Goal: Entertainment & Leisure: Browse casually

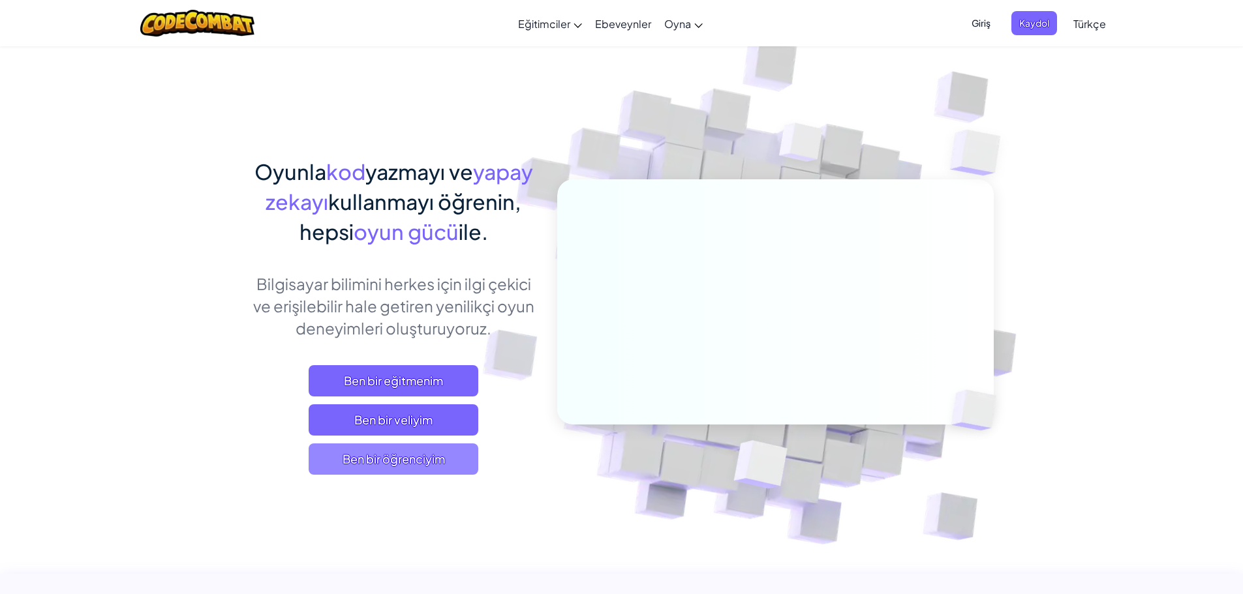
click at [430, 451] on span "Ben bir öğrenciyim" at bounding box center [394, 459] width 170 height 31
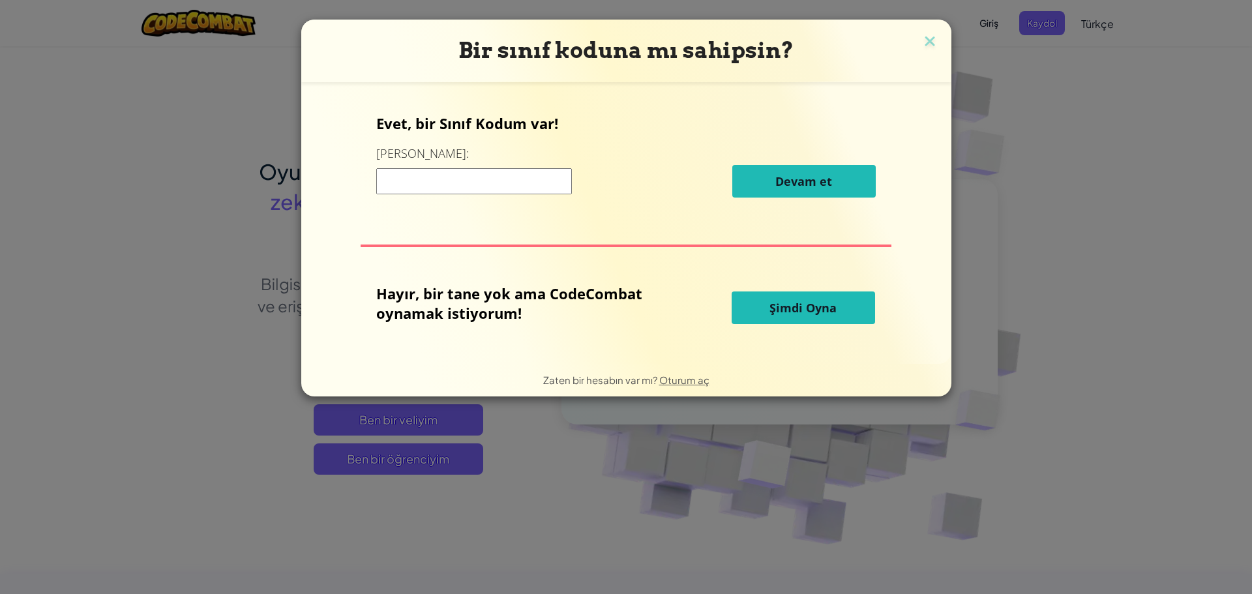
click at [762, 300] on button "Şimdi Oyna" at bounding box center [803, 308] width 143 height 33
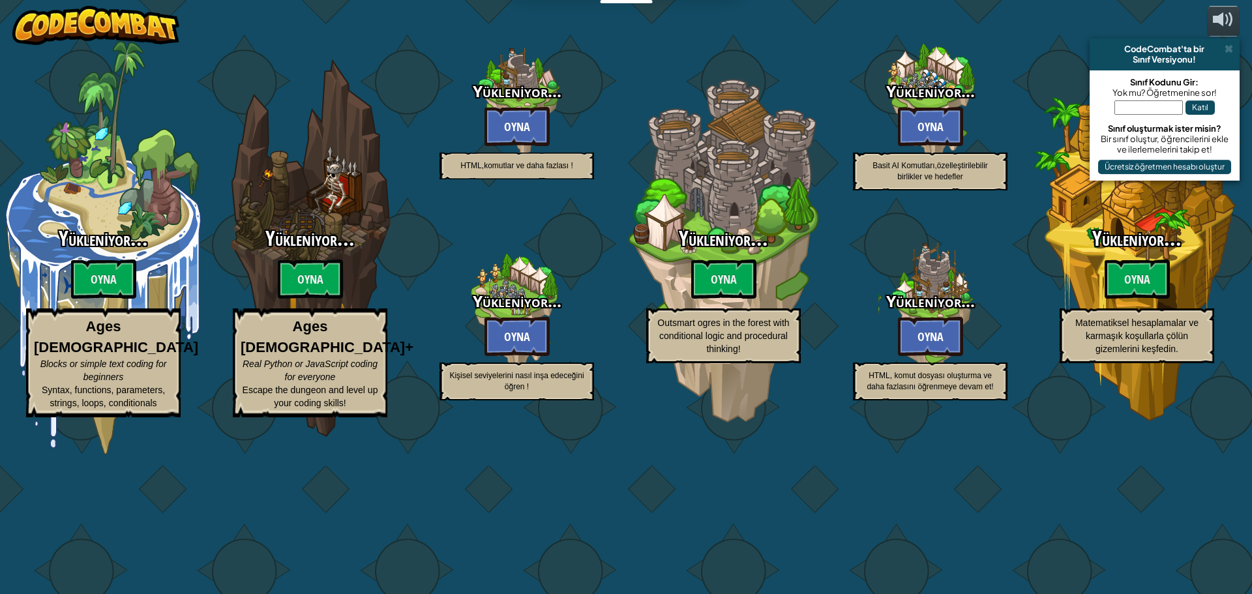
select select "tr"
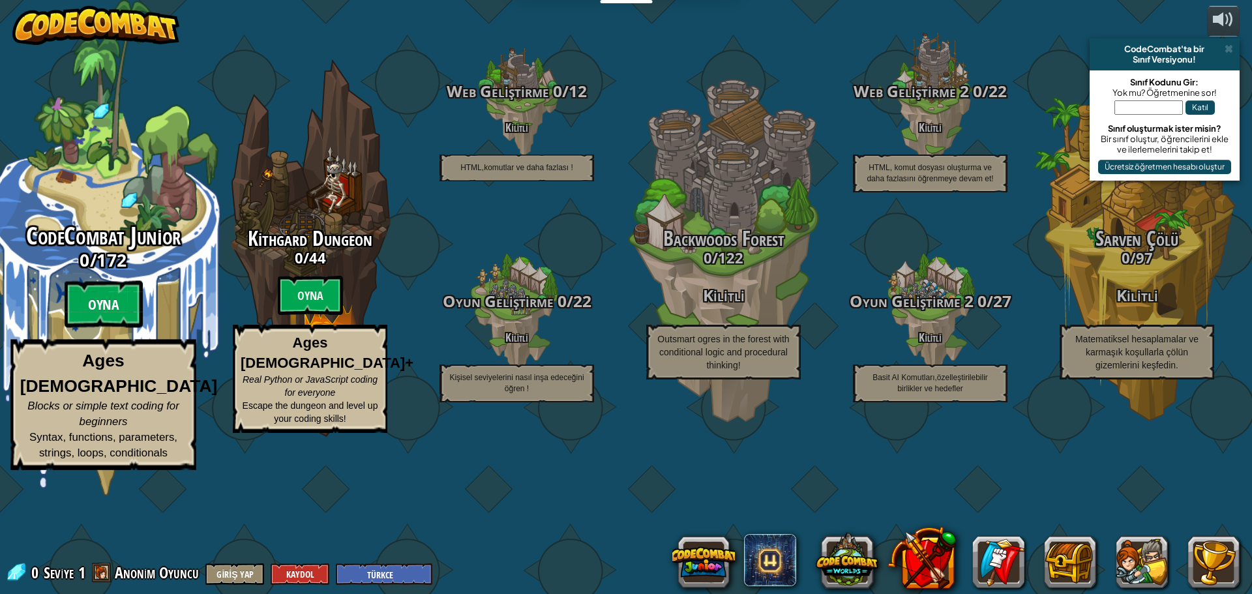
click at [91, 328] on btn "Oyna" at bounding box center [104, 304] width 78 height 47
select select "tr"
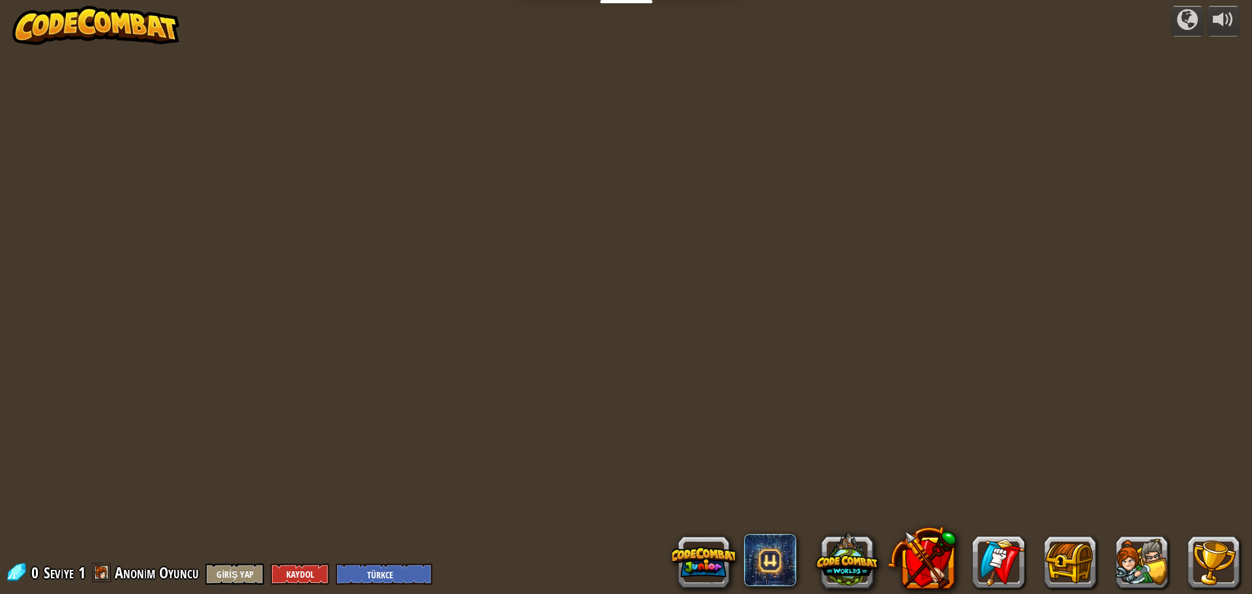
select select "tr"
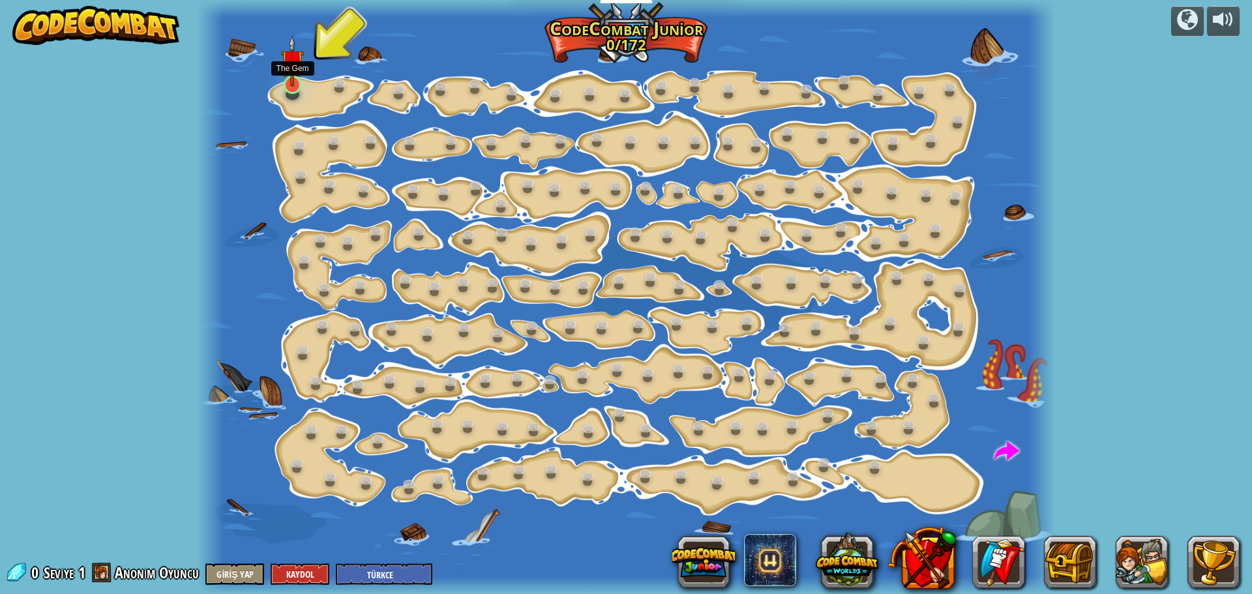
click at [288, 87] on div at bounding box center [292, 85] width 17 height 18
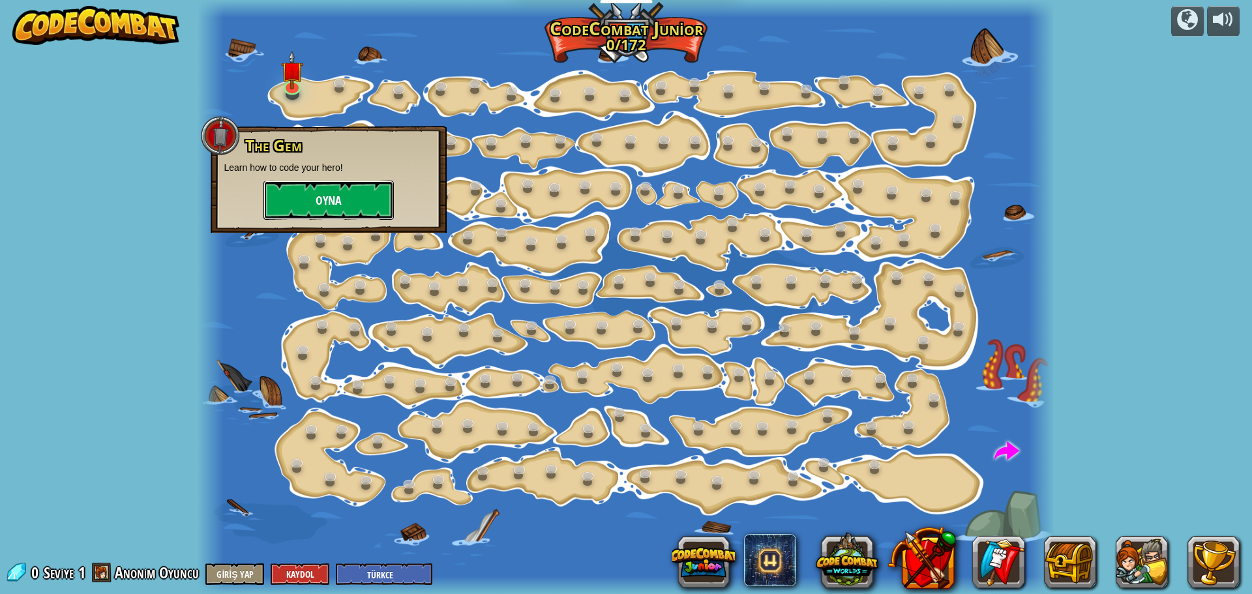
click at [314, 196] on button "Oyna" at bounding box center [329, 200] width 130 height 39
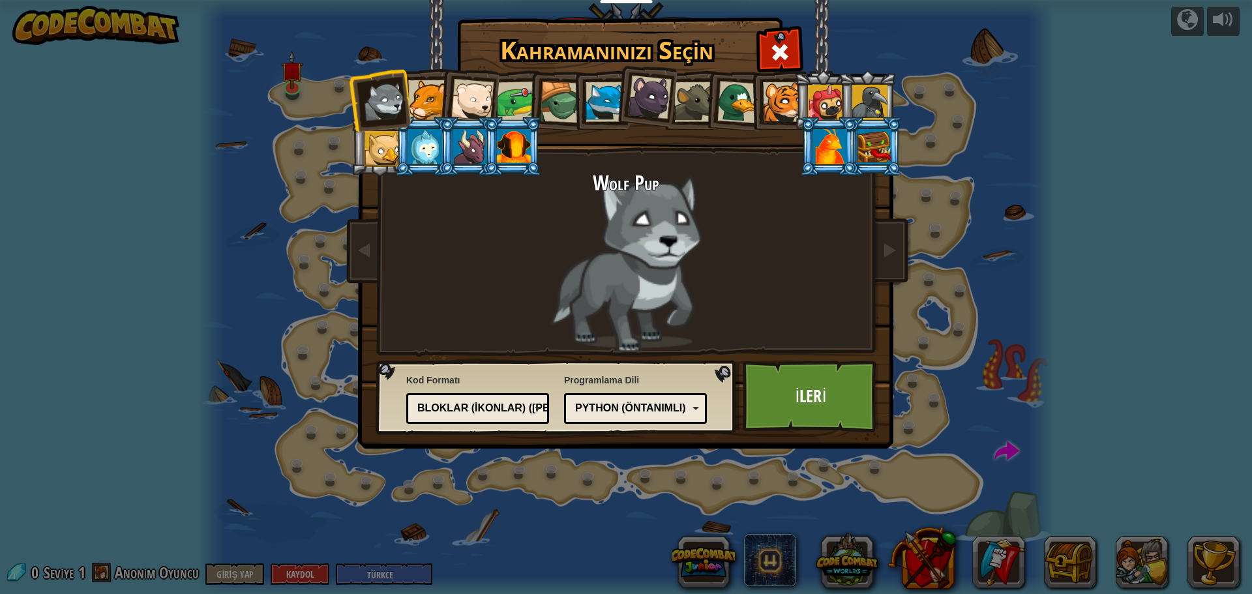
click at [875, 147] on div at bounding box center [875, 146] width 34 height 35
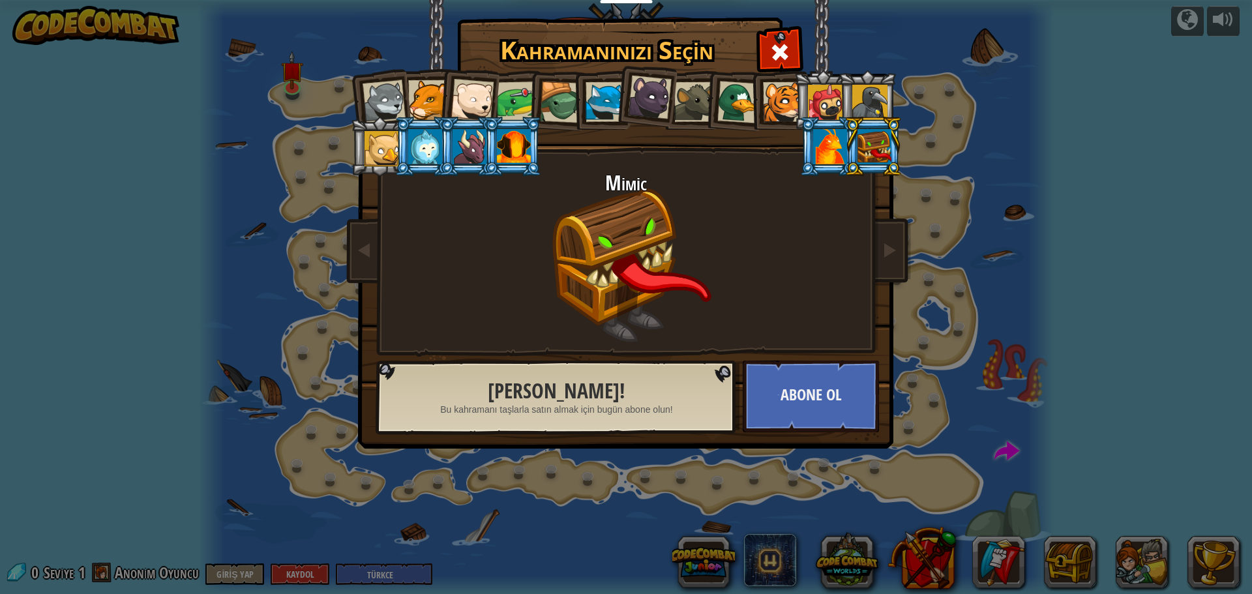
drag, startPoint x: 376, startPoint y: 80, endPoint x: 388, endPoint y: 101, distance: 24.5
click at [378, 86] on li at bounding box center [380, 100] width 64 height 64
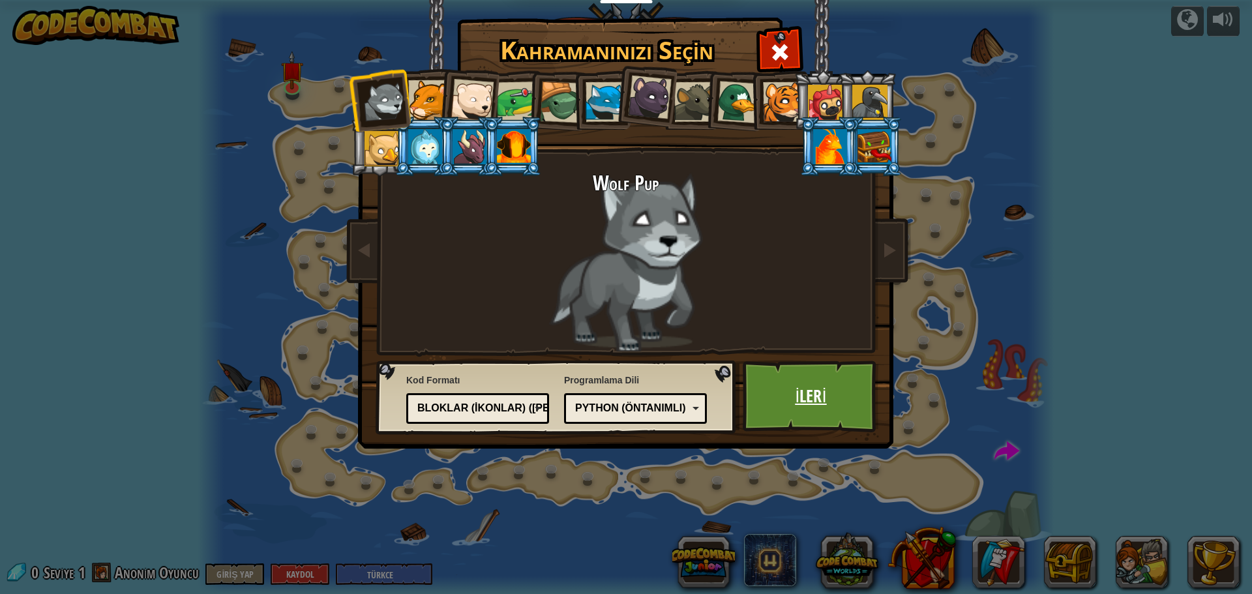
click at [800, 395] on link "İleri" at bounding box center [811, 397] width 136 height 72
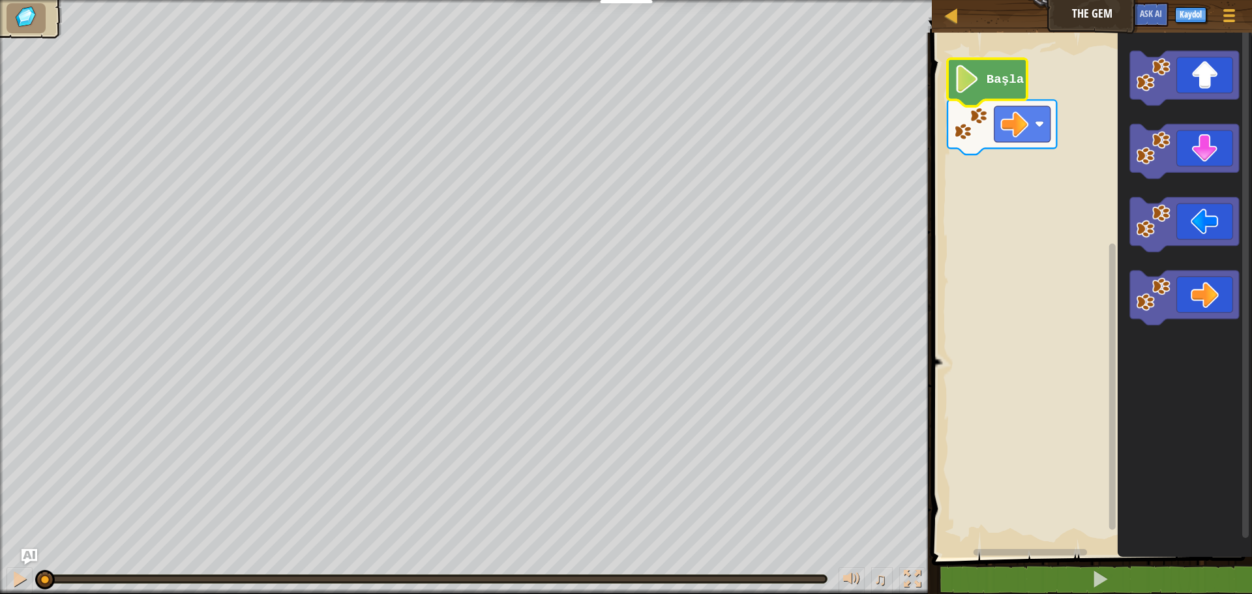
click at [968, 74] on image "Blockly Çalışma Alanı" at bounding box center [967, 79] width 27 height 28
click at [969, 80] on image "Blockly Çalışma Alanı" at bounding box center [967, 79] width 27 height 28
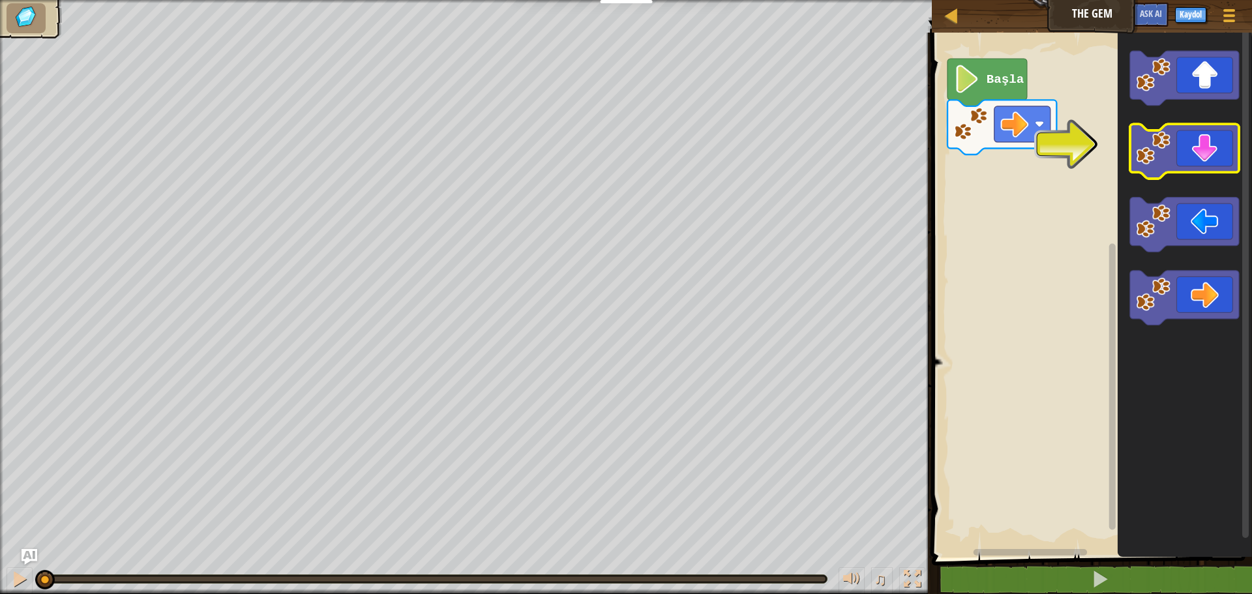
click at [1195, 154] on icon "Blockly Çalışma Alanı" at bounding box center [1184, 152] width 109 height 55
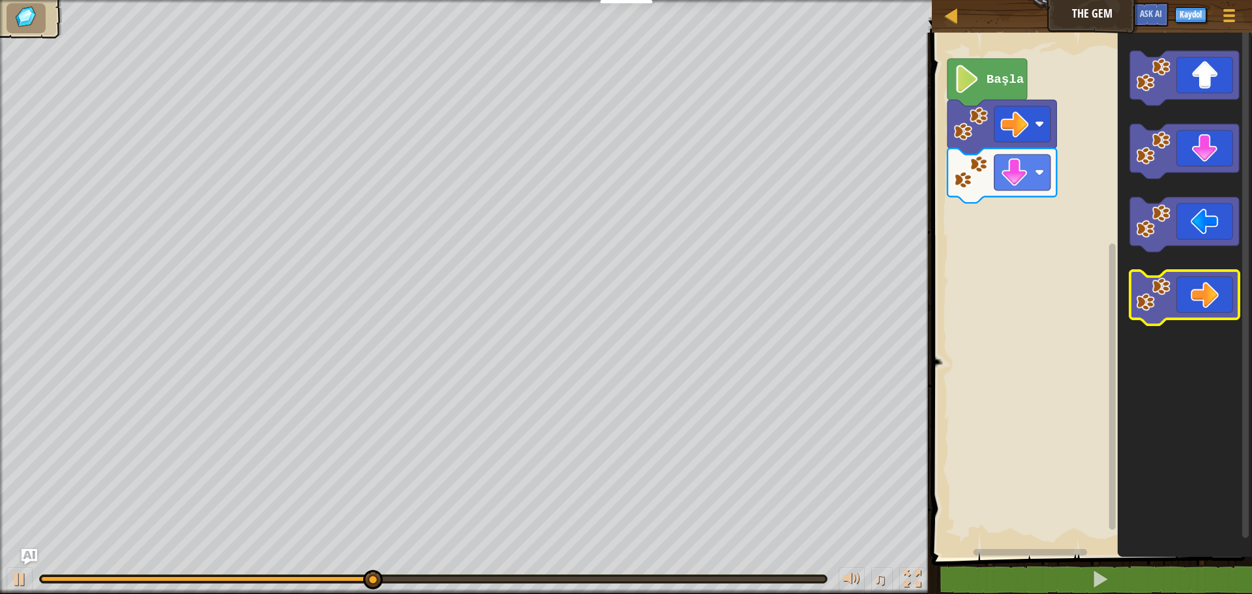
click at [1196, 295] on icon "Blockly Çalışma Alanı" at bounding box center [1184, 298] width 109 height 55
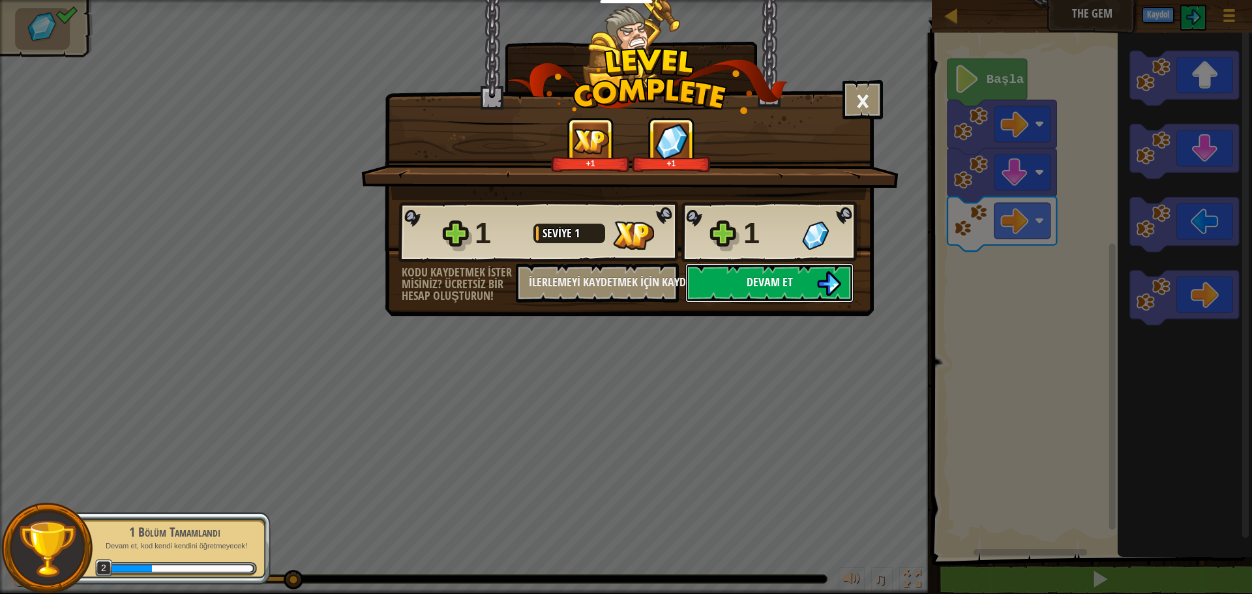
click at [793, 277] on button "Devam et" at bounding box center [770, 283] width 168 height 39
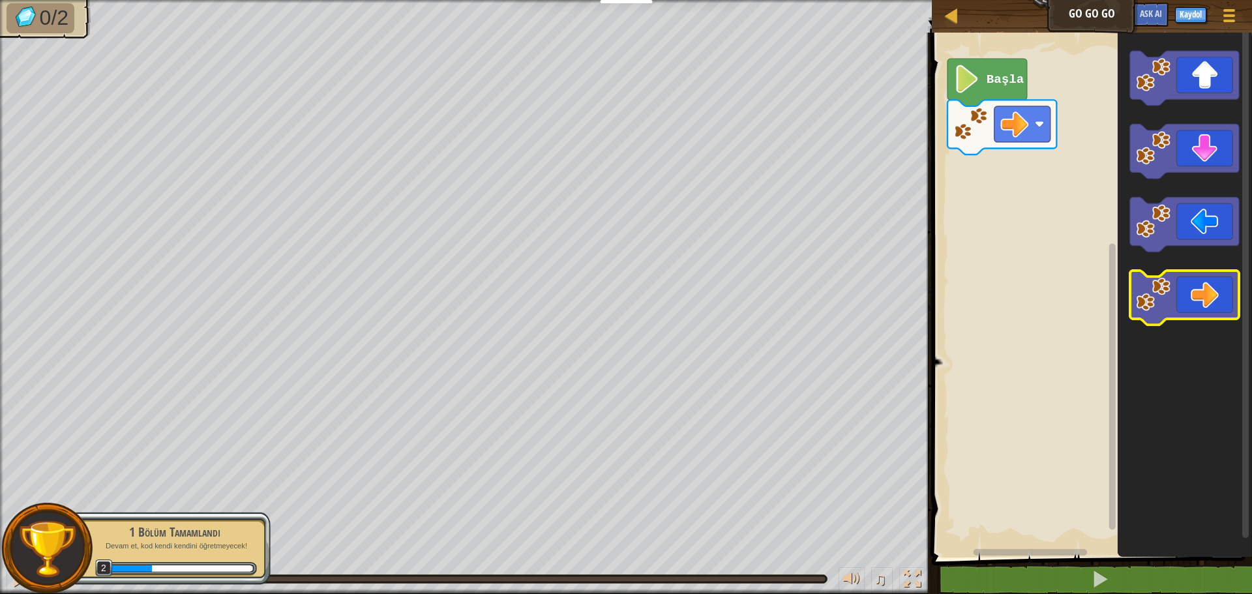
click at [1181, 294] on icon "Blockly Çalışma Alanı" at bounding box center [1184, 298] width 109 height 55
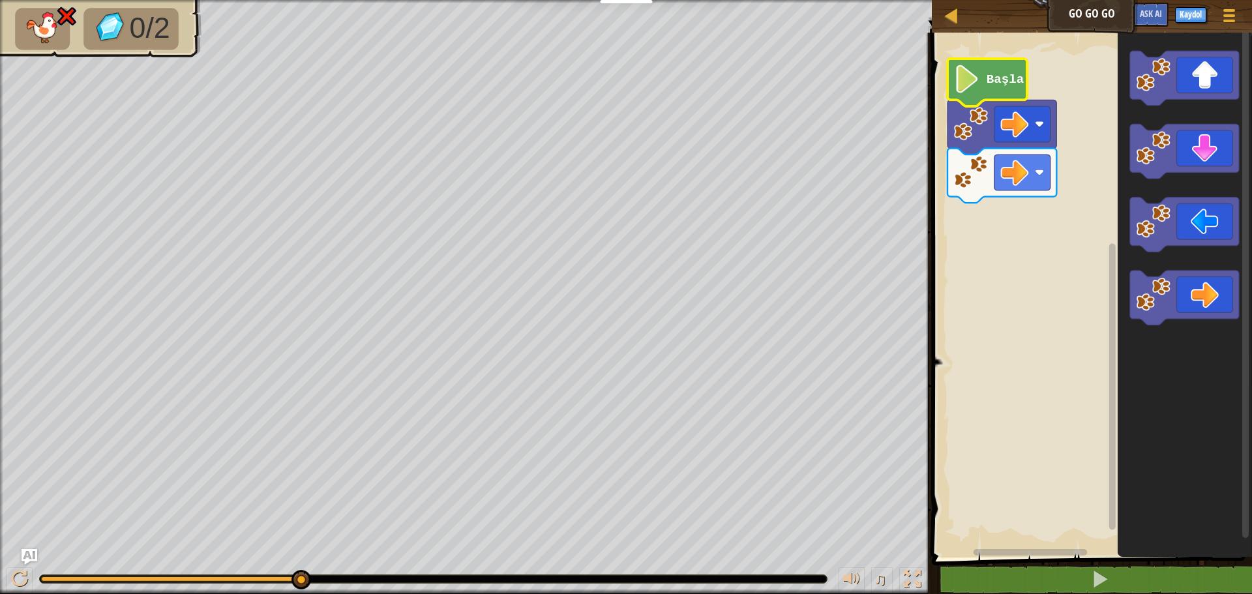
click at [971, 83] on image "Blockly Çalışma Alanı" at bounding box center [967, 79] width 27 height 28
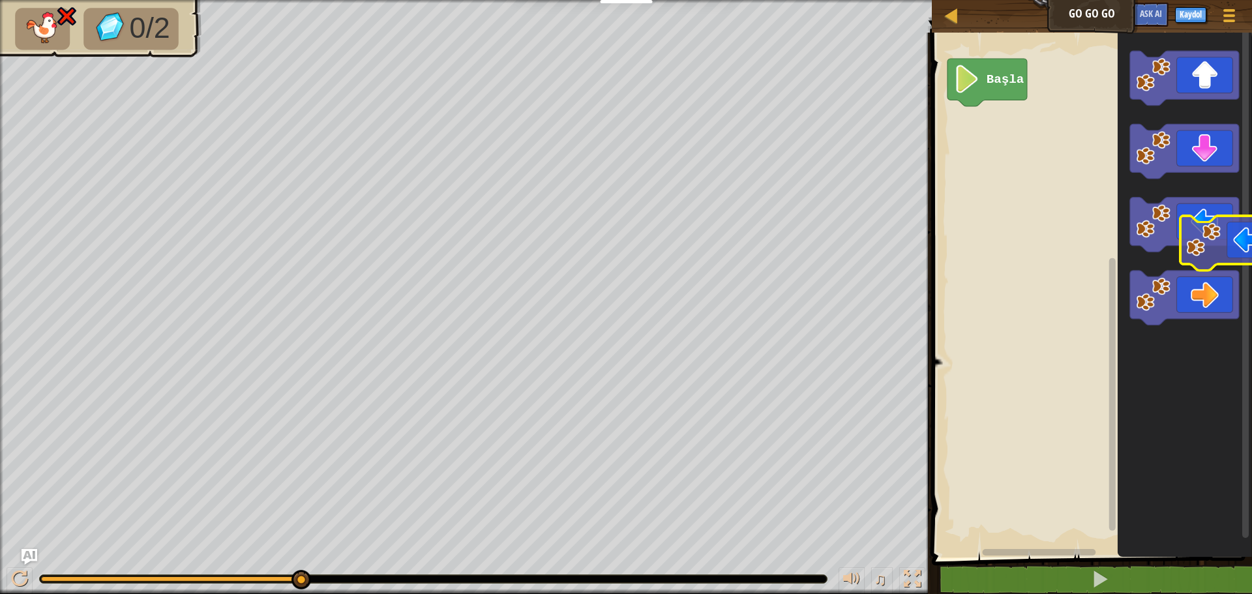
click at [1242, 250] on icon "Blockly Çalışma Alanı" at bounding box center [1185, 292] width 134 height 532
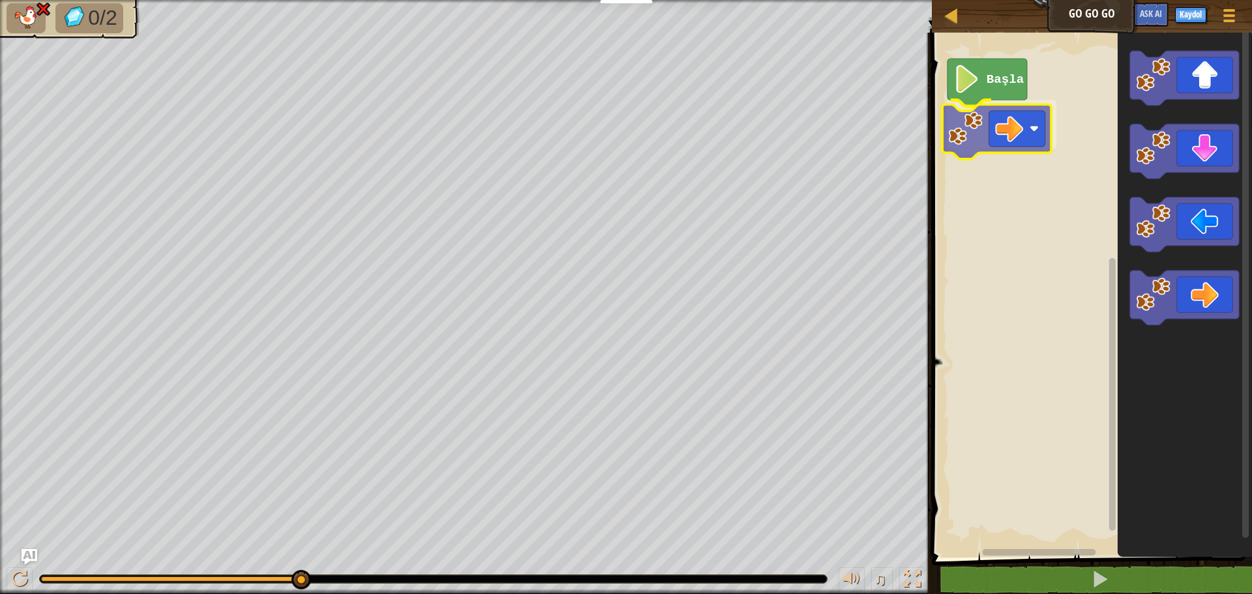
click at [997, 124] on div "Başla" at bounding box center [1090, 292] width 324 height 532
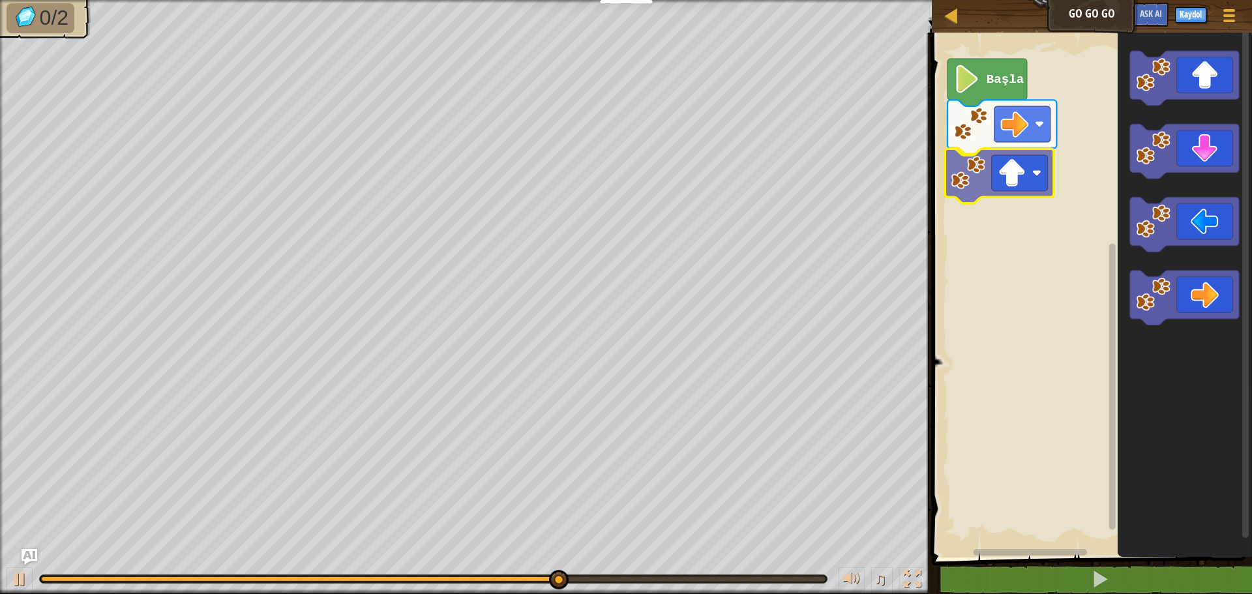
click at [961, 175] on div "Başla" at bounding box center [1090, 292] width 324 height 532
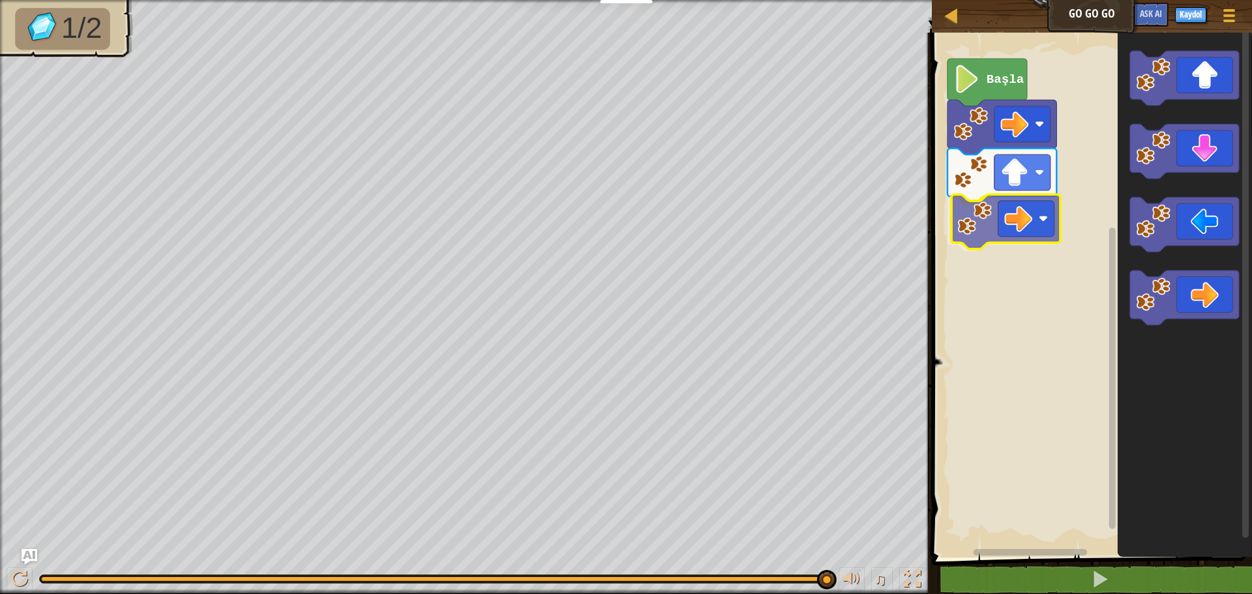
click at [1007, 211] on div "Başla" at bounding box center [1090, 292] width 324 height 532
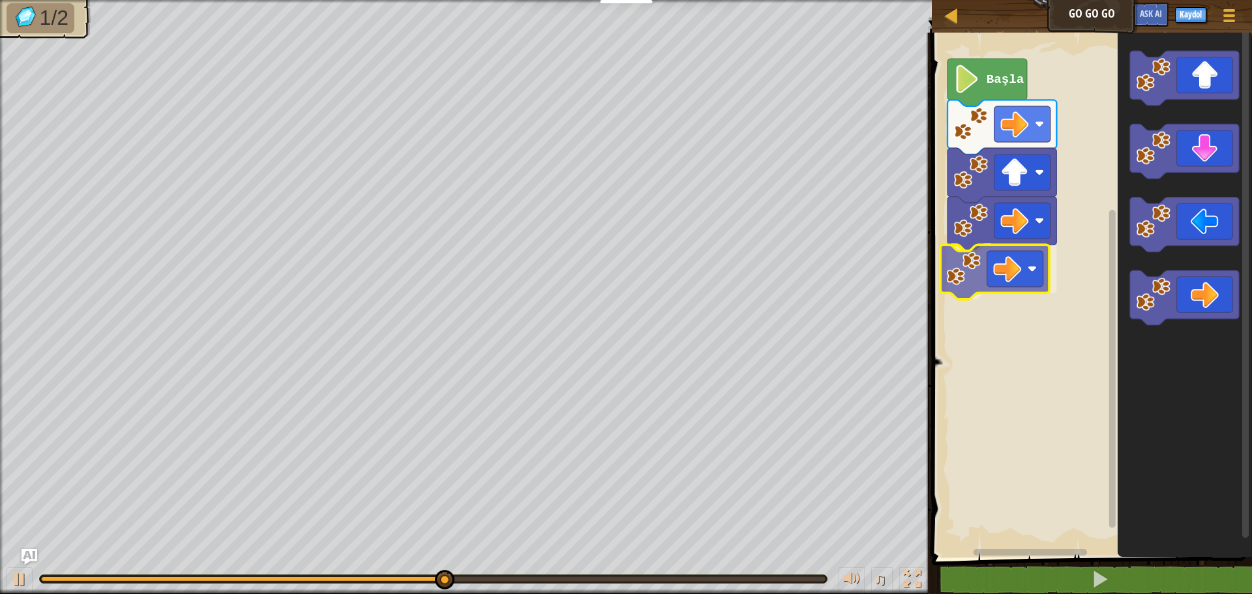
click at [1038, 246] on div "Başla" at bounding box center [1090, 292] width 324 height 532
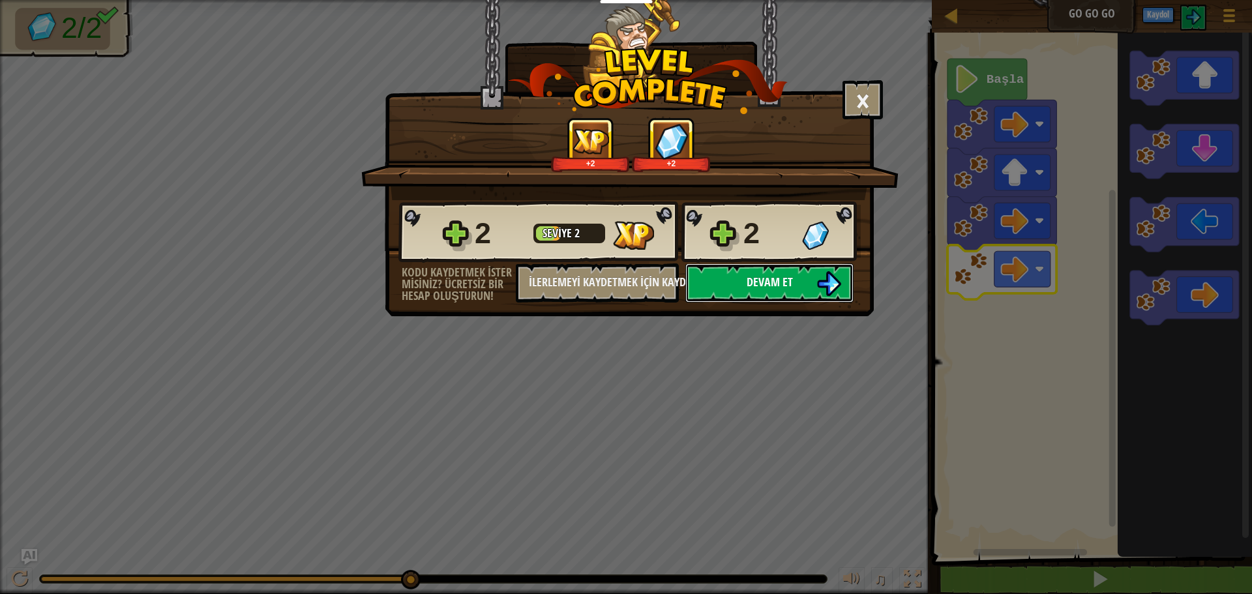
click at [732, 279] on button "Devam et" at bounding box center [770, 283] width 168 height 39
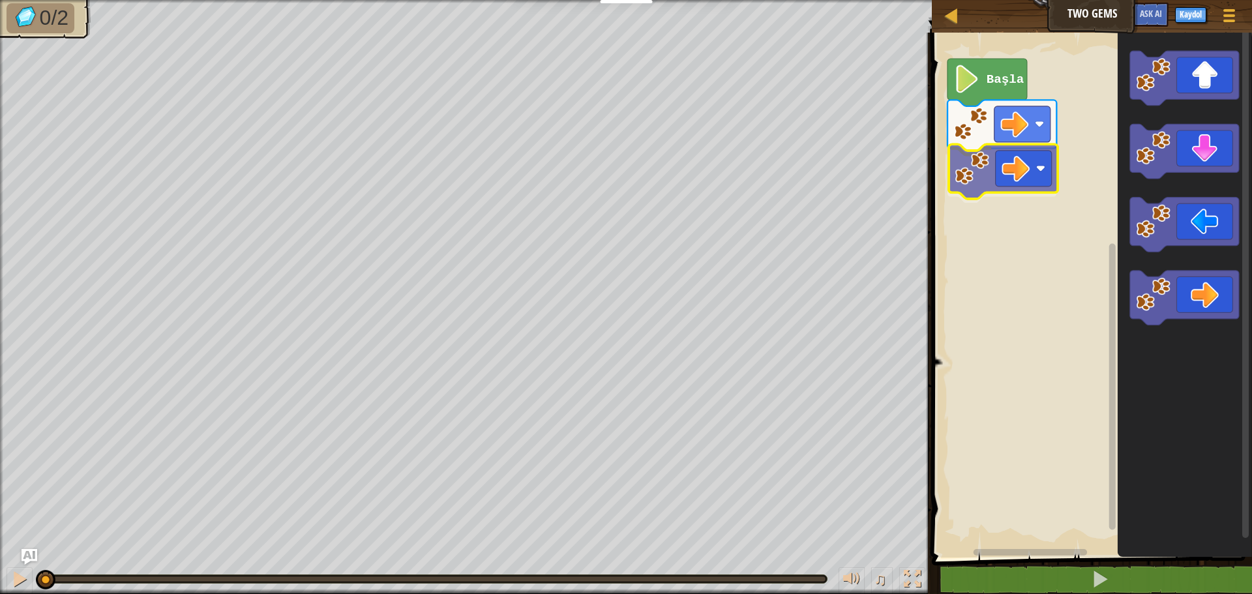
click at [1003, 170] on div "Başla" at bounding box center [1090, 292] width 324 height 532
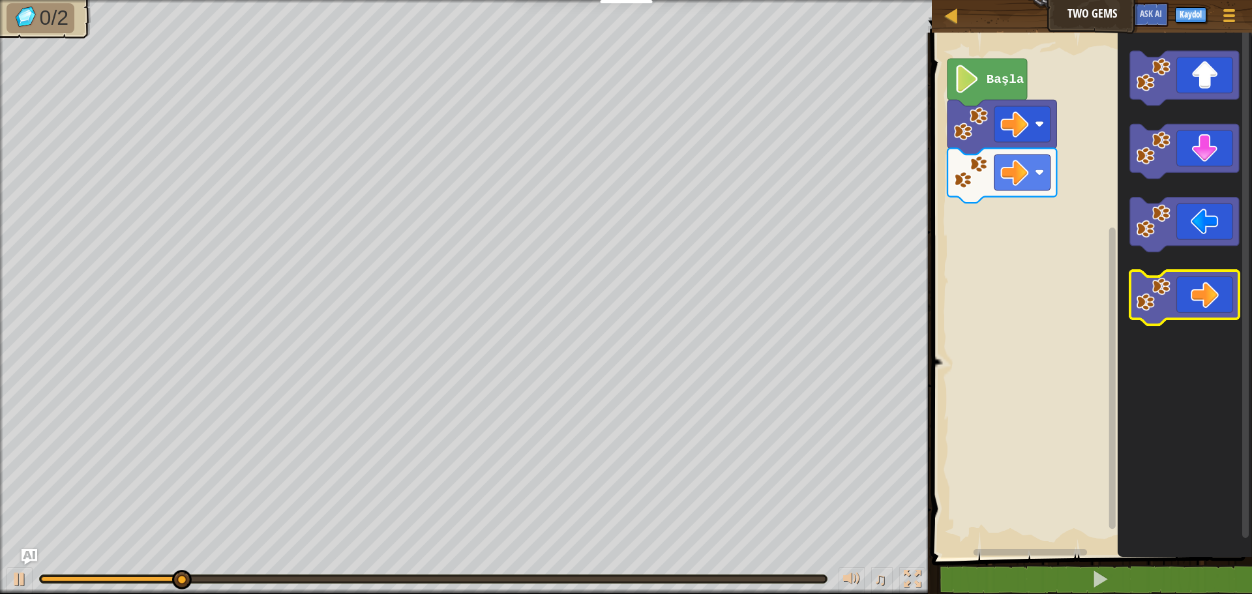
click at [1177, 290] on icon "Blockly Çalışma Alanı" at bounding box center [1184, 298] width 109 height 55
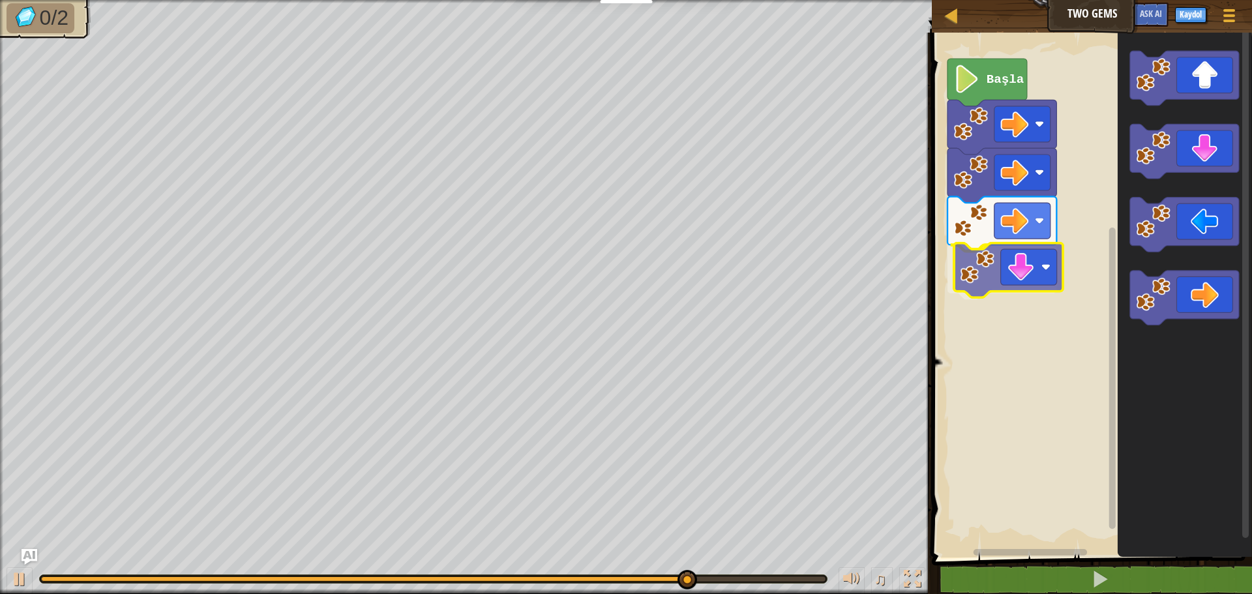
click at [1031, 267] on div "Başla" at bounding box center [1090, 292] width 324 height 532
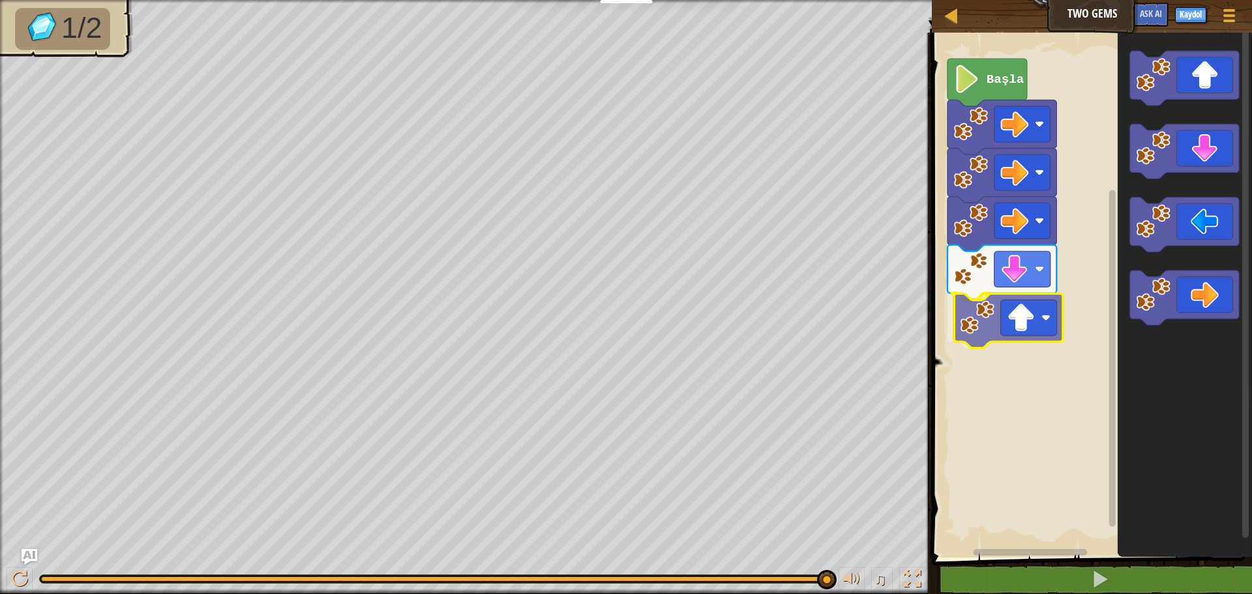
click at [989, 319] on div "Başla" at bounding box center [1090, 292] width 324 height 532
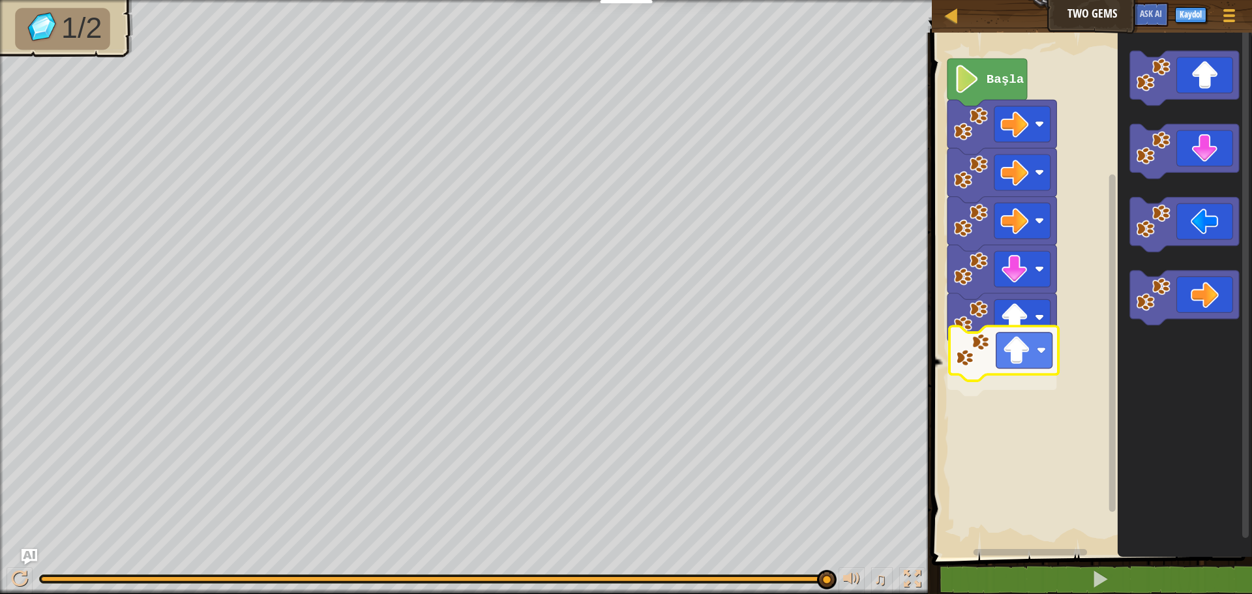
click at [1004, 339] on div "Başla" at bounding box center [1090, 292] width 324 height 532
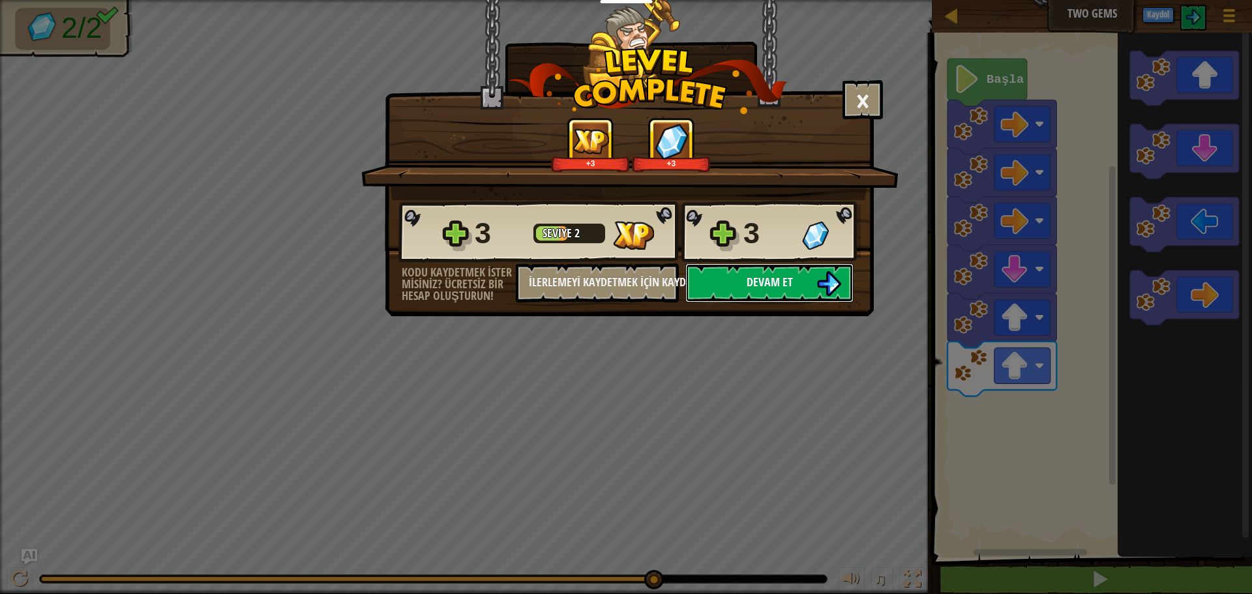
click at [779, 276] on span "Devam et" at bounding box center [770, 282] width 46 height 16
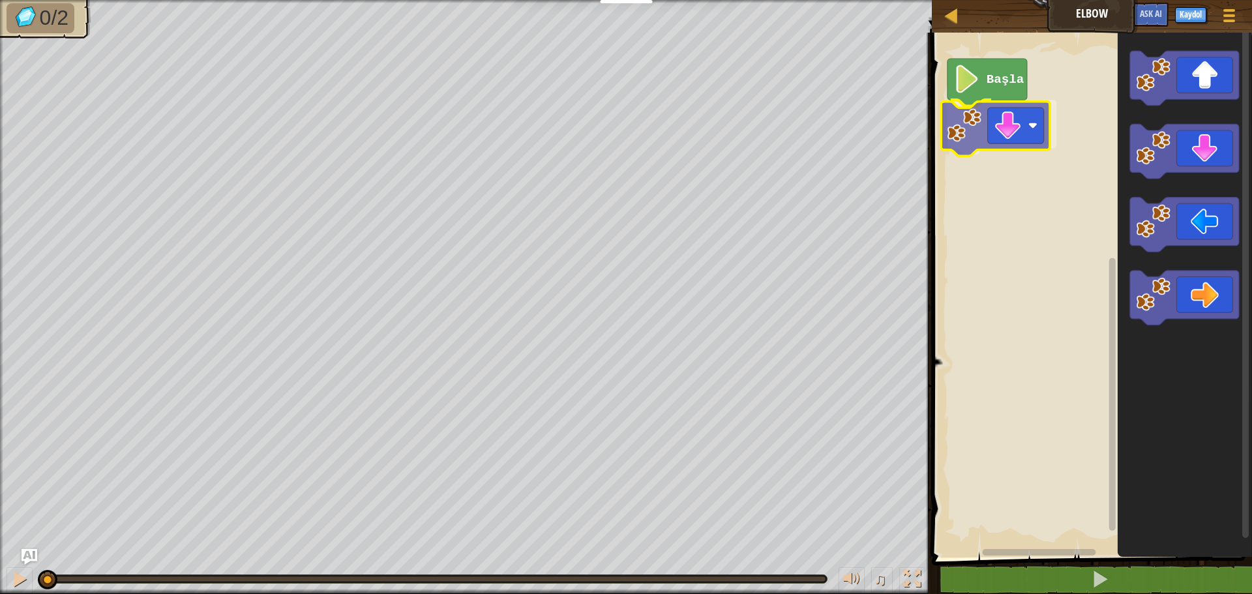
click at [988, 123] on div "Başla" at bounding box center [1090, 292] width 324 height 532
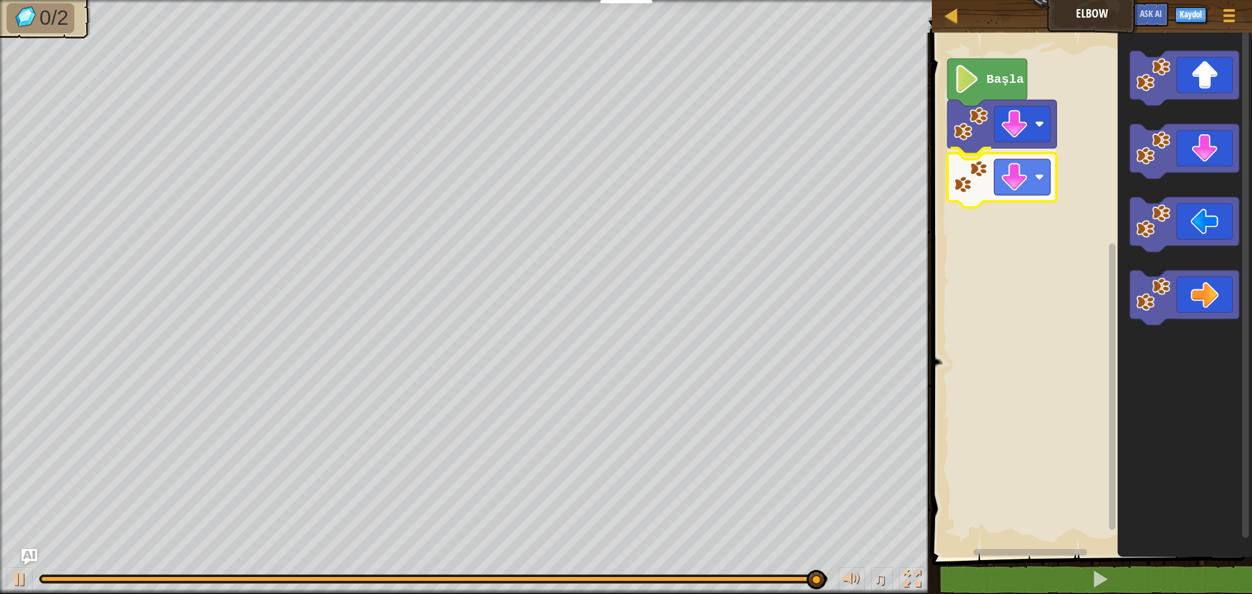
click at [1012, 164] on div "Başla" at bounding box center [1090, 292] width 324 height 532
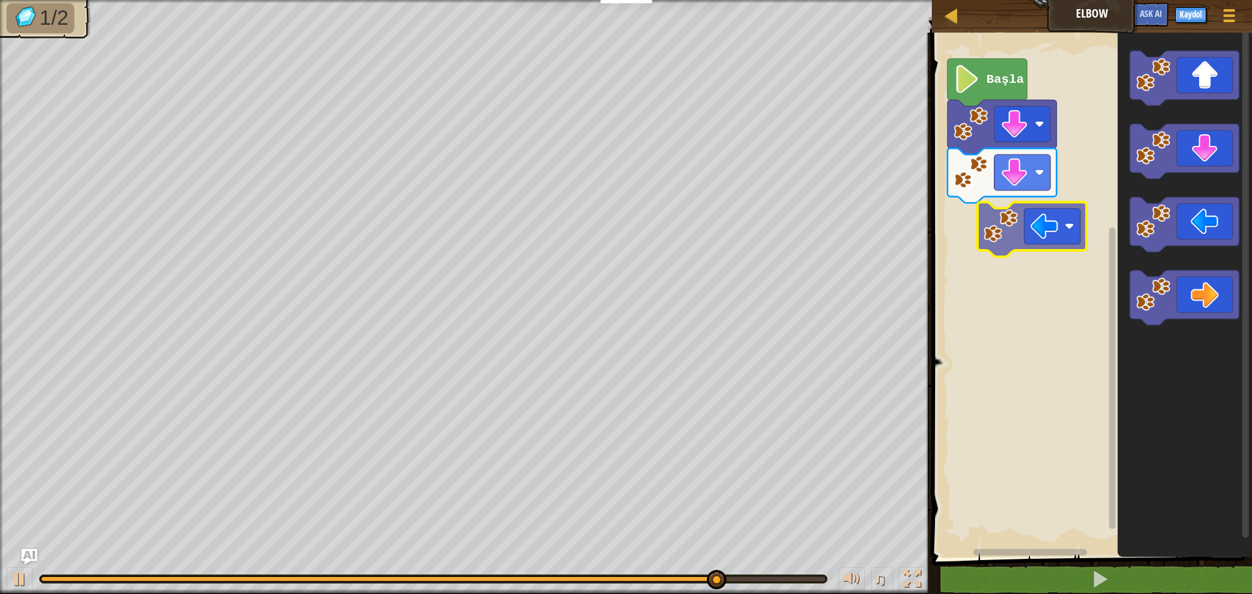
click at [1018, 226] on div "Başla" at bounding box center [1090, 292] width 324 height 532
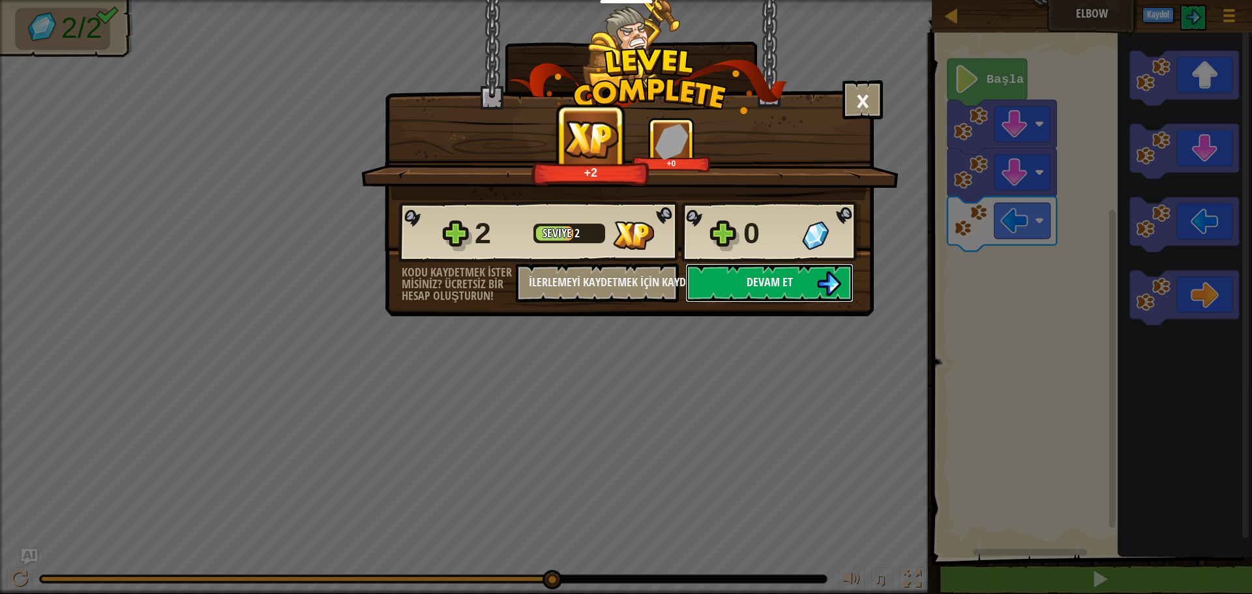
click at [751, 278] on span "Devam et" at bounding box center [770, 282] width 46 height 16
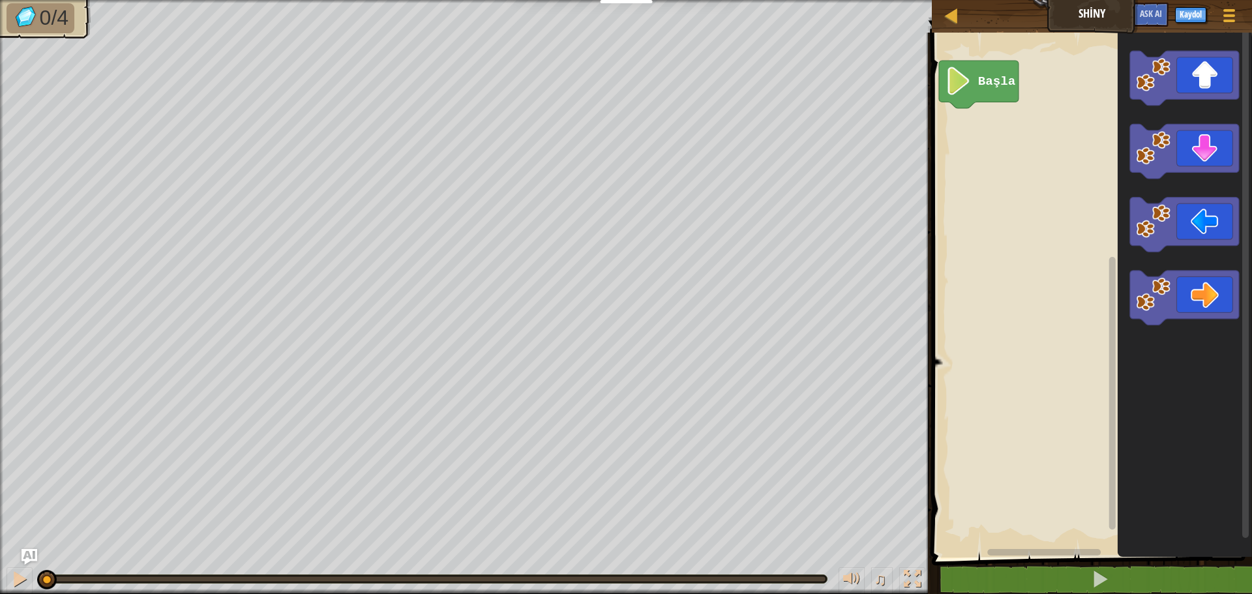
click at [1149, 230] on div "Başla" at bounding box center [1090, 292] width 324 height 532
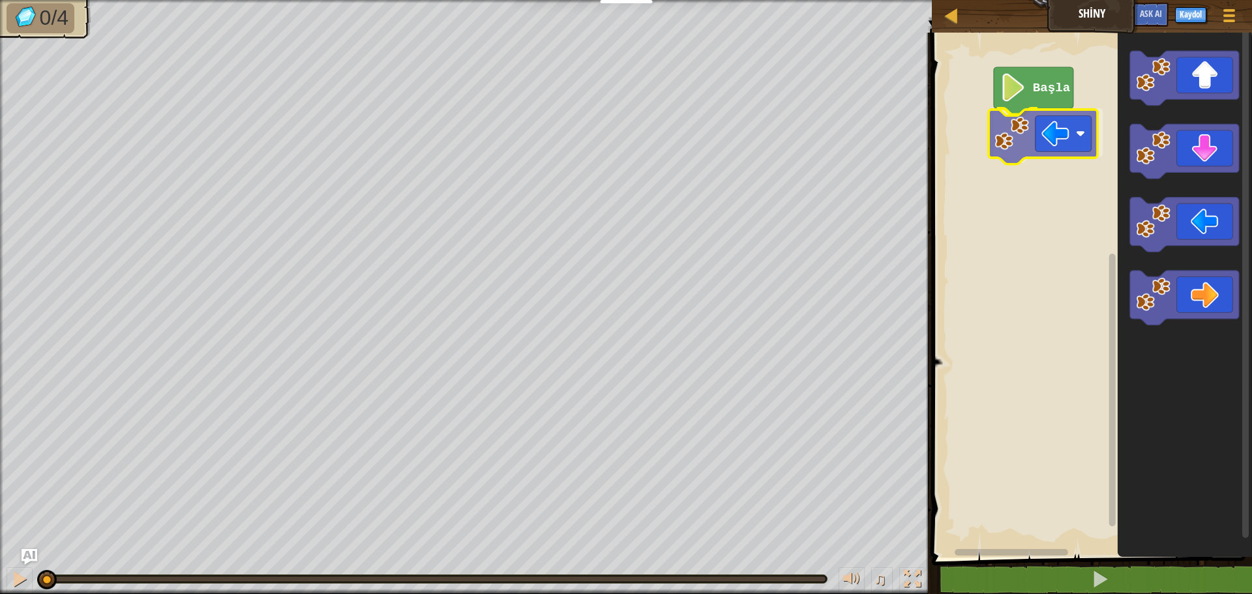
click at [1060, 139] on div "Başla" at bounding box center [1090, 292] width 324 height 532
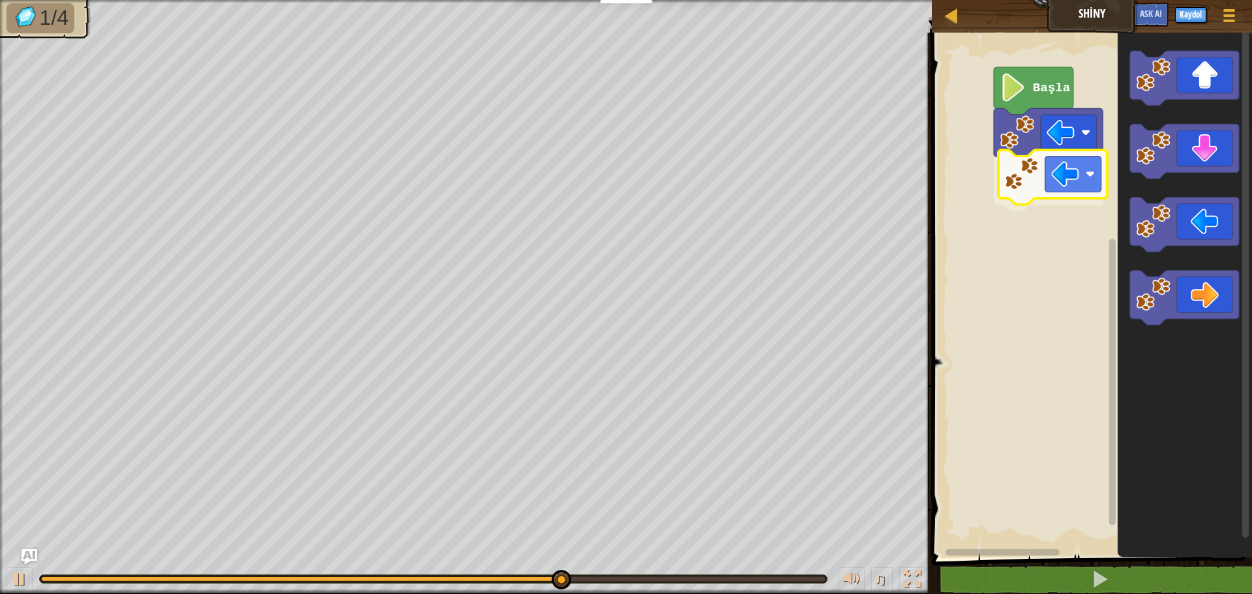
click at [1059, 168] on div "Başla" at bounding box center [1090, 292] width 324 height 532
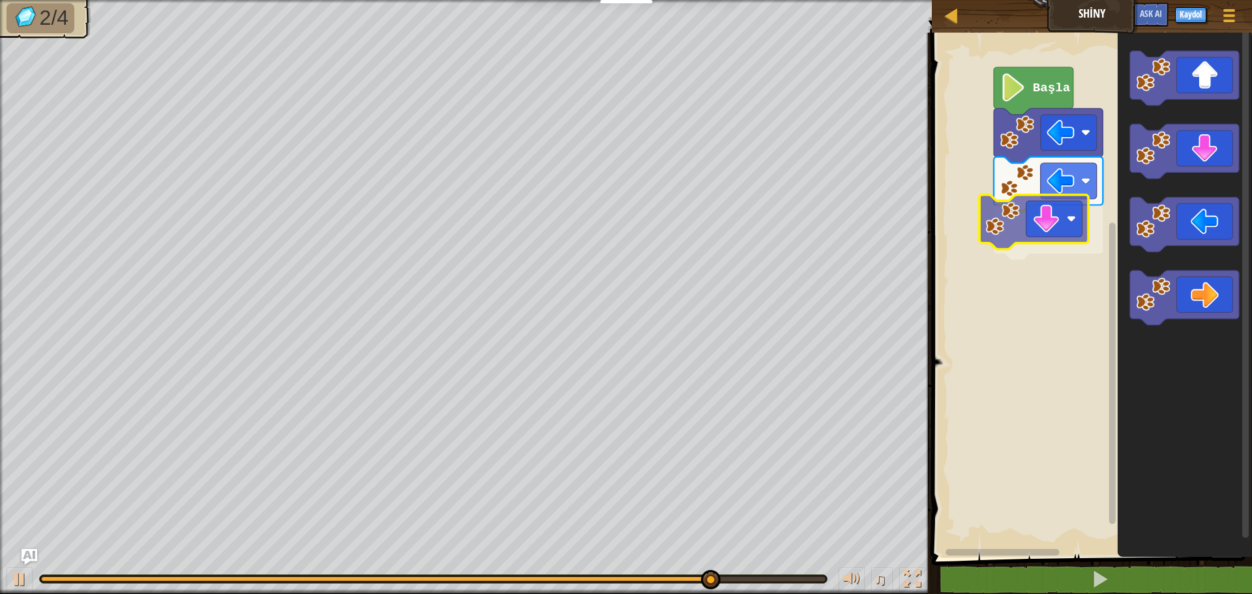
click at [1007, 221] on div "Başla" at bounding box center [1090, 292] width 324 height 532
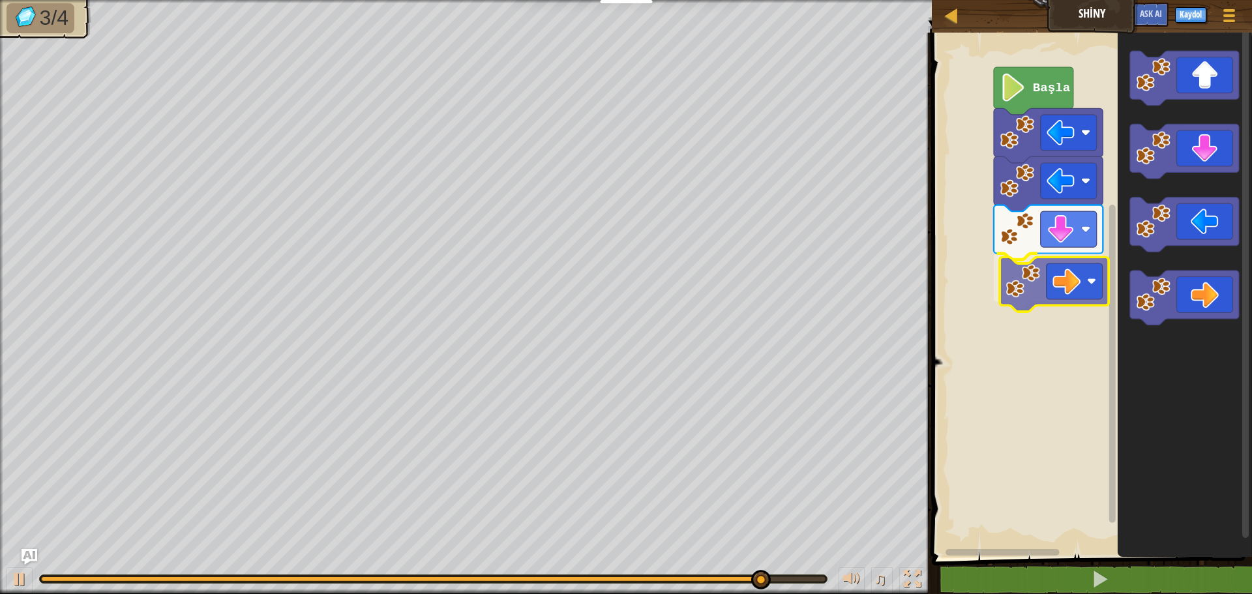
click at [1073, 278] on div "Başla" at bounding box center [1090, 292] width 324 height 532
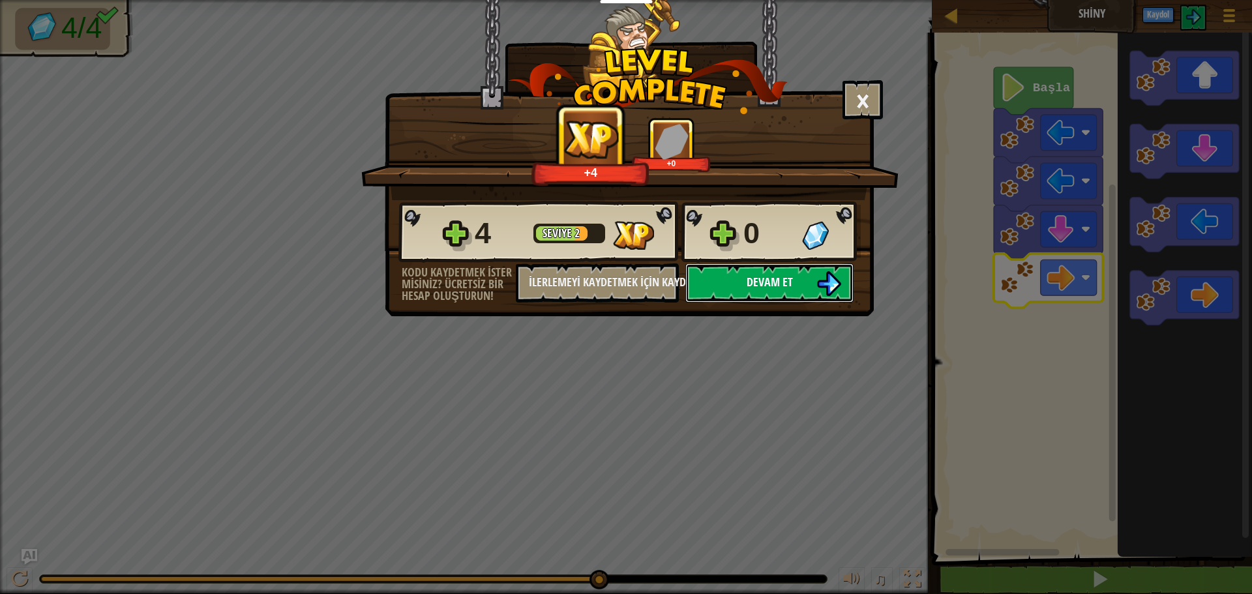
click at [779, 285] on span "Devam et" at bounding box center [770, 282] width 46 height 16
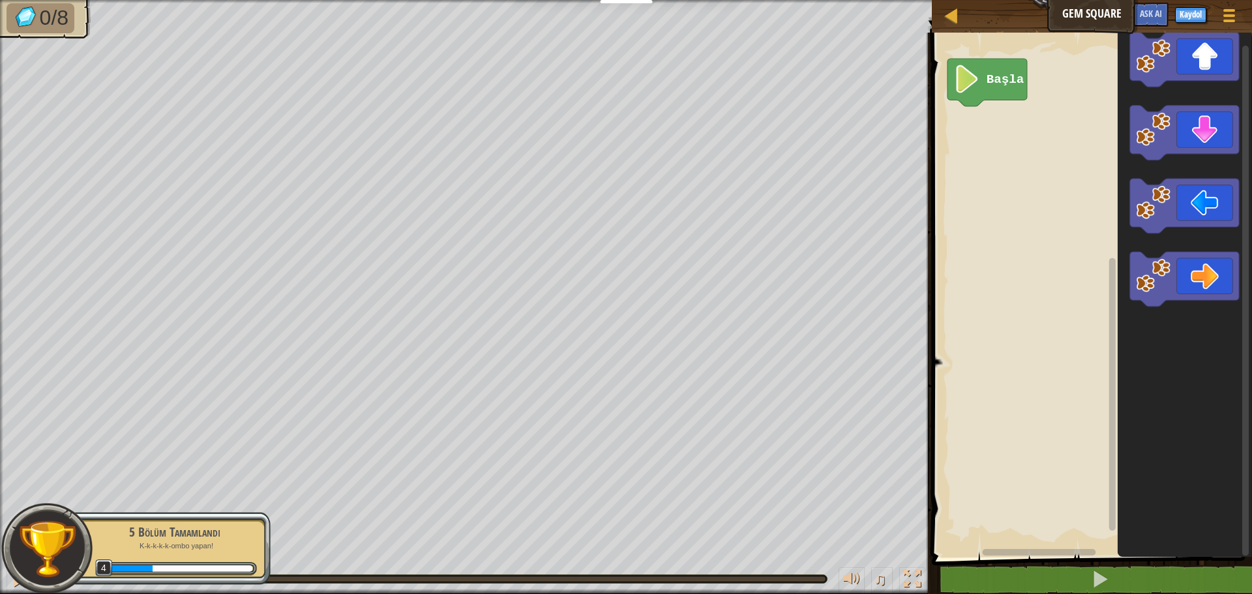
click at [1040, 241] on div "Başla" at bounding box center [1090, 292] width 324 height 532
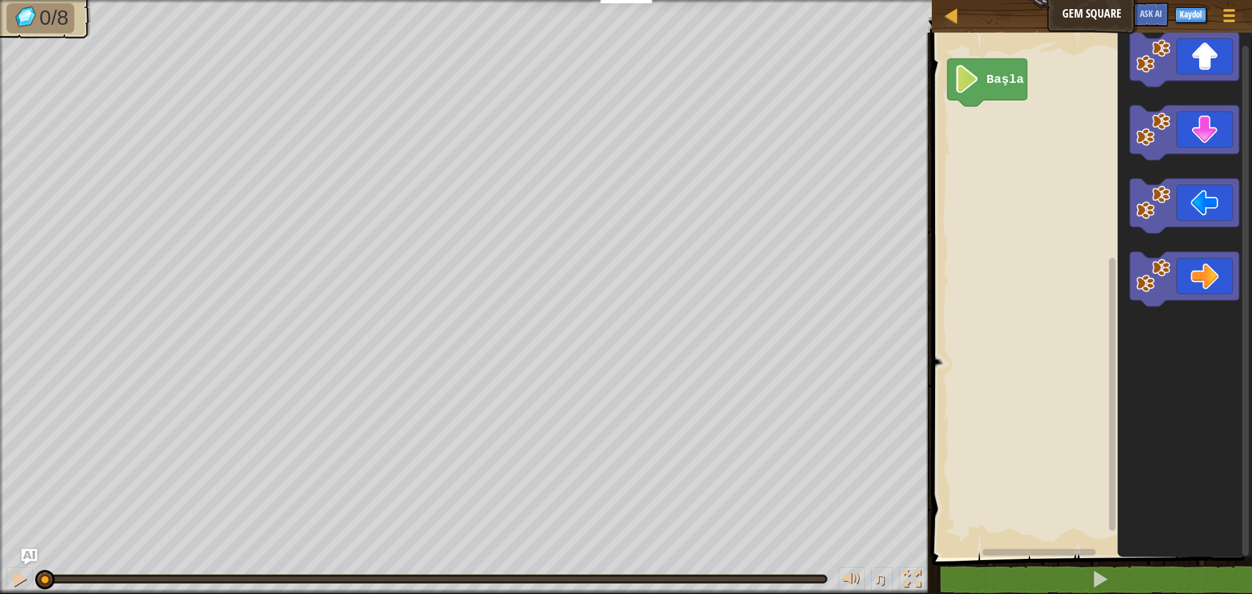
click at [1119, 414] on icon "Blockly Çalışma Alanı" at bounding box center [1185, 292] width 134 height 532
click at [1107, 406] on div "Başla" at bounding box center [1090, 292] width 324 height 532
click at [1242, 195] on g "Blockly Çalışma Alanı" at bounding box center [1246, 292] width 10 height 528
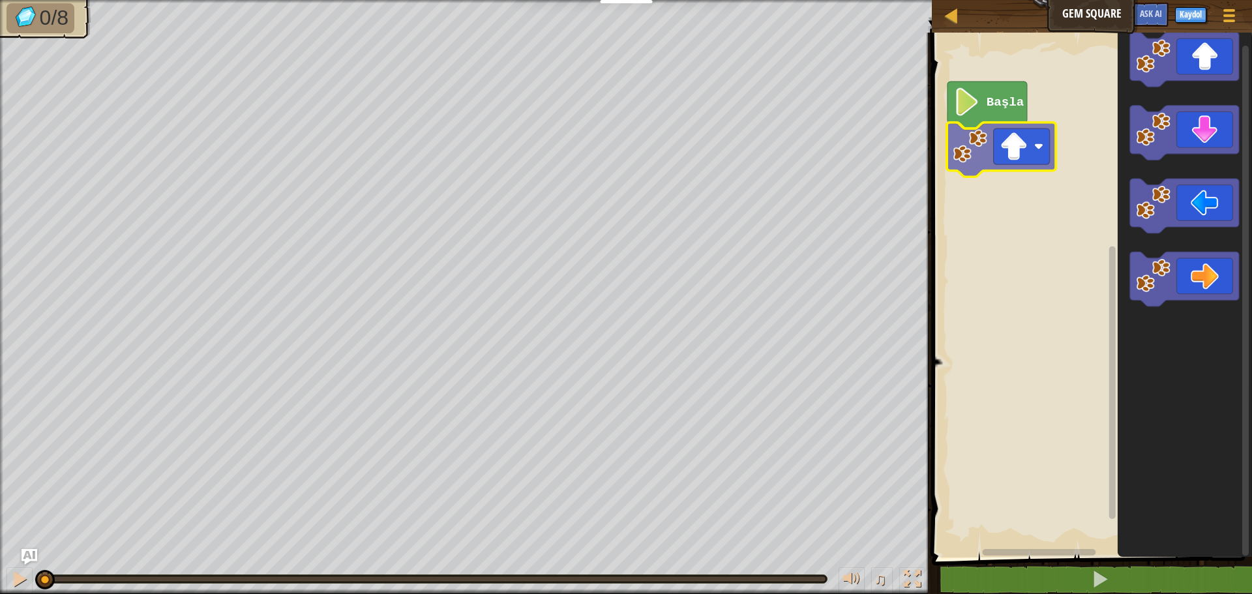
click at [1006, 156] on div "Başla" at bounding box center [1090, 292] width 324 height 532
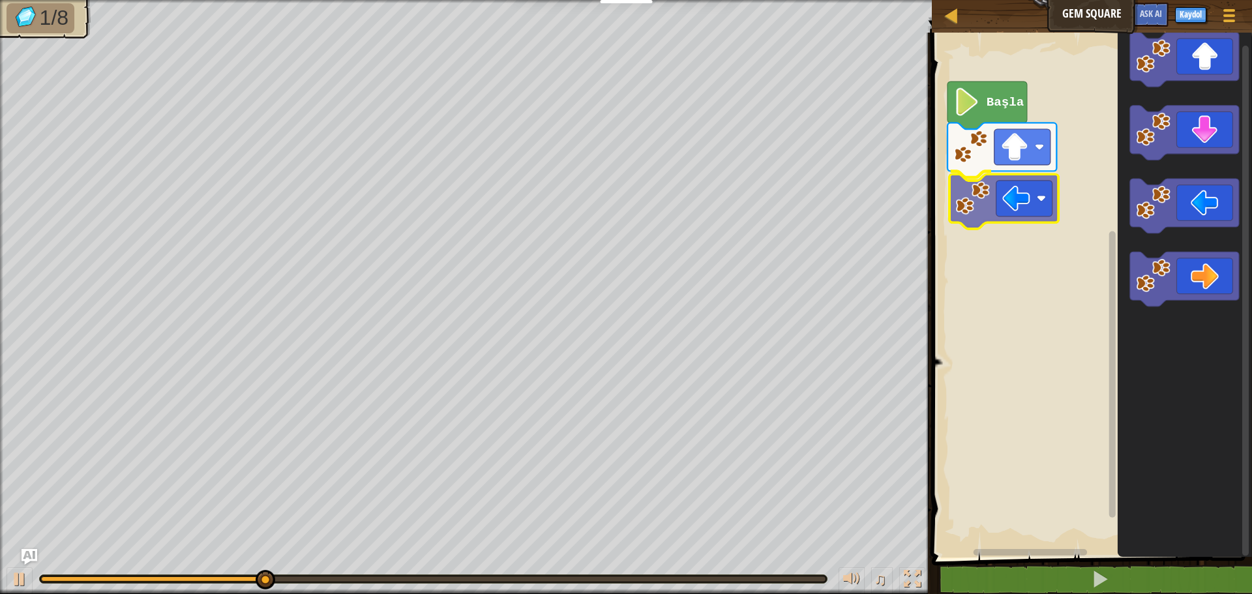
click at [992, 204] on div "Başla" at bounding box center [1090, 292] width 324 height 532
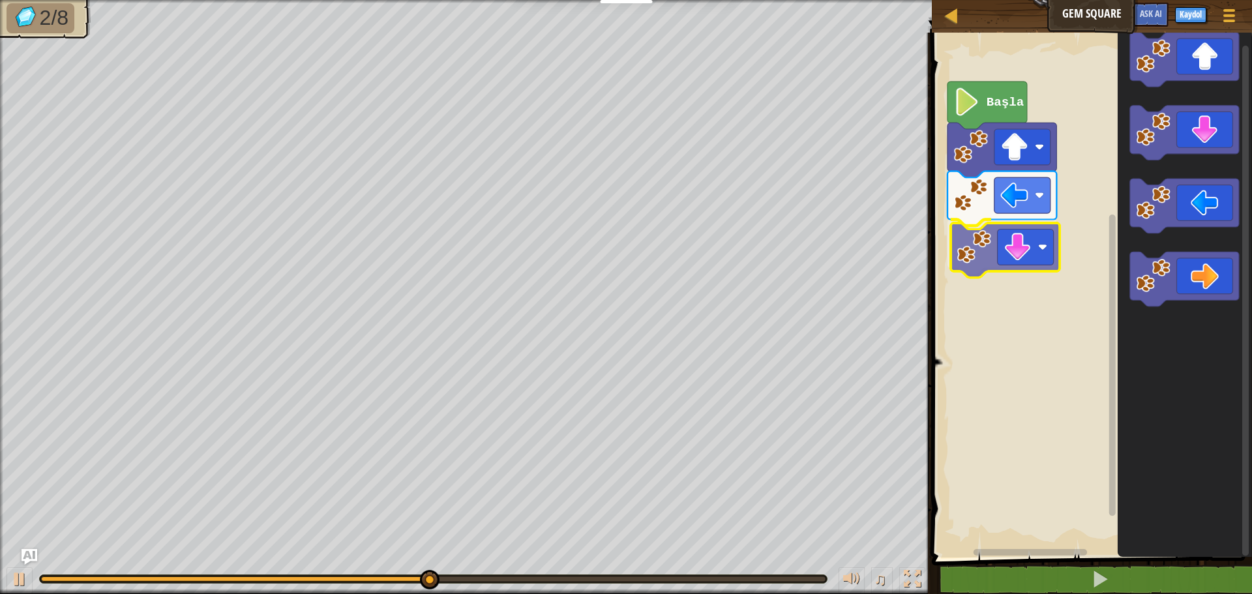
click at [989, 243] on div "Başla" at bounding box center [1090, 292] width 324 height 532
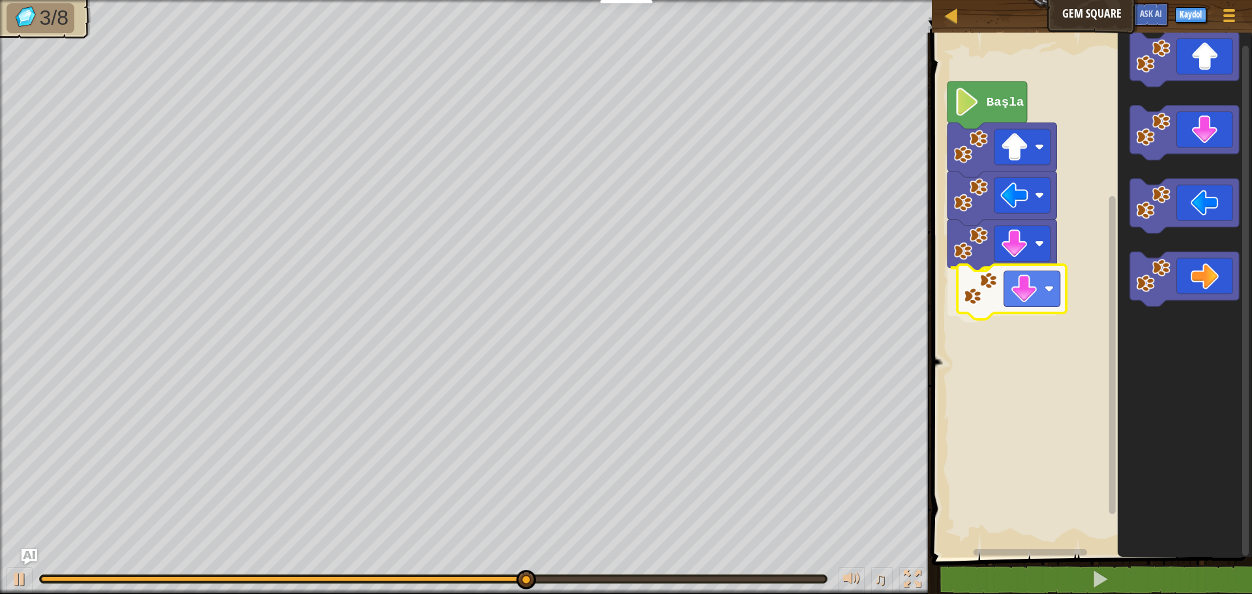
click at [990, 303] on div "Başla" at bounding box center [1090, 292] width 324 height 532
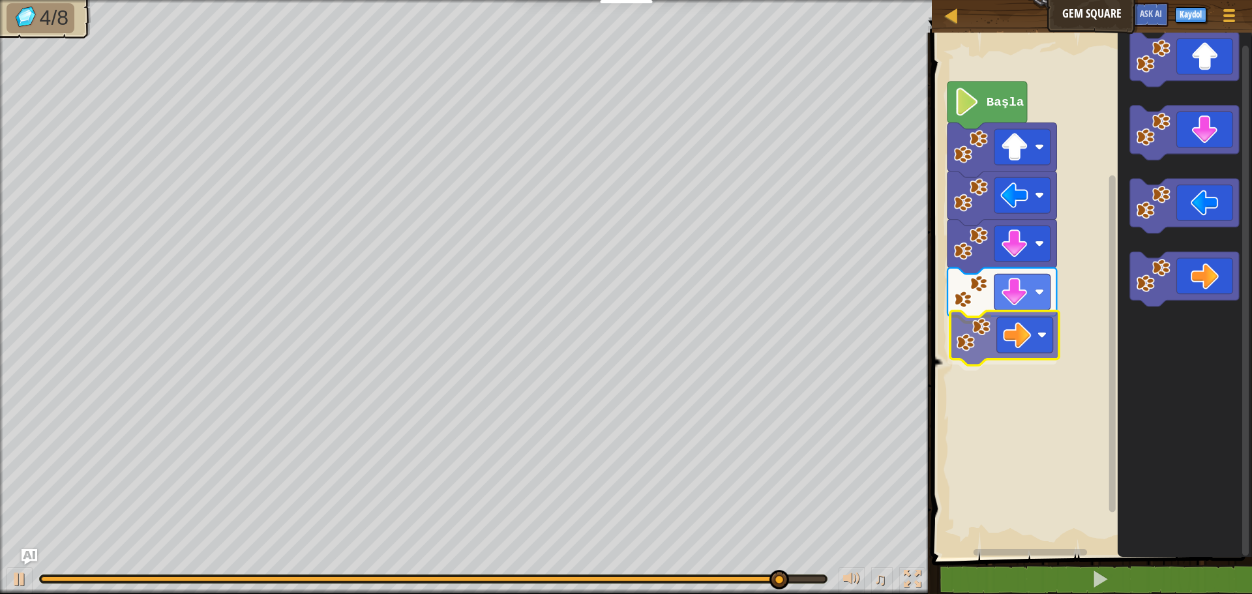
click at [1039, 340] on div "Başla" at bounding box center [1090, 292] width 324 height 532
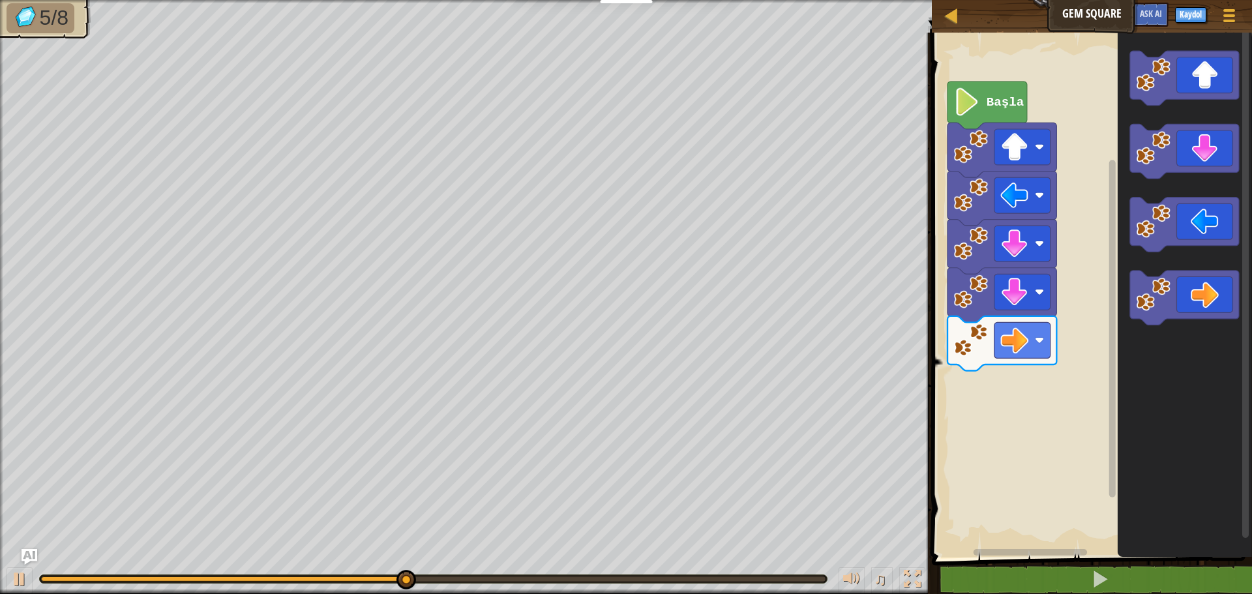
click at [1050, 417] on div "Başla" at bounding box center [1090, 292] width 324 height 532
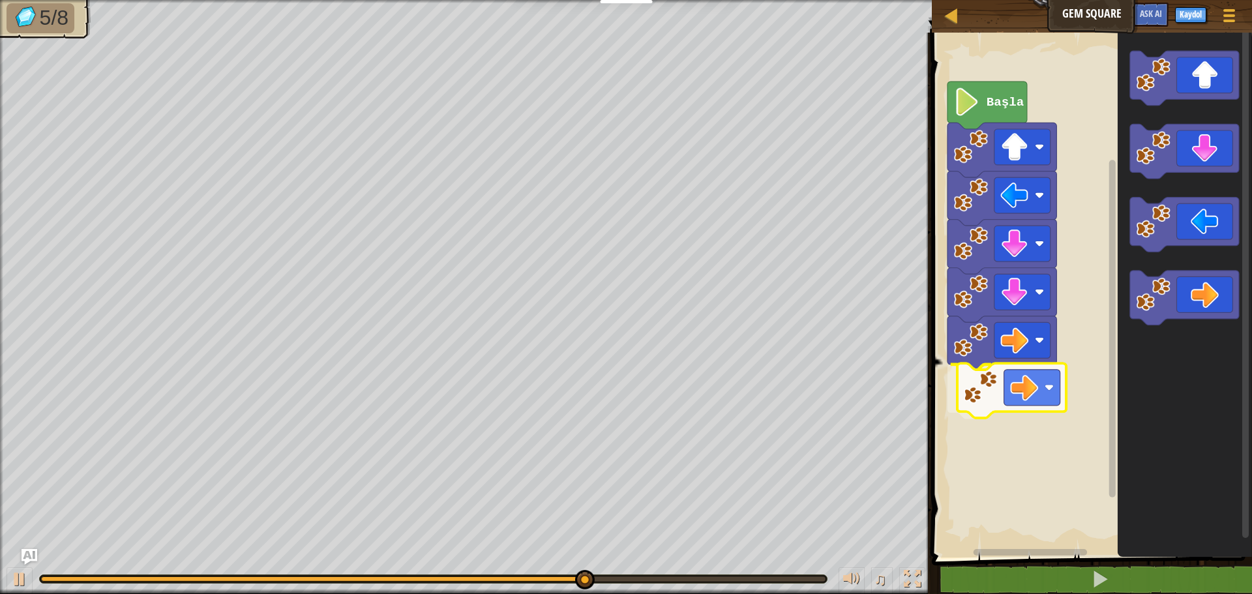
click at [1021, 383] on div "Başla" at bounding box center [1090, 292] width 324 height 532
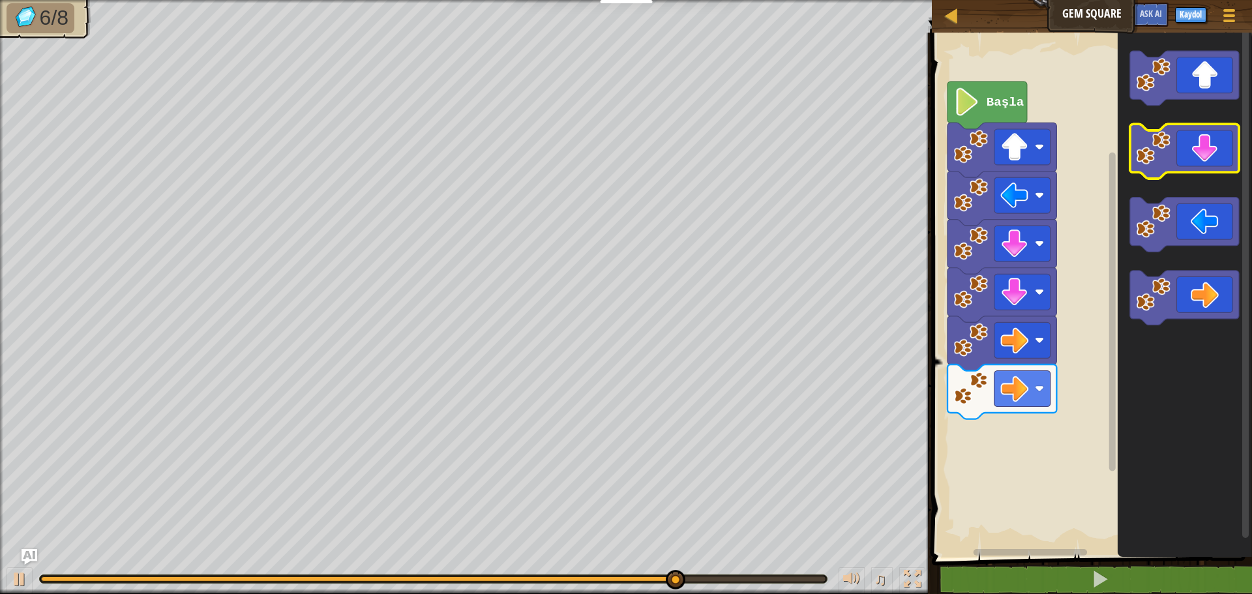
click at [1169, 57] on image "Blockly Çalışma Alanı" at bounding box center [1154, 74] width 35 height 35
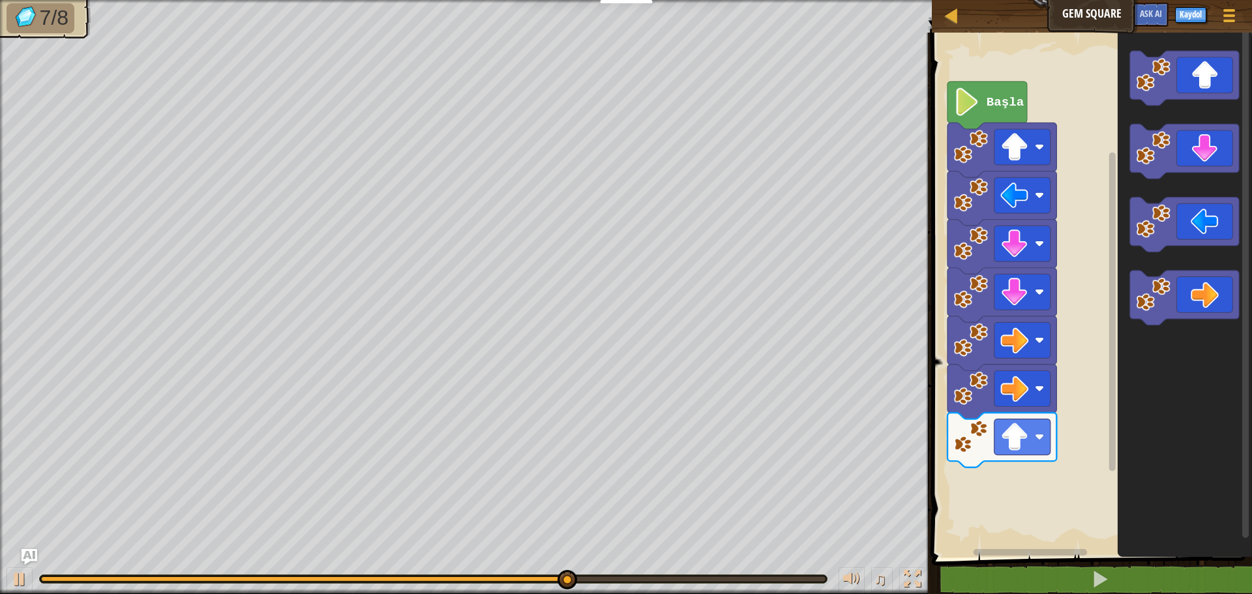
click at [1142, 330] on icon "Blockly Çalışma Alanı" at bounding box center [1185, 292] width 134 height 532
click at [1198, 79] on icon "Blockly Çalışma Alanı" at bounding box center [1184, 78] width 109 height 55
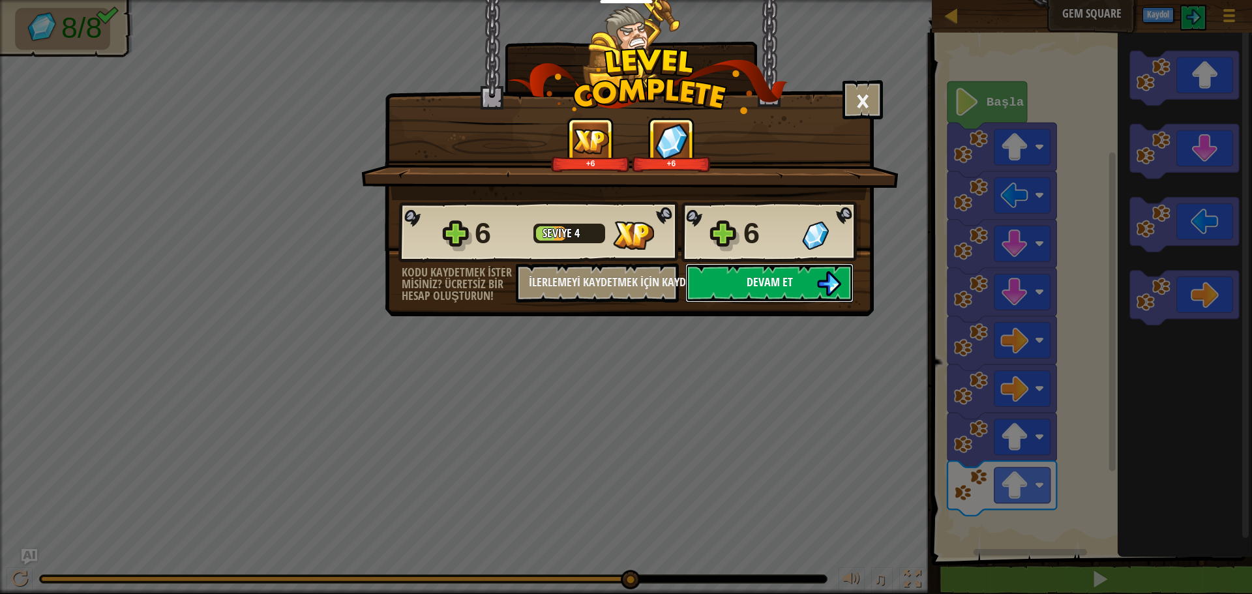
click at [808, 277] on button "Devam et" at bounding box center [770, 283] width 168 height 39
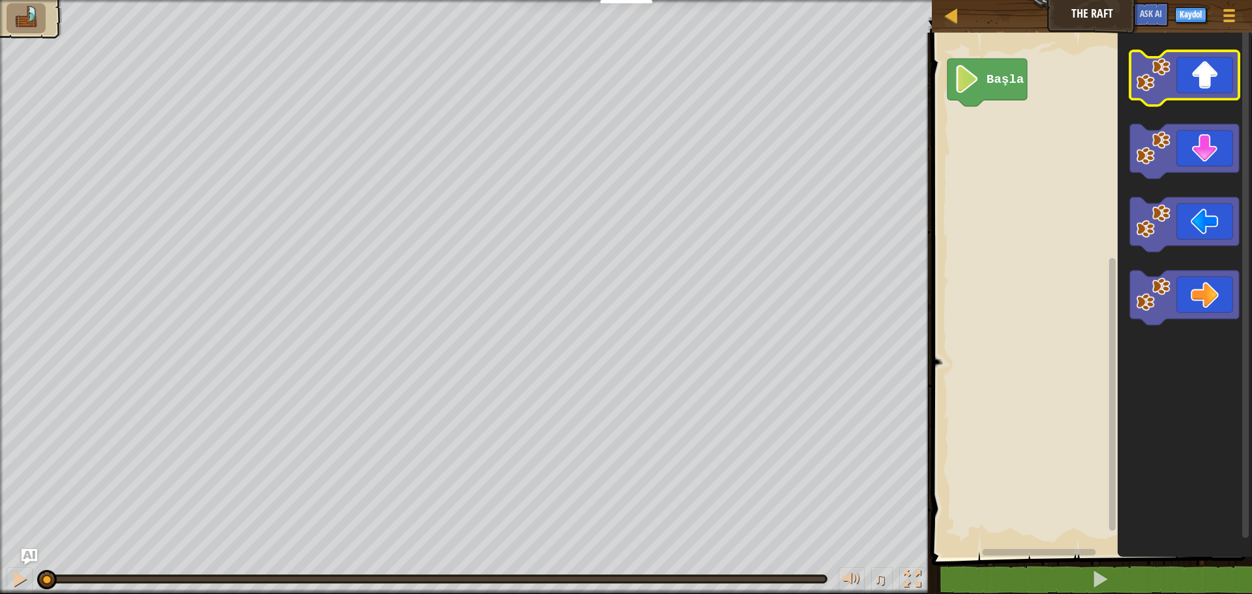
click at [1169, 83] on icon "Blockly Çalışma Alanı" at bounding box center [1184, 78] width 109 height 55
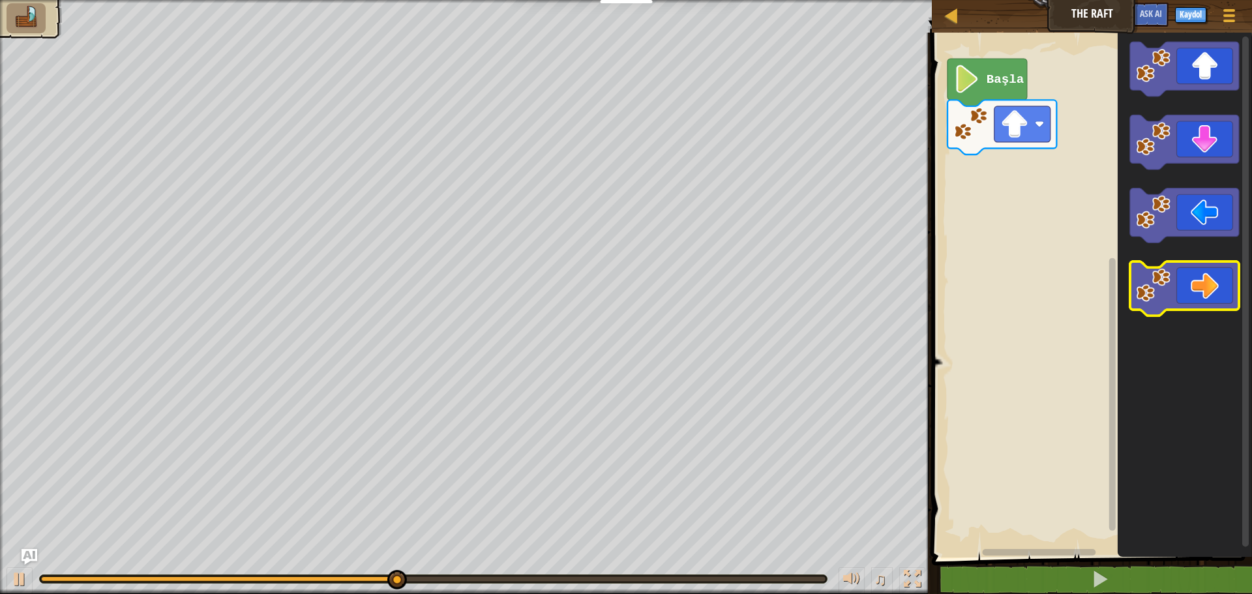
click at [1210, 284] on icon "Blockly Çalışma Alanı" at bounding box center [1184, 289] width 109 height 55
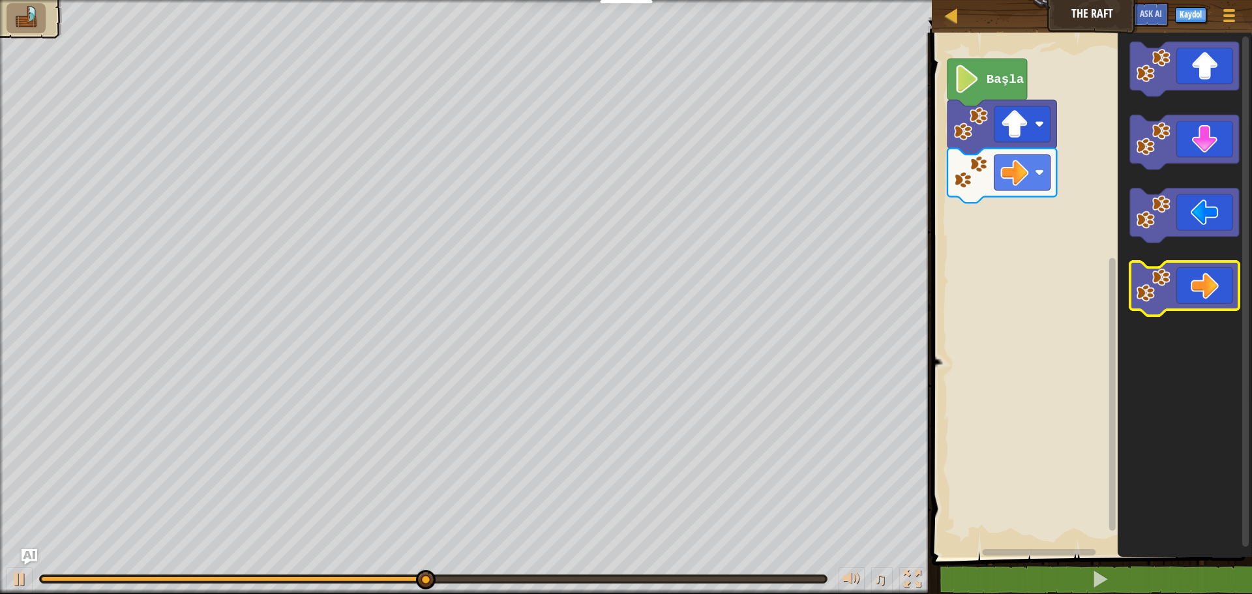
click at [1201, 282] on icon "Blockly Çalışma Alanı" at bounding box center [1184, 289] width 109 height 55
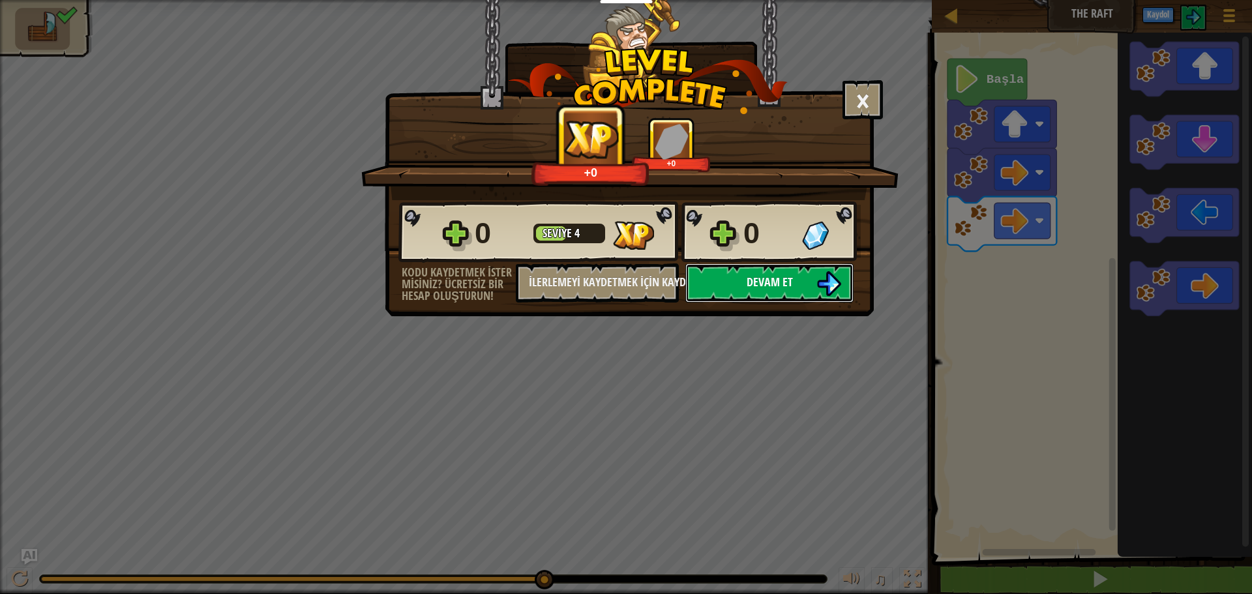
click at [761, 284] on span "Devam et" at bounding box center [770, 282] width 46 height 16
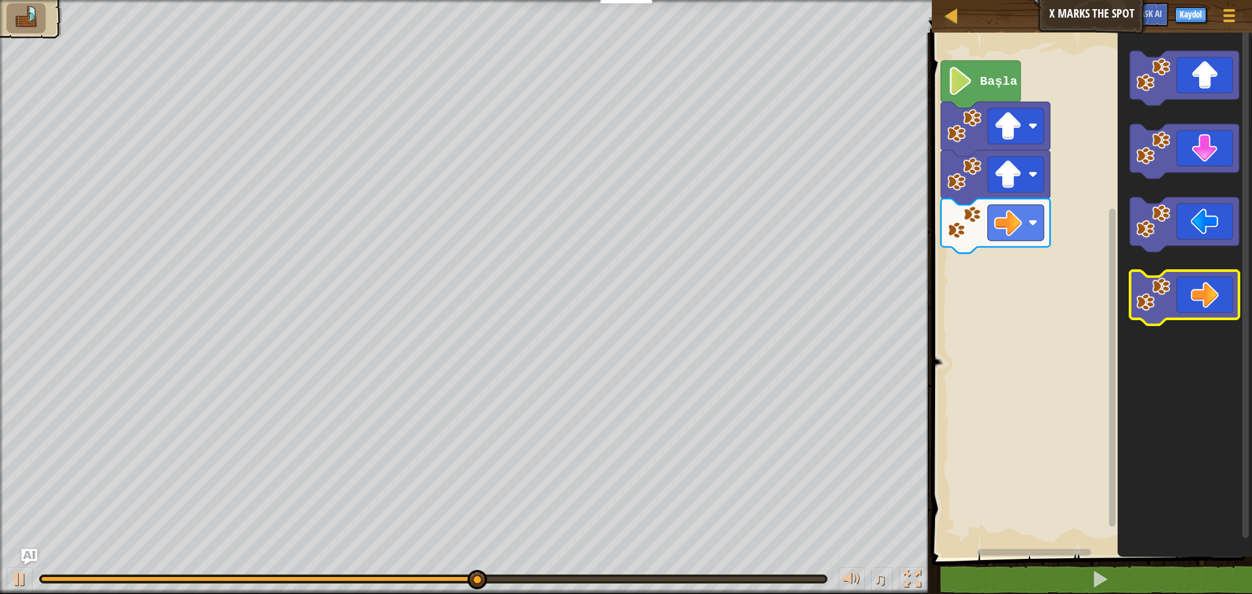
click at [1164, 294] on image "Blockly Çalışma Alanı" at bounding box center [1154, 294] width 35 height 35
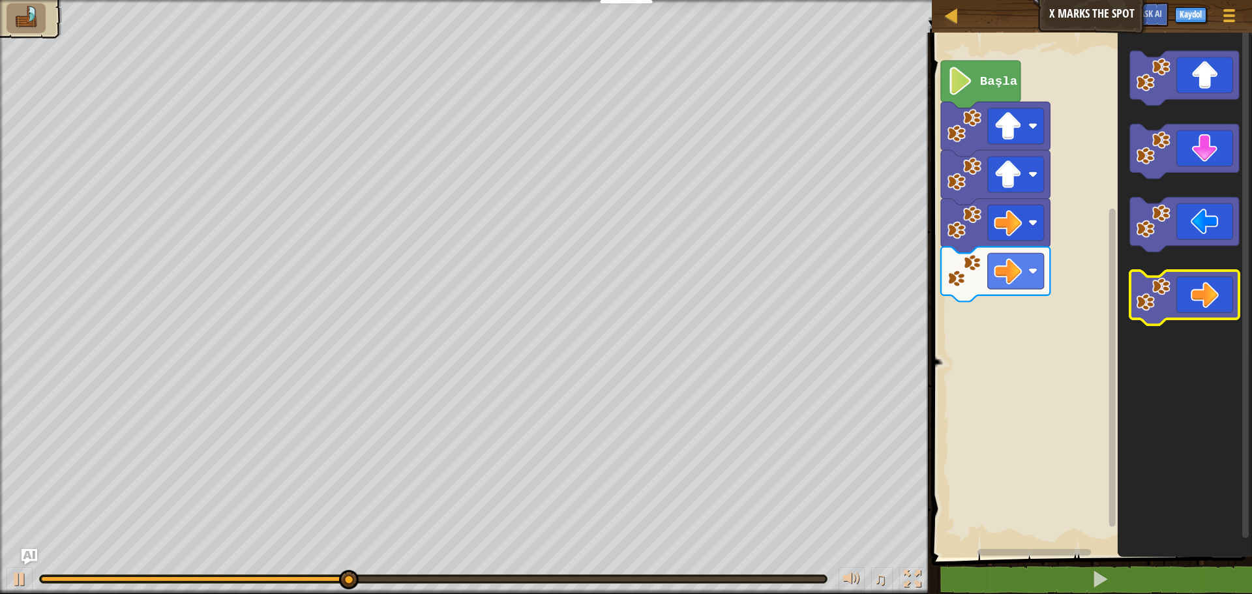
click at [1203, 302] on icon "Blockly Çalışma Alanı" at bounding box center [1184, 298] width 109 height 55
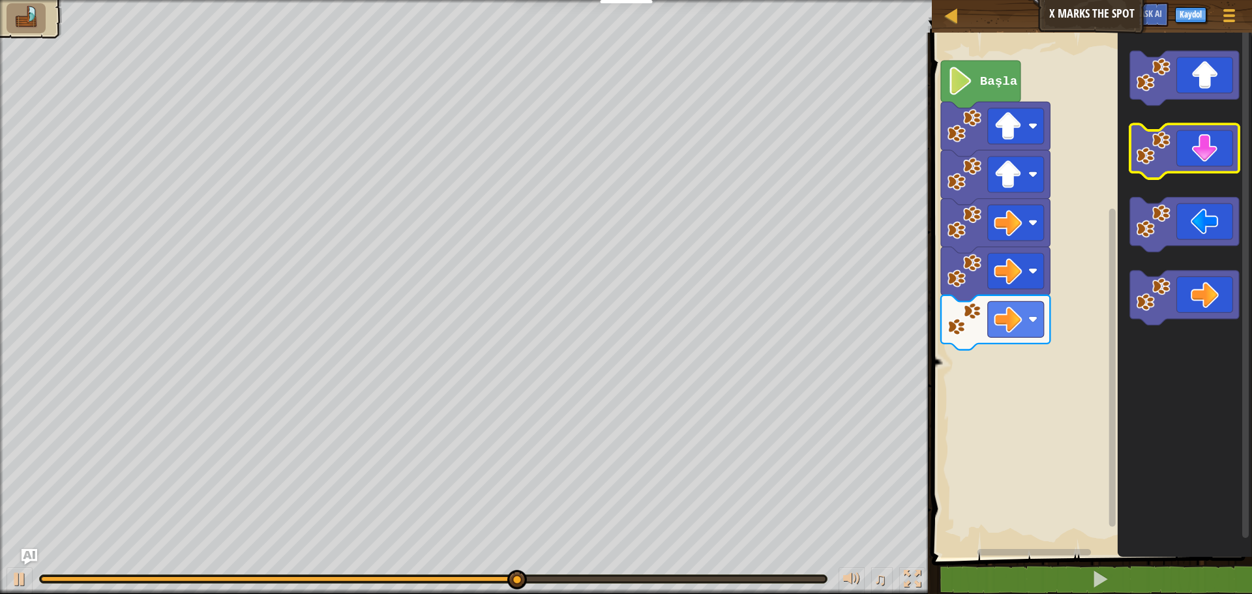
click at [1198, 152] on icon "Blockly Çalışma Alanı" at bounding box center [1184, 152] width 109 height 55
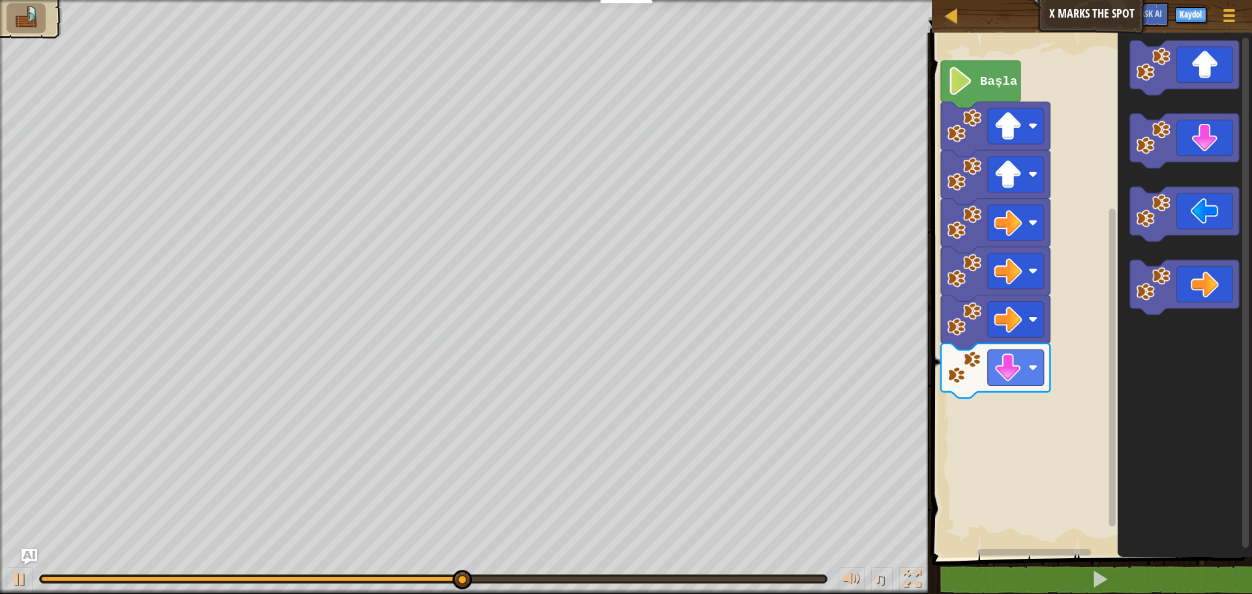
click at [1214, 97] on icon "Blockly Çalışma Alanı" at bounding box center [1185, 292] width 134 height 532
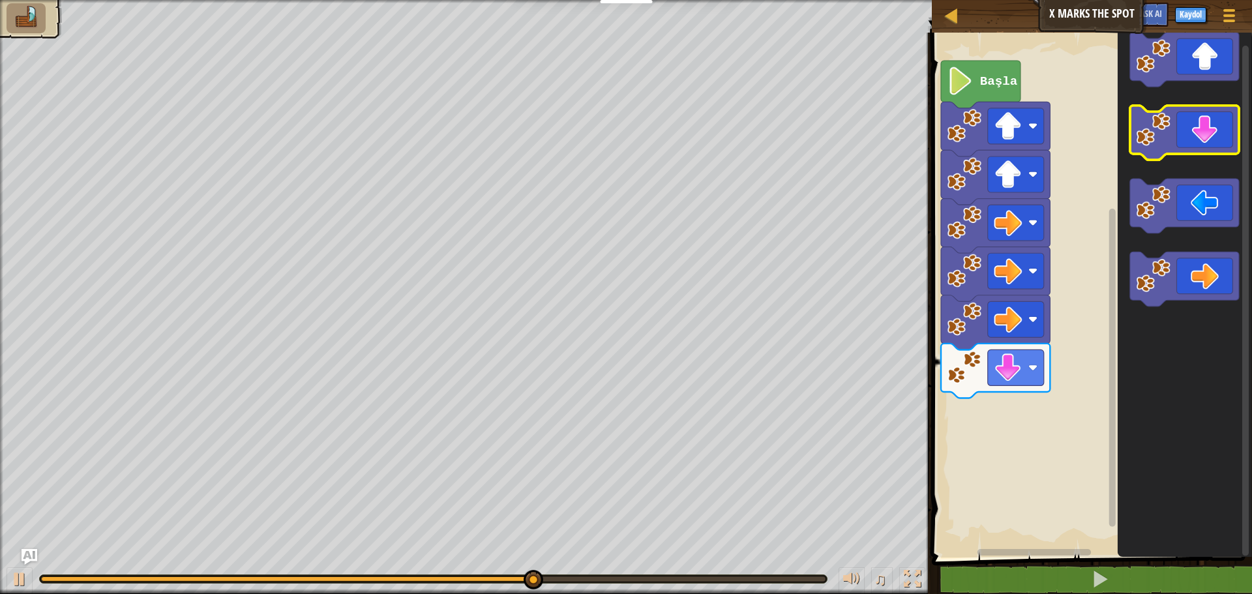
click at [1210, 131] on icon "Blockly Çalışma Alanı" at bounding box center [1184, 133] width 109 height 55
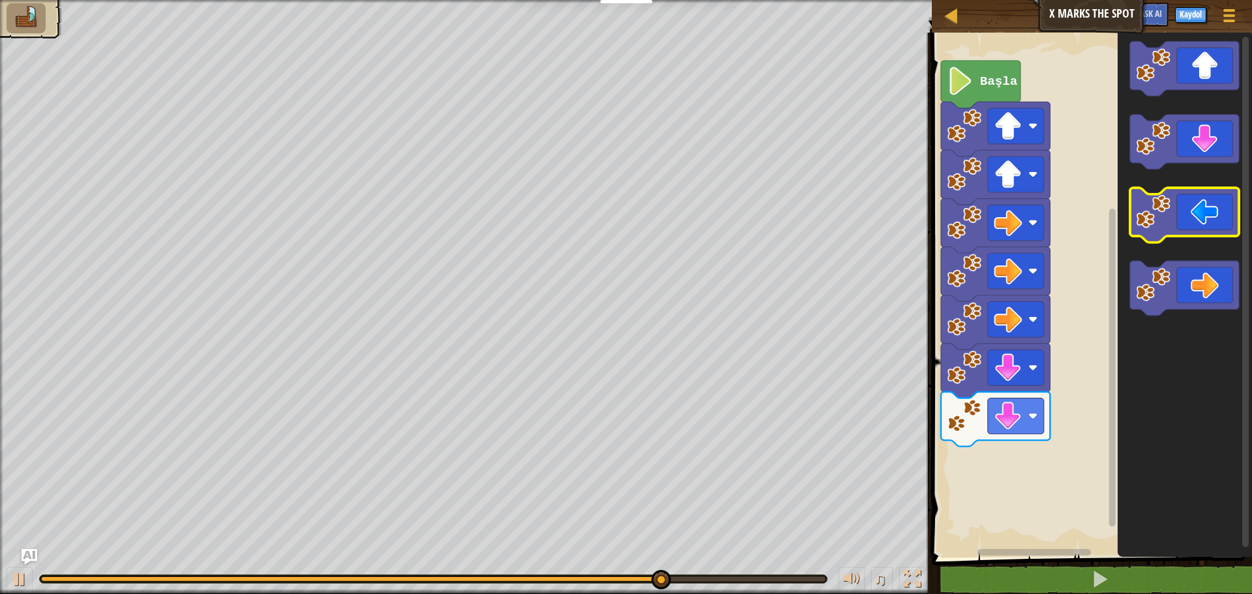
click at [1157, 211] on image "Blockly Çalışma Alanı" at bounding box center [1154, 211] width 35 height 35
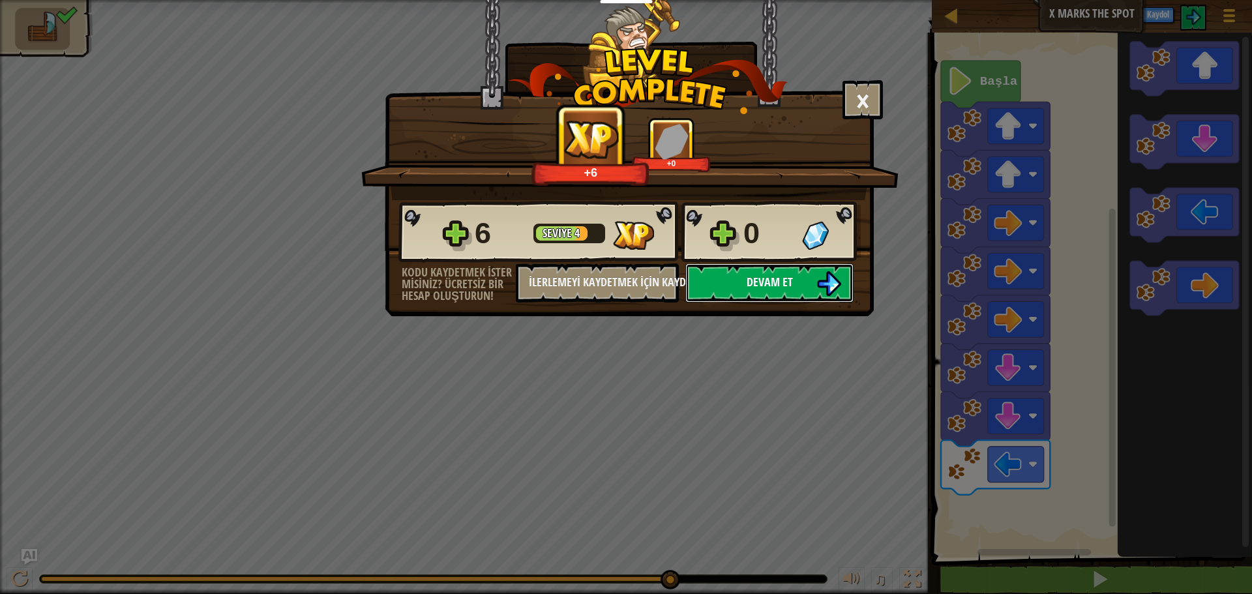
click at [798, 275] on button "Devam et" at bounding box center [770, 283] width 168 height 39
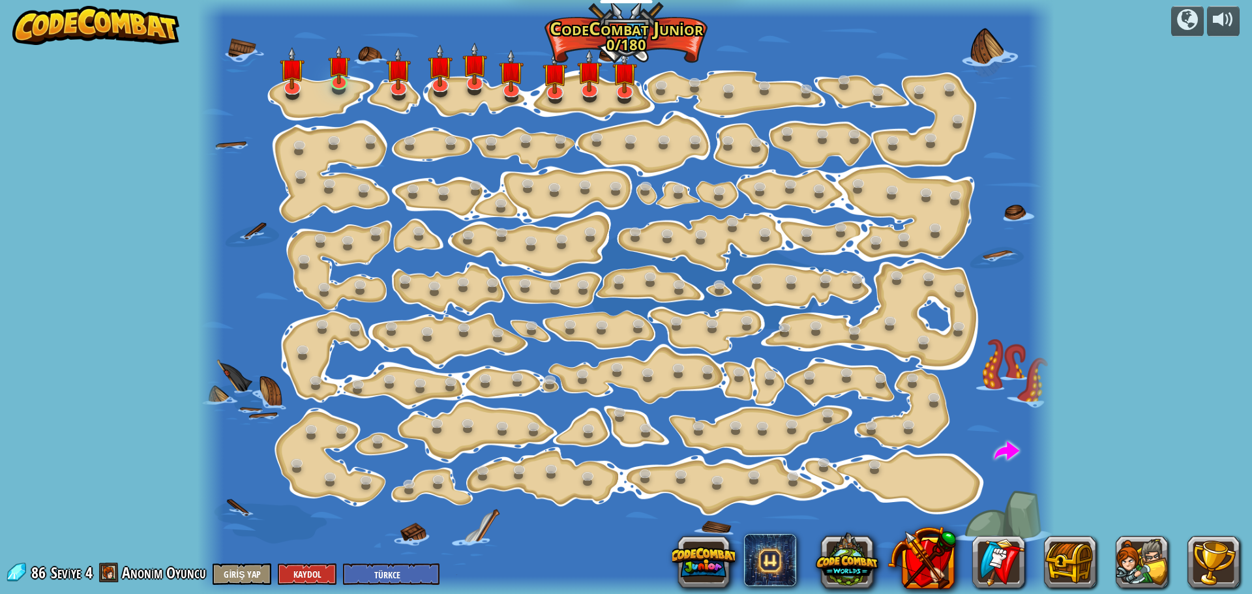
select select "tr"
drag, startPoint x: 414, startPoint y: 569, endPoint x: 410, endPoint y: 562, distance: 7.9
click at [412, 564] on select "English ([GEOGRAPHIC_DATA]) English ([GEOGRAPHIC_DATA]) 简体中文 繁體中文 русский españ…" at bounding box center [391, 575] width 97 height 22
click at [344, 564] on select "English ([GEOGRAPHIC_DATA]) English ([GEOGRAPHIC_DATA]) 简体中文 繁體中文 русский españ…" at bounding box center [391, 575] width 97 height 22
select select "tr"
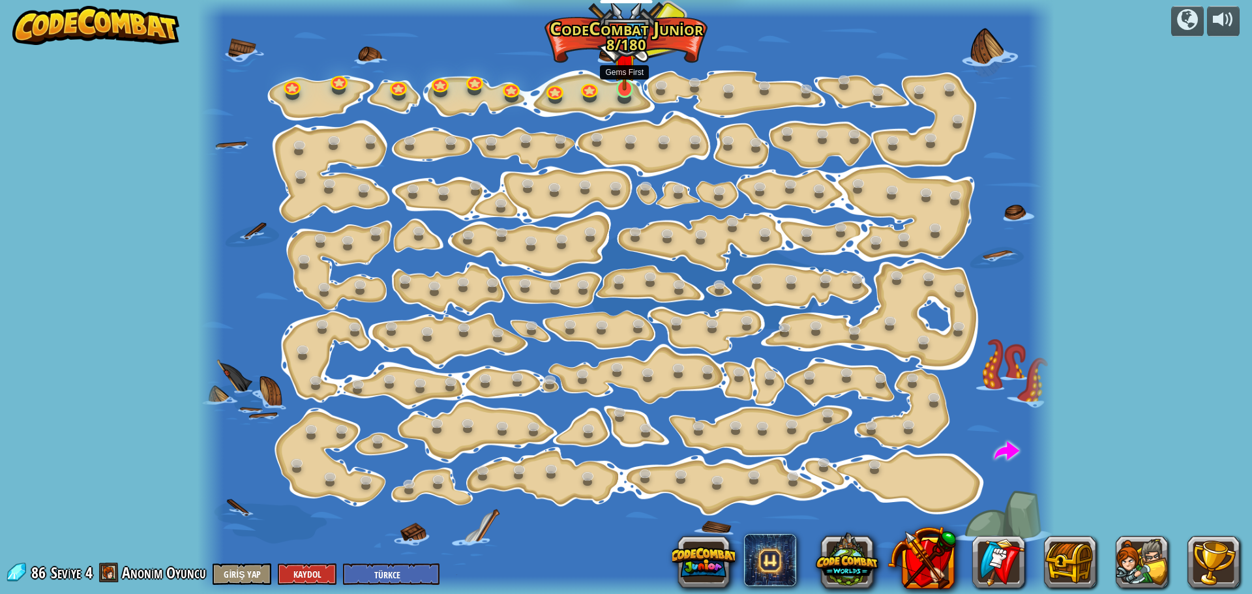
click at [624, 85] on img at bounding box center [625, 65] width 22 height 52
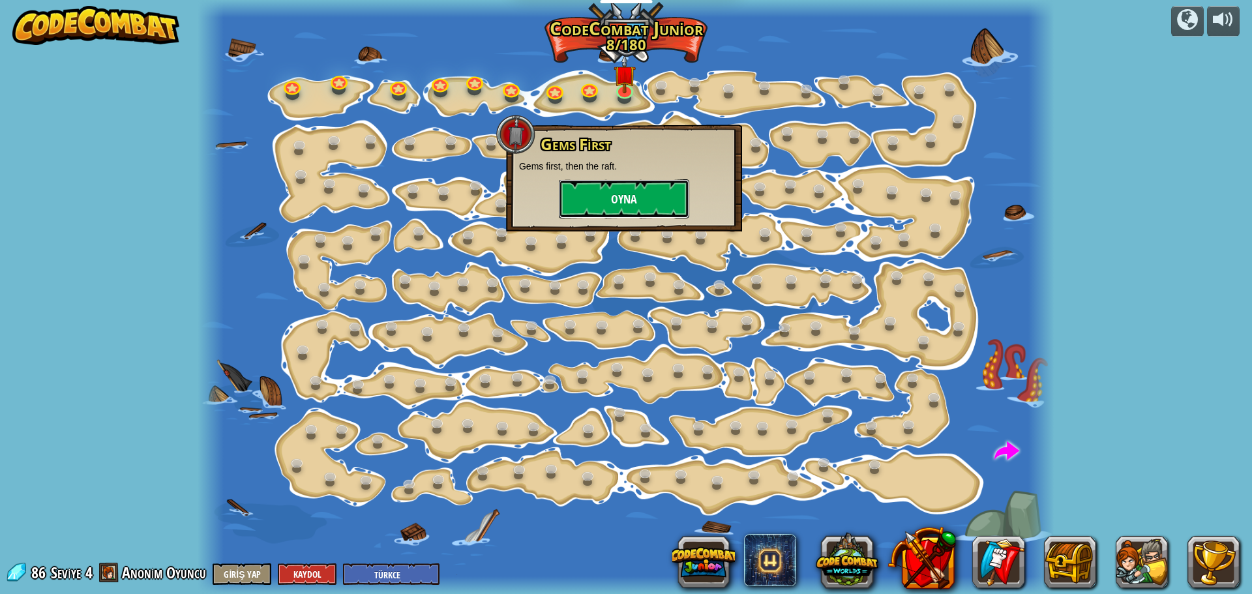
click at [647, 200] on button "Oyna" at bounding box center [624, 198] width 130 height 39
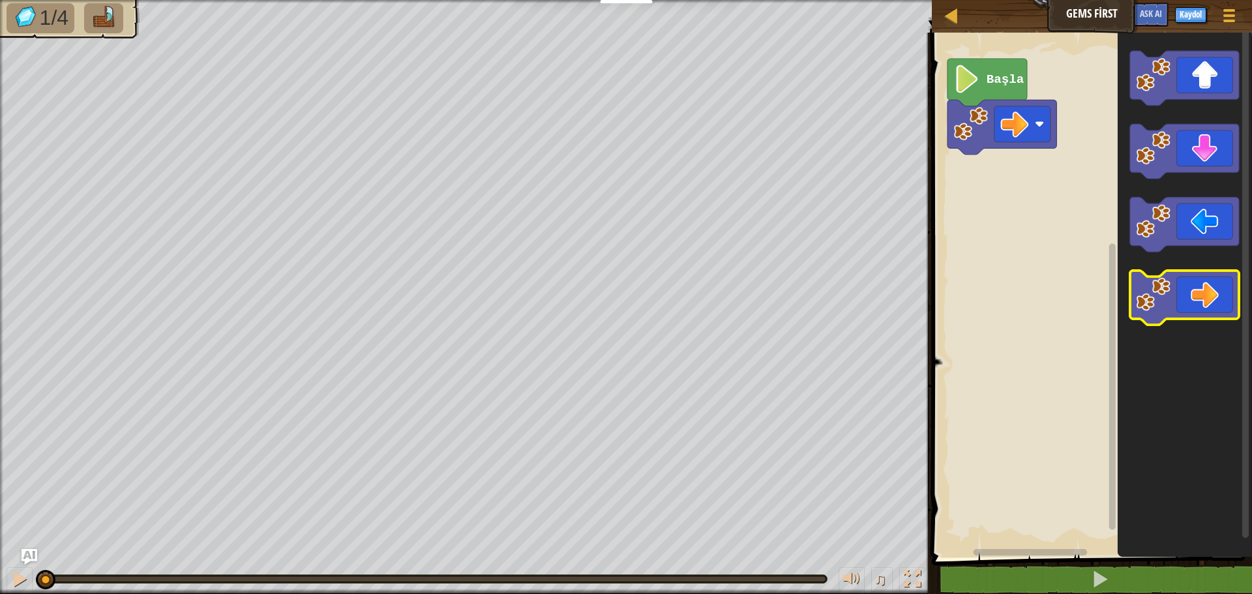
click at [1195, 307] on icon "Blockly Çalışma Alanı" at bounding box center [1184, 298] width 109 height 55
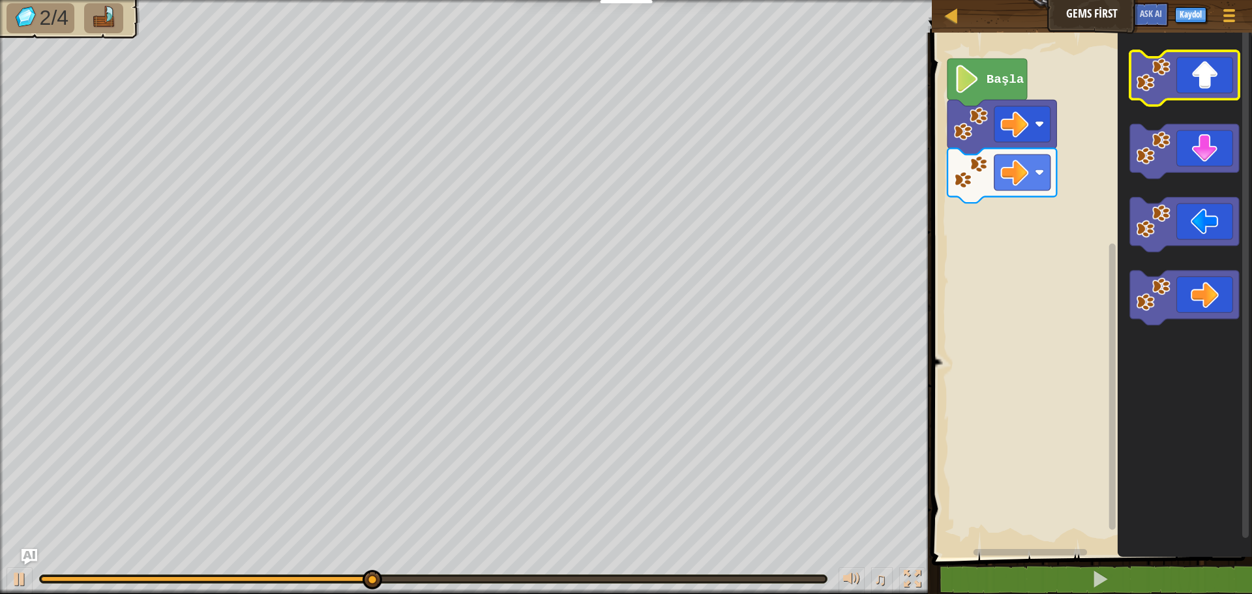
click at [1162, 84] on image "Blockly Çalışma Alanı" at bounding box center [1154, 74] width 35 height 35
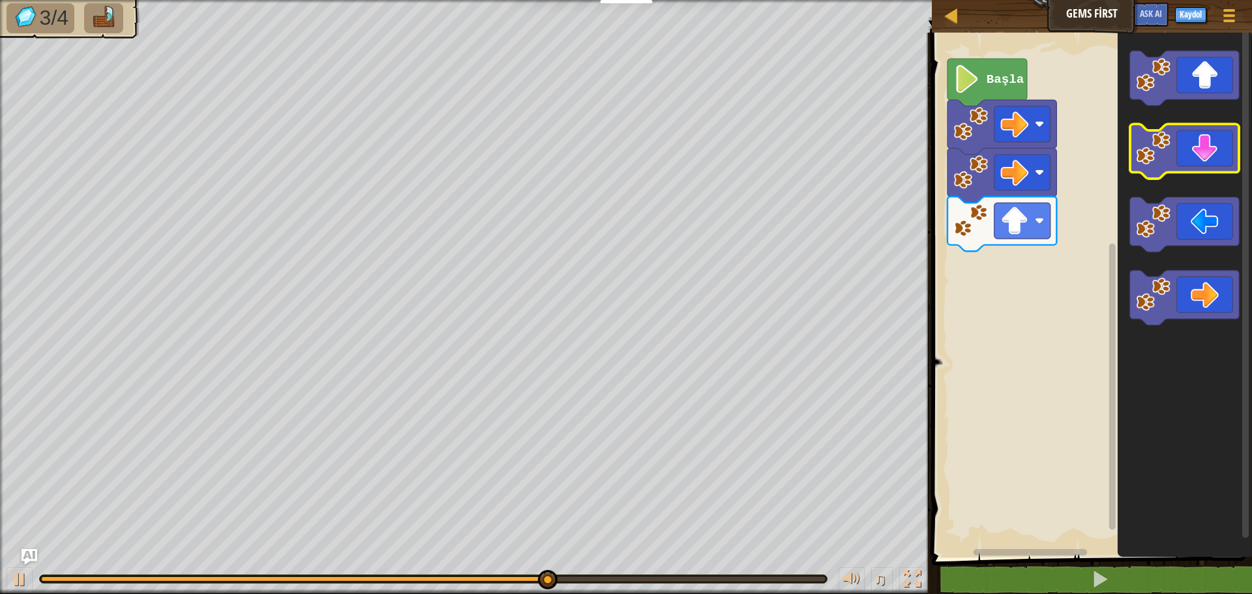
click at [1203, 152] on icon "Blockly Çalışma Alanı" at bounding box center [1184, 152] width 109 height 55
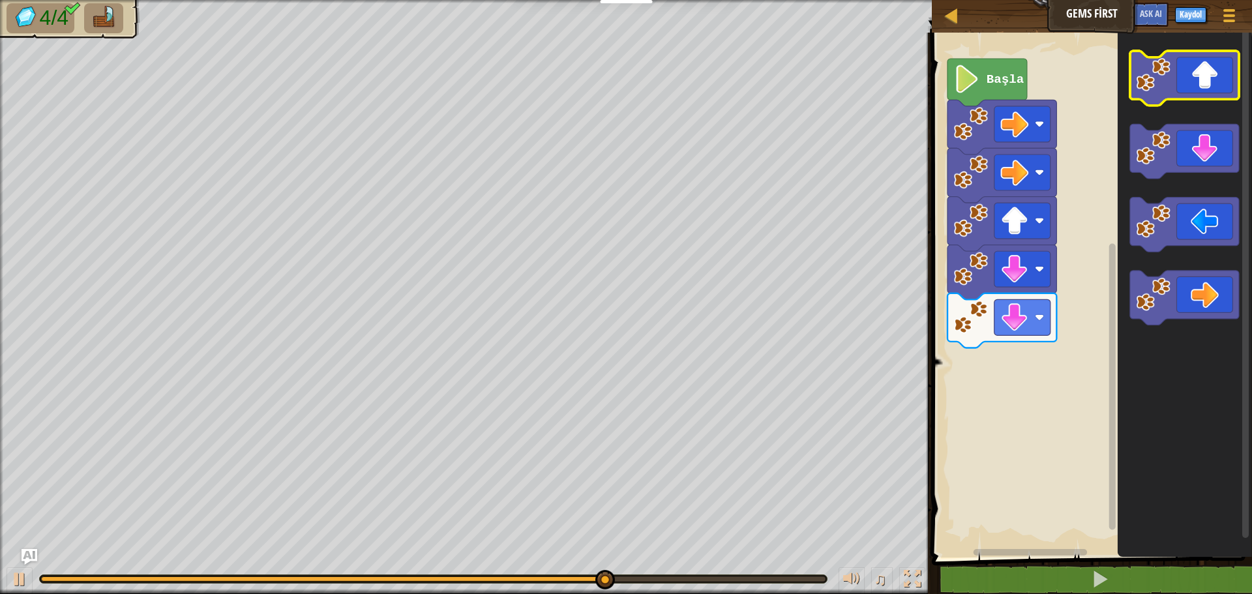
click at [1211, 71] on icon "Blockly Çalışma Alanı" at bounding box center [1184, 78] width 109 height 55
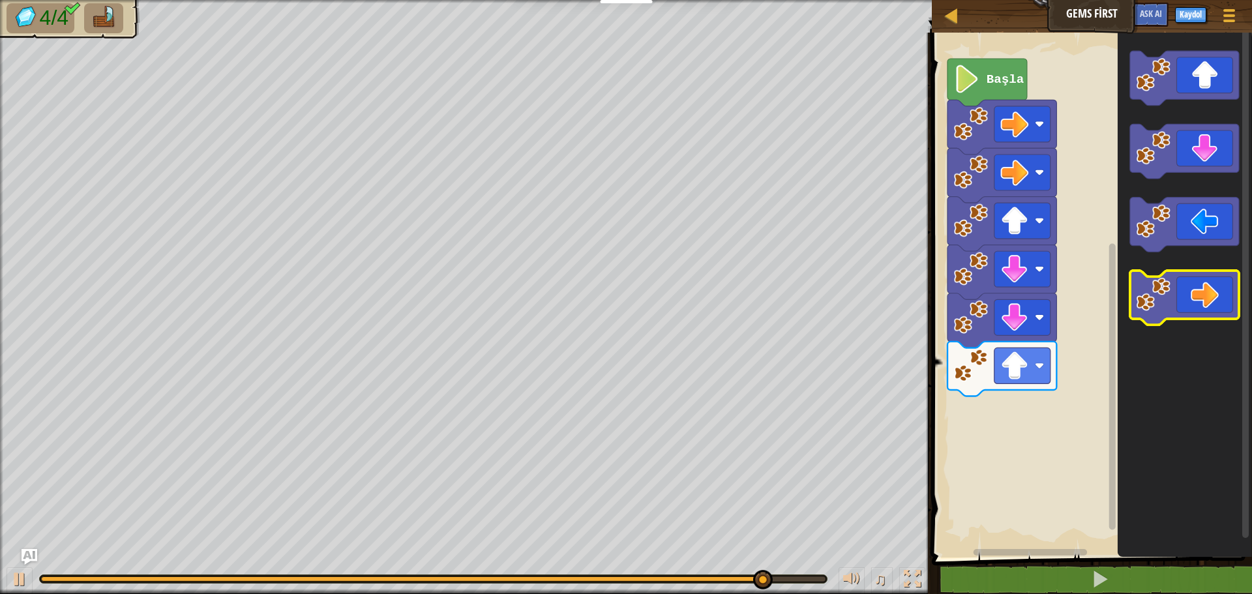
click at [1191, 290] on icon "Blockly Çalışma Alanı" at bounding box center [1184, 298] width 109 height 55
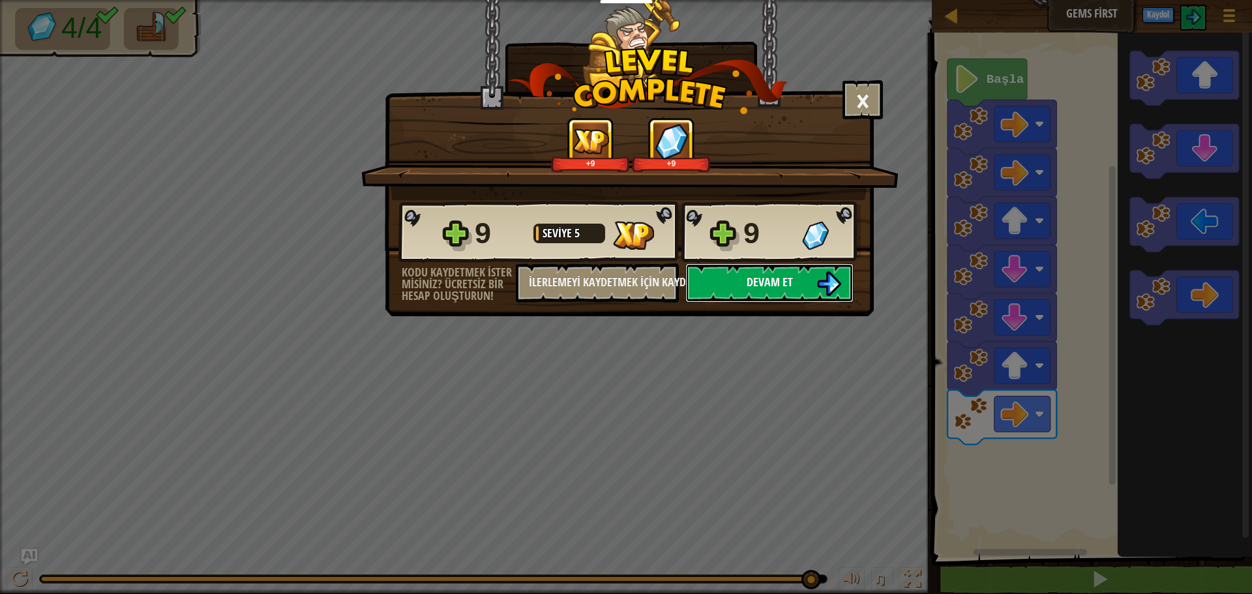
click at [823, 277] on img at bounding box center [829, 283] width 25 height 25
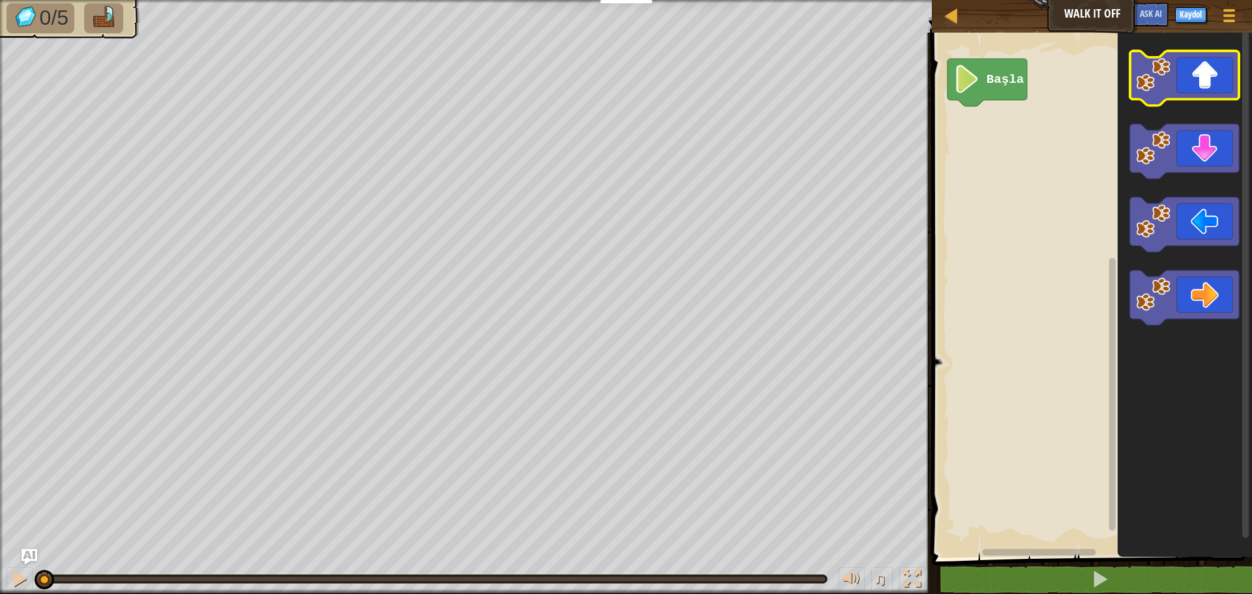
click at [1190, 74] on icon "Blockly Çalışma Alanı" at bounding box center [1184, 78] width 109 height 55
click at [1190, 76] on icon "Blockly Çalışma Alanı" at bounding box center [1184, 78] width 109 height 55
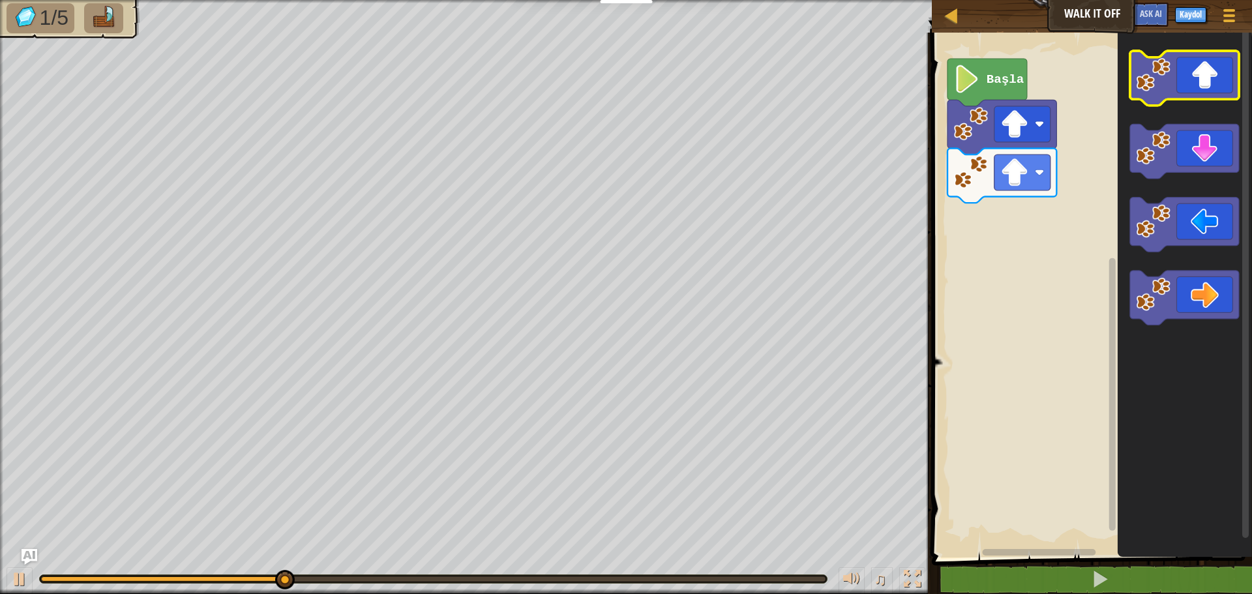
click at [1201, 72] on icon "Blockly Çalışma Alanı" at bounding box center [1184, 78] width 109 height 55
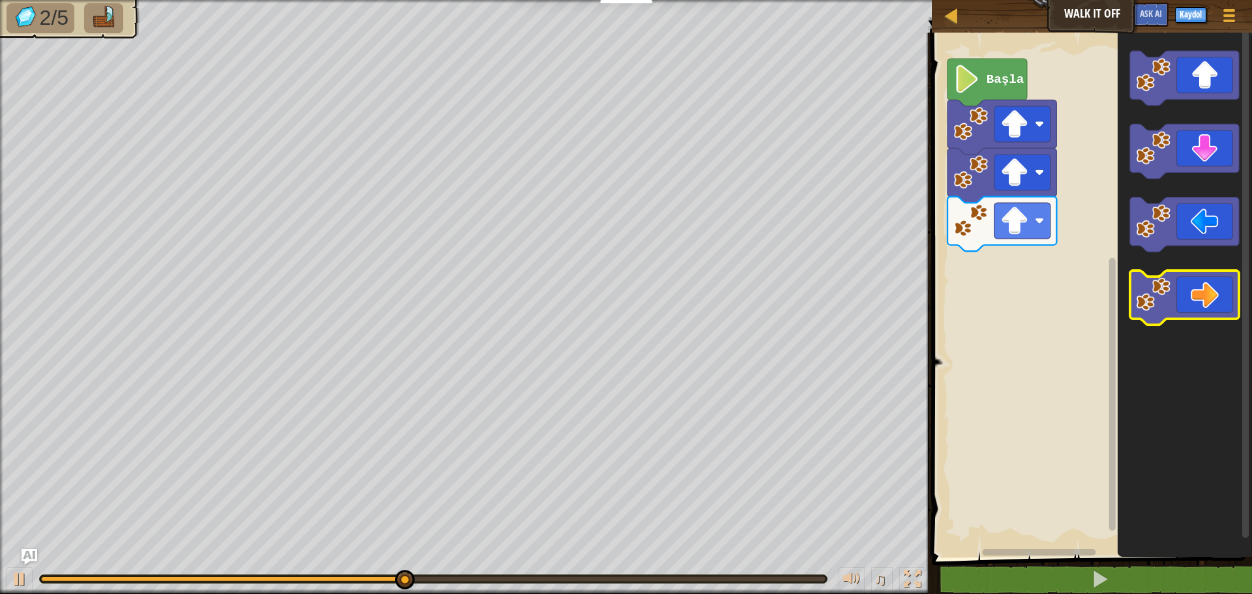
click at [1212, 298] on icon "Blockly Çalışma Alanı" at bounding box center [1184, 298] width 109 height 55
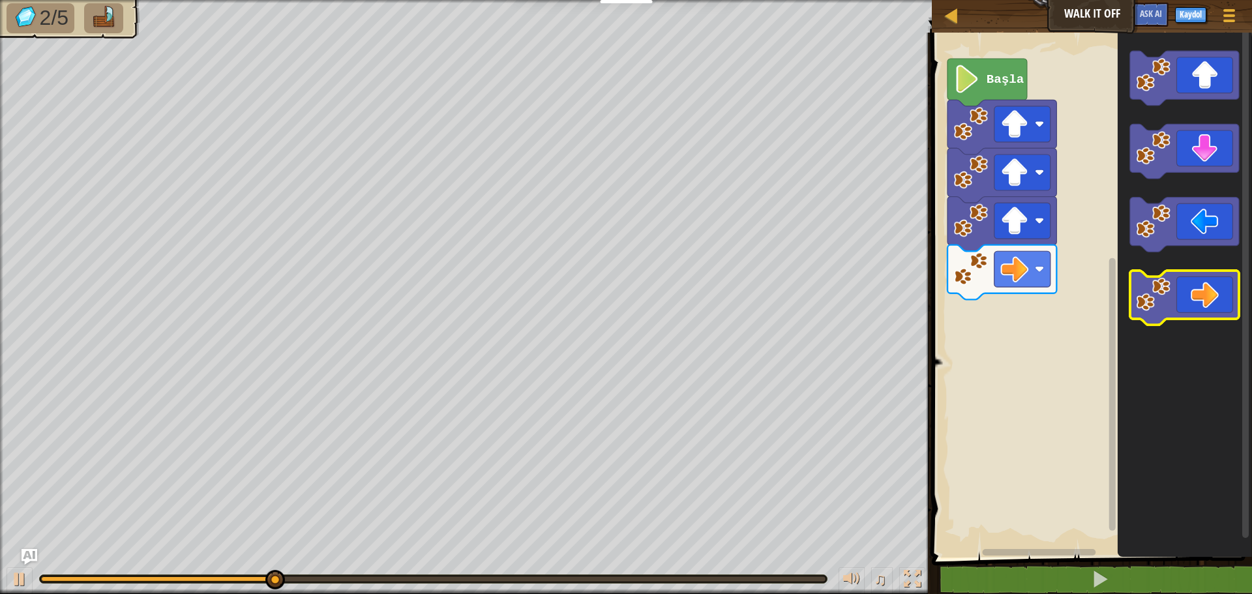
click at [1211, 299] on icon "Blockly Çalışma Alanı" at bounding box center [1184, 298] width 109 height 55
click at [1209, 307] on icon "Blockly Çalışma Alanı" at bounding box center [1184, 298] width 109 height 55
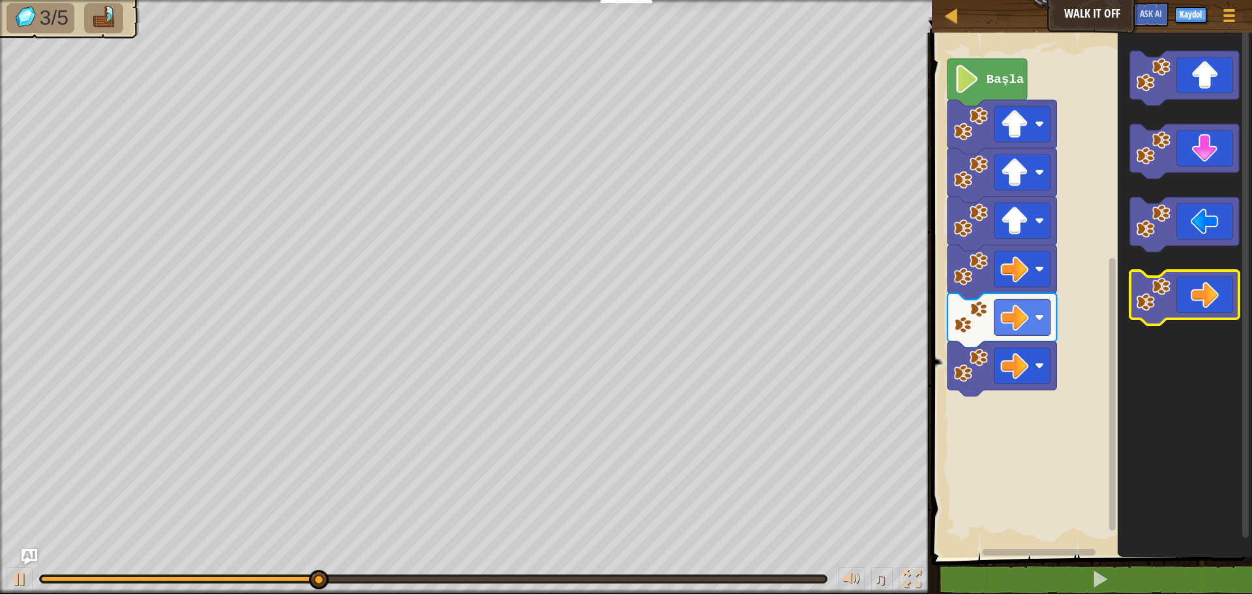
click at [1209, 309] on icon "Blockly Çalışma Alanı" at bounding box center [1184, 298] width 109 height 55
click at [1209, 310] on icon "Blockly Çalışma Alanı" at bounding box center [1184, 298] width 109 height 55
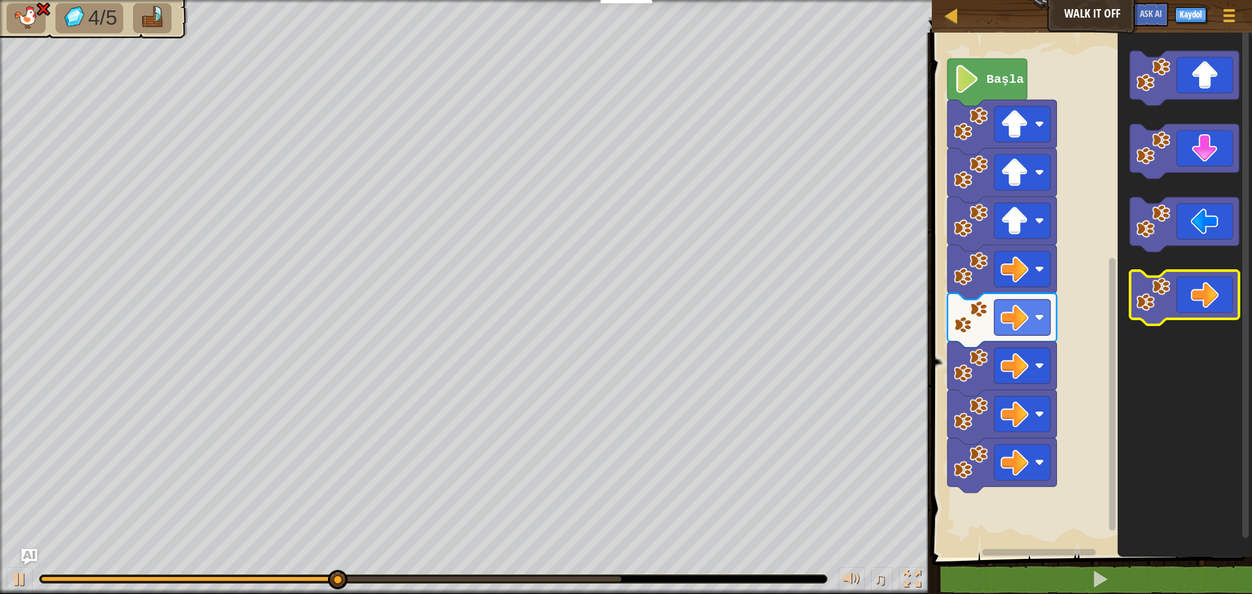
click at [1210, 313] on icon "Blockly Çalışma Alanı" at bounding box center [1184, 298] width 109 height 55
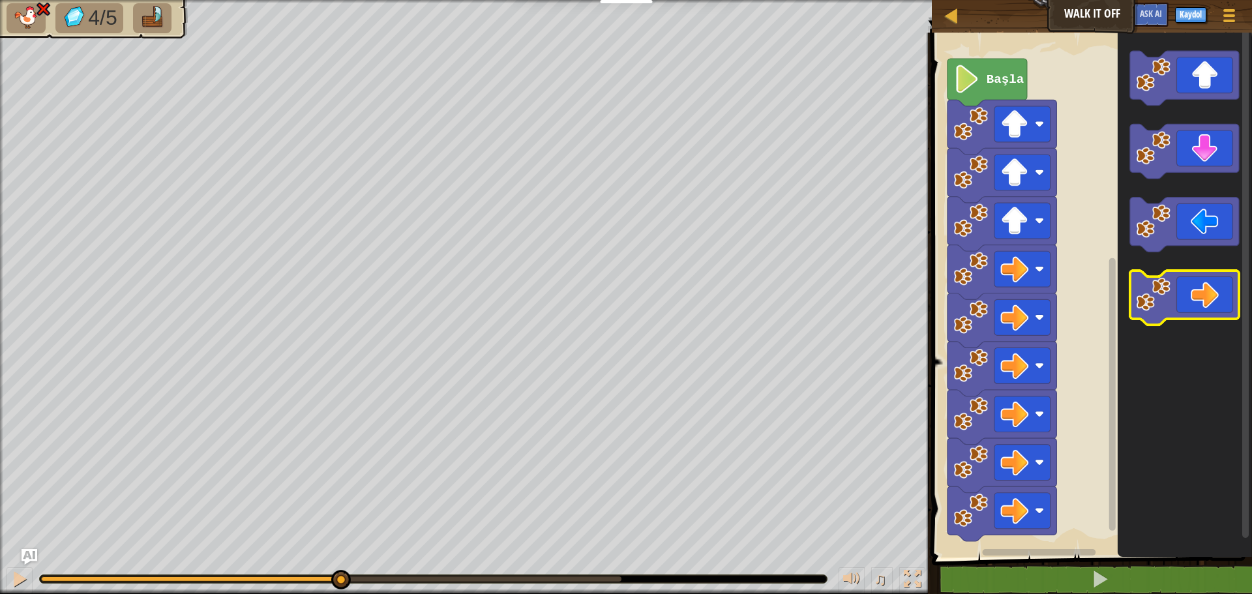
click at [1213, 322] on rect "Blockly Çalışma Alanı" at bounding box center [1184, 298] width 109 height 55
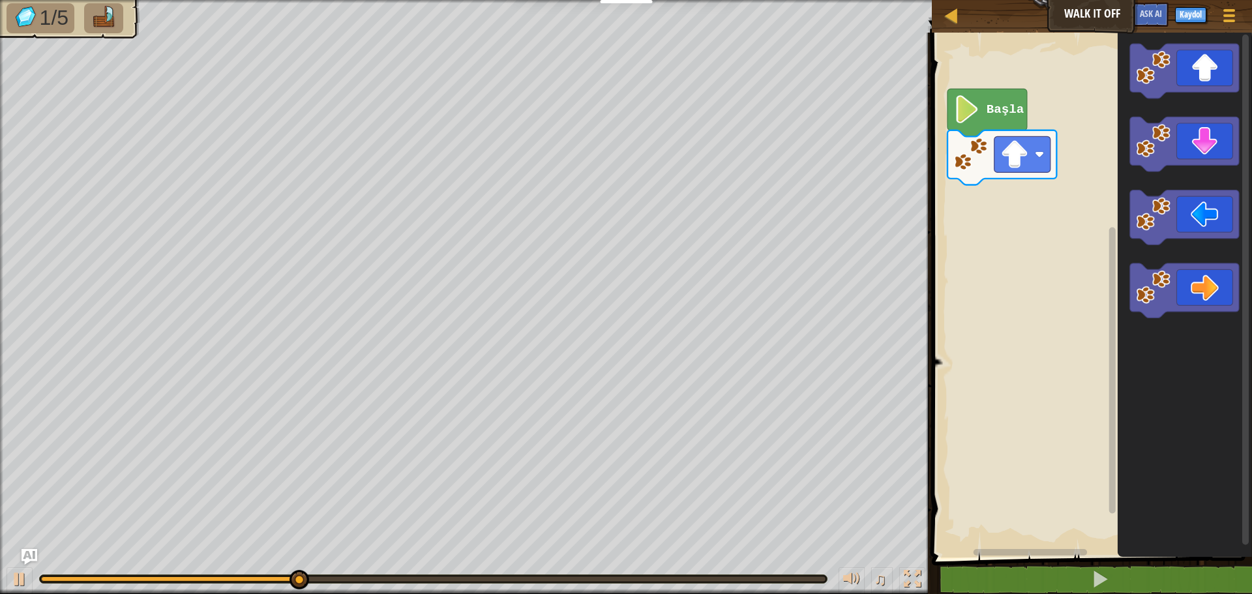
click at [1179, 79] on icon "Blockly Çalışma Alanı" at bounding box center [1184, 71] width 109 height 55
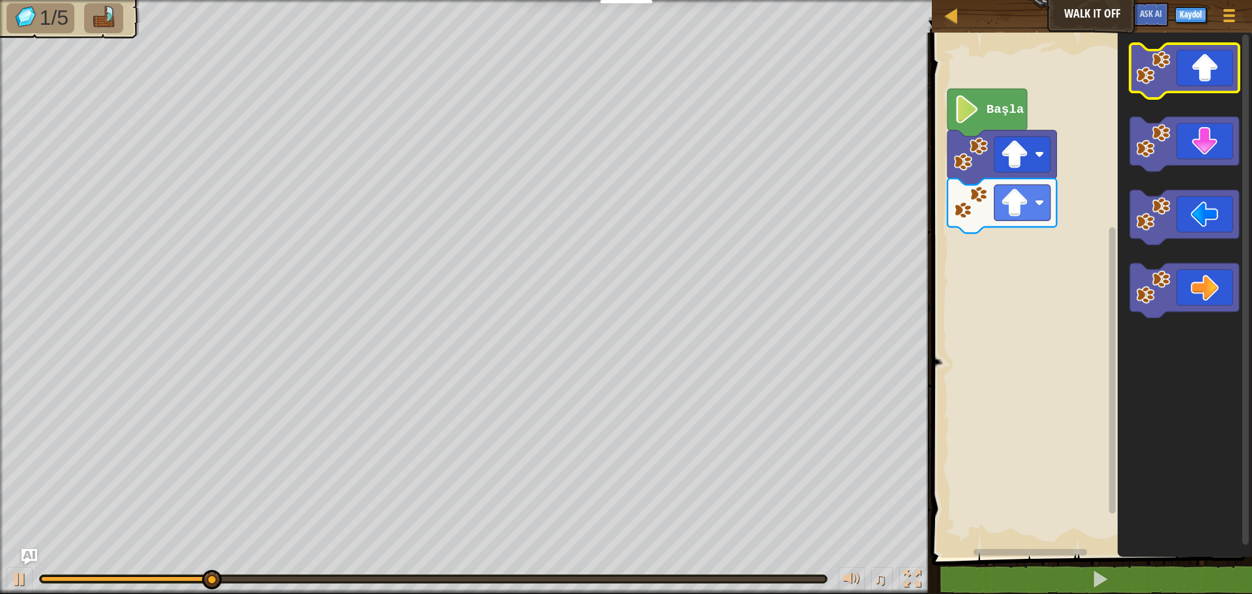
click at [1177, 83] on icon "Blockly Çalışma Alanı" at bounding box center [1184, 71] width 109 height 55
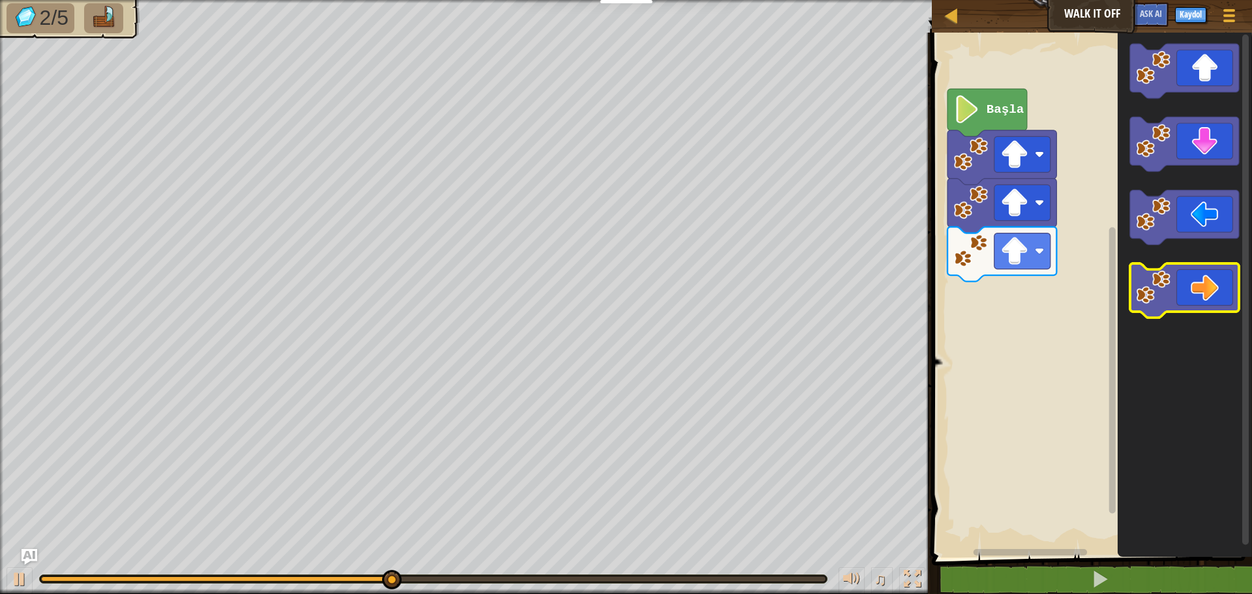
click at [1200, 297] on icon "Blockly Çalışma Alanı" at bounding box center [1184, 291] width 109 height 55
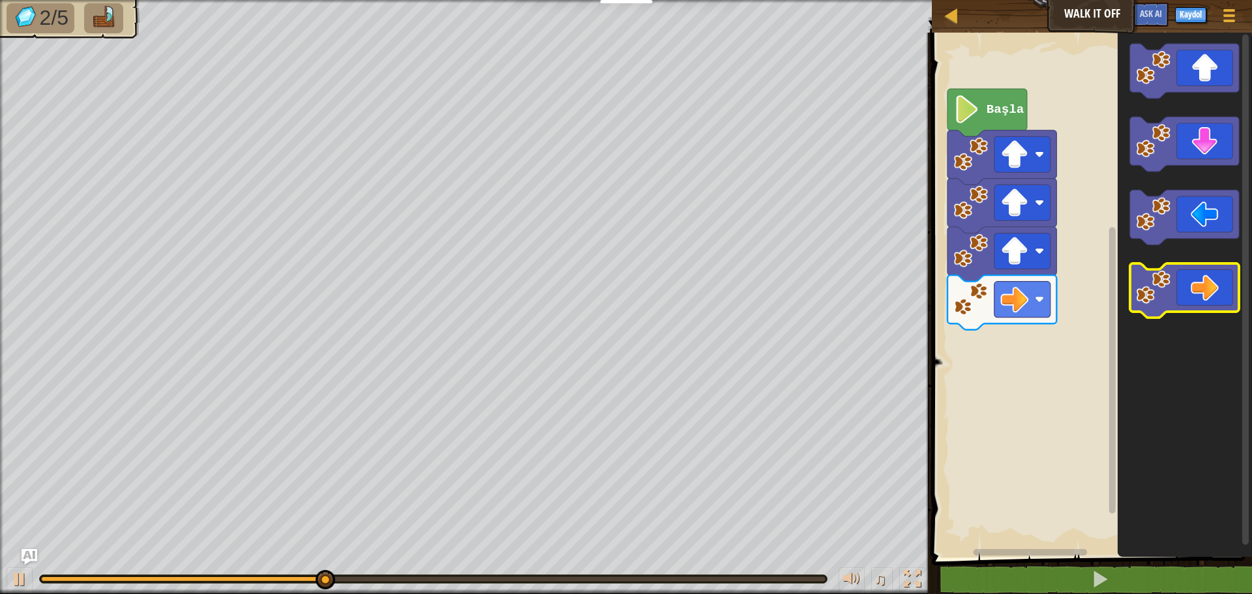
click at [1201, 296] on icon "Blockly Çalışma Alanı" at bounding box center [1184, 291] width 109 height 55
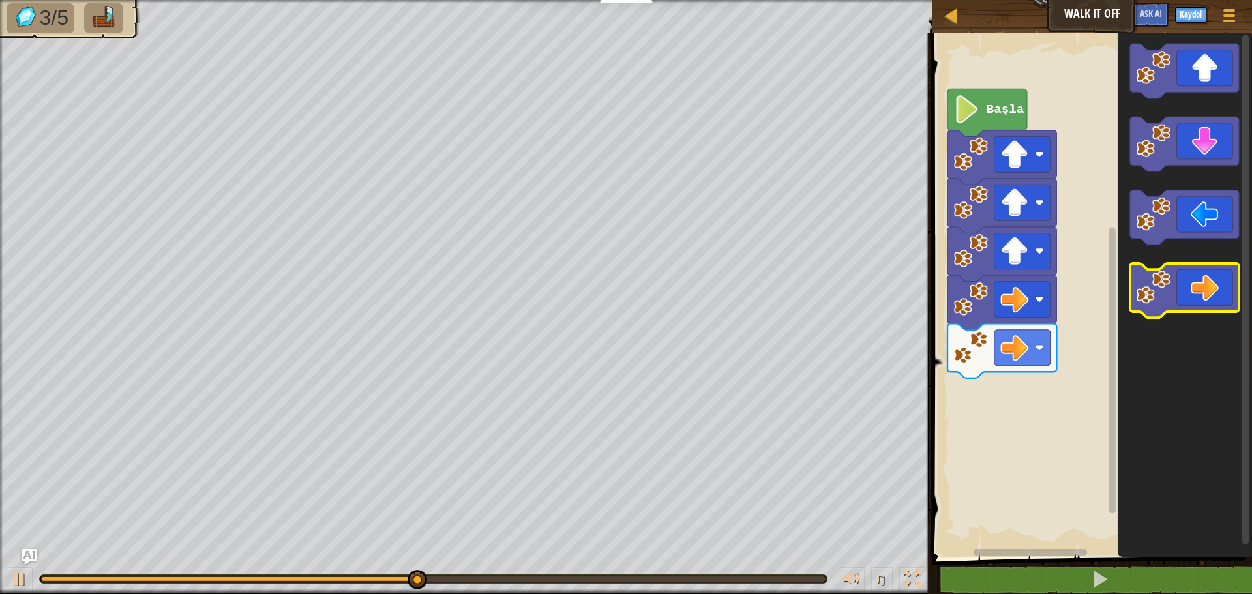
click at [1201, 296] on icon "Blockly Çalışma Alanı" at bounding box center [1184, 291] width 109 height 55
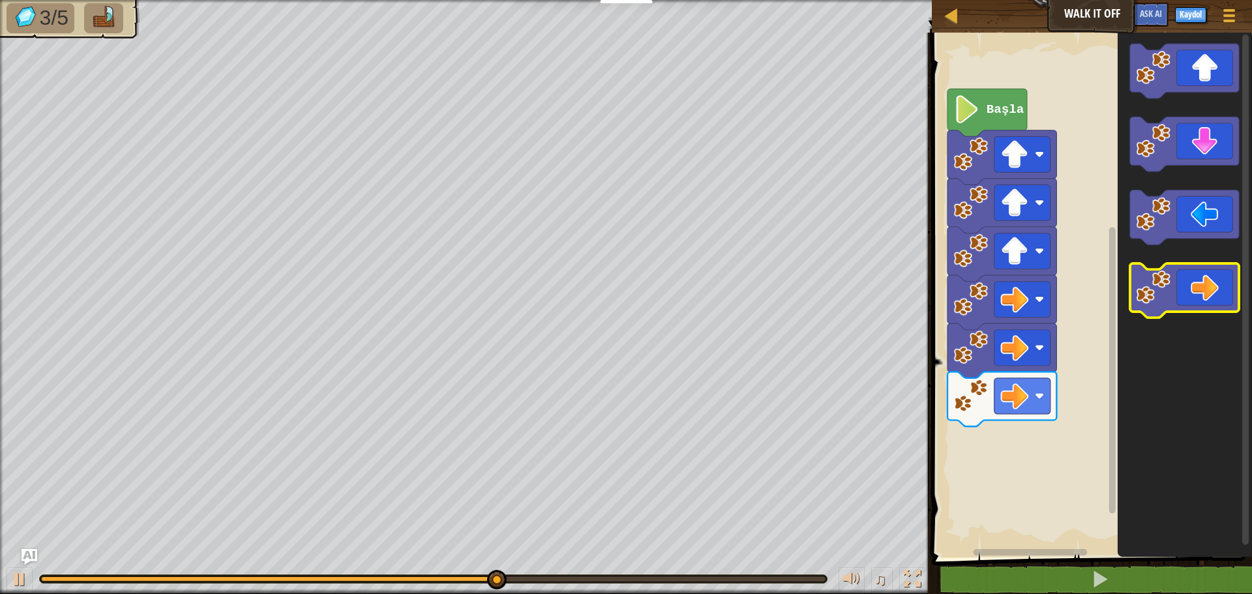
click at [1201, 296] on icon "Blockly Çalışma Alanı" at bounding box center [1184, 291] width 109 height 55
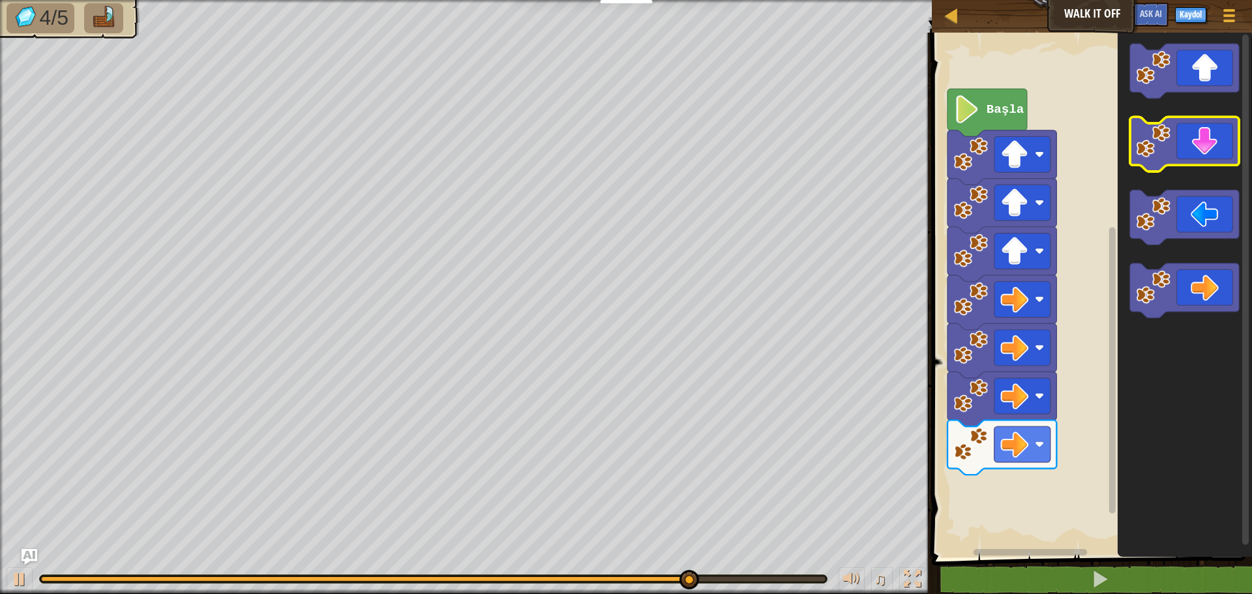
click at [1181, 148] on icon "Blockly Çalışma Alanı" at bounding box center [1184, 144] width 109 height 55
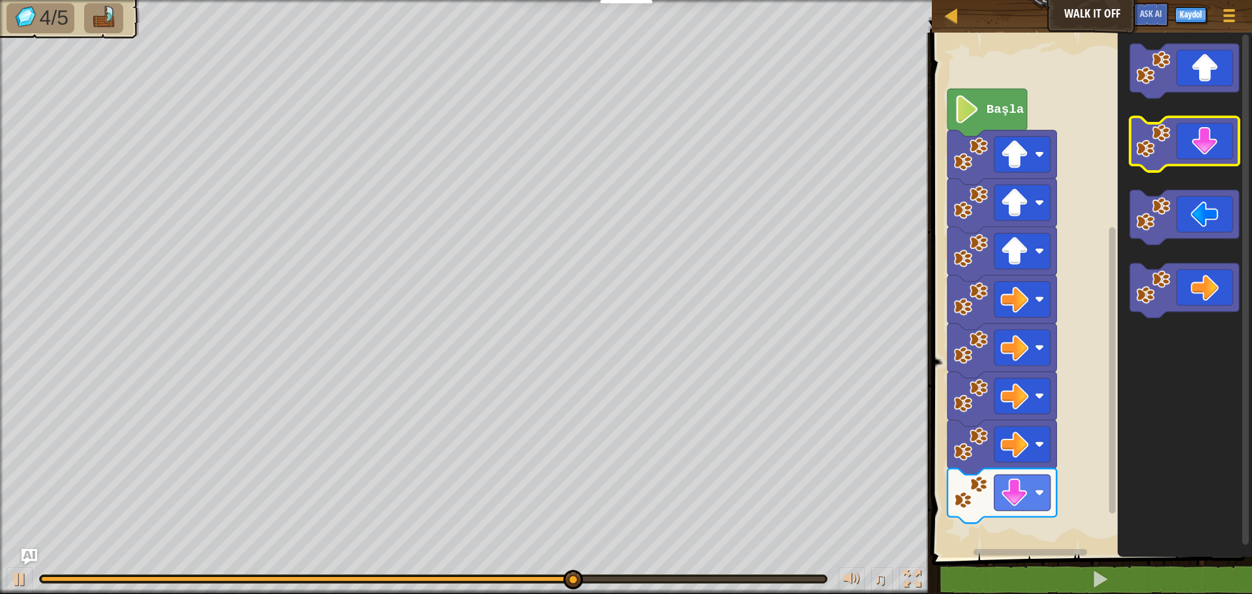
click at [1181, 148] on icon "Blockly Çalışma Alanı" at bounding box center [1184, 144] width 109 height 55
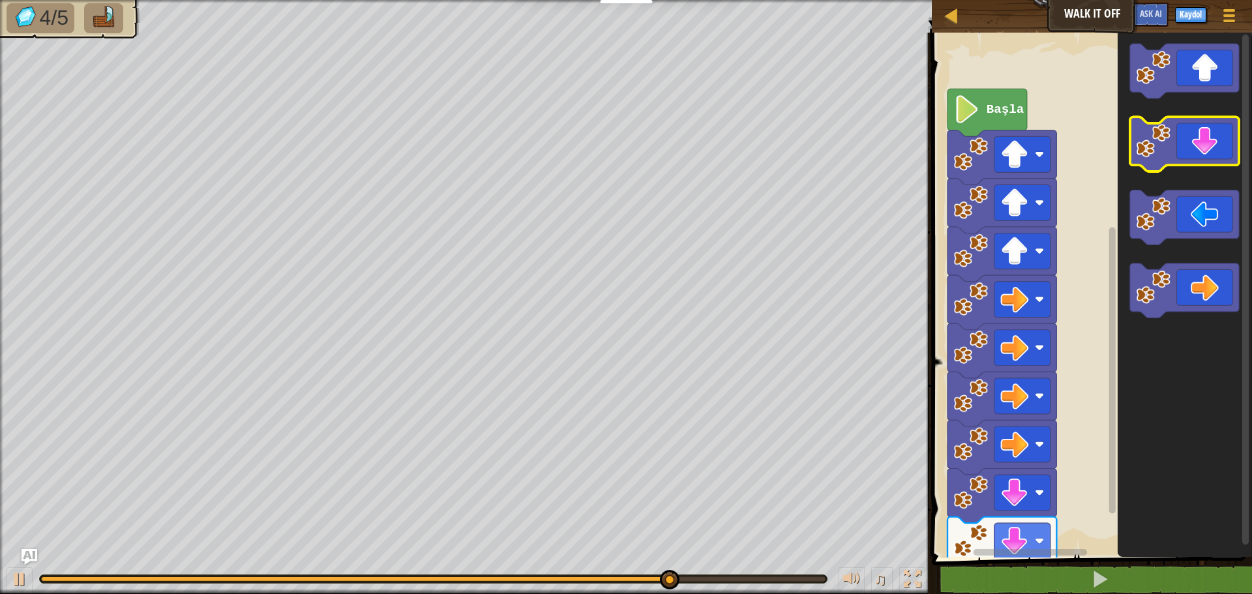
click at [1181, 0] on body "Eğitimciler Ücretsiz Hesap Oluştur Okul ve İlçe Çözümleri Öğretmen Araç Seti Ön…" at bounding box center [626, 0] width 1252 height 0
click at [1203, 128] on icon "Blockly Çalışma Alanı" at bounding box center [1184, 144] width 109 height 55
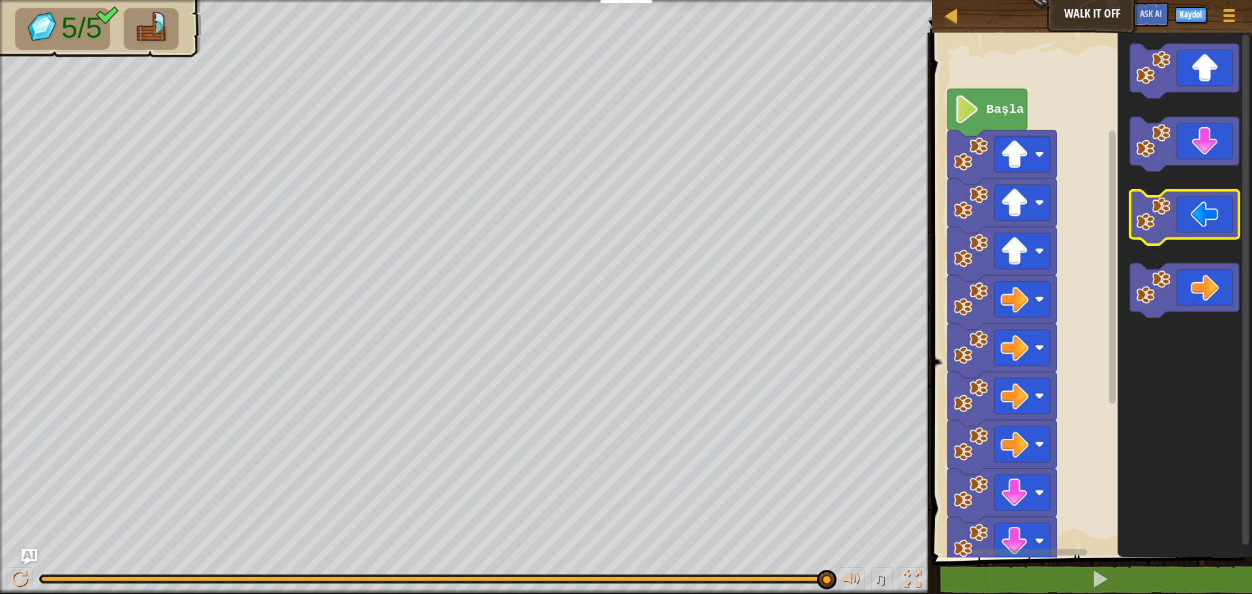
click at [1203, 205] on icon "Blockly Çalışma Alanı" at bounding box center [1184, 217] width 109 height 55
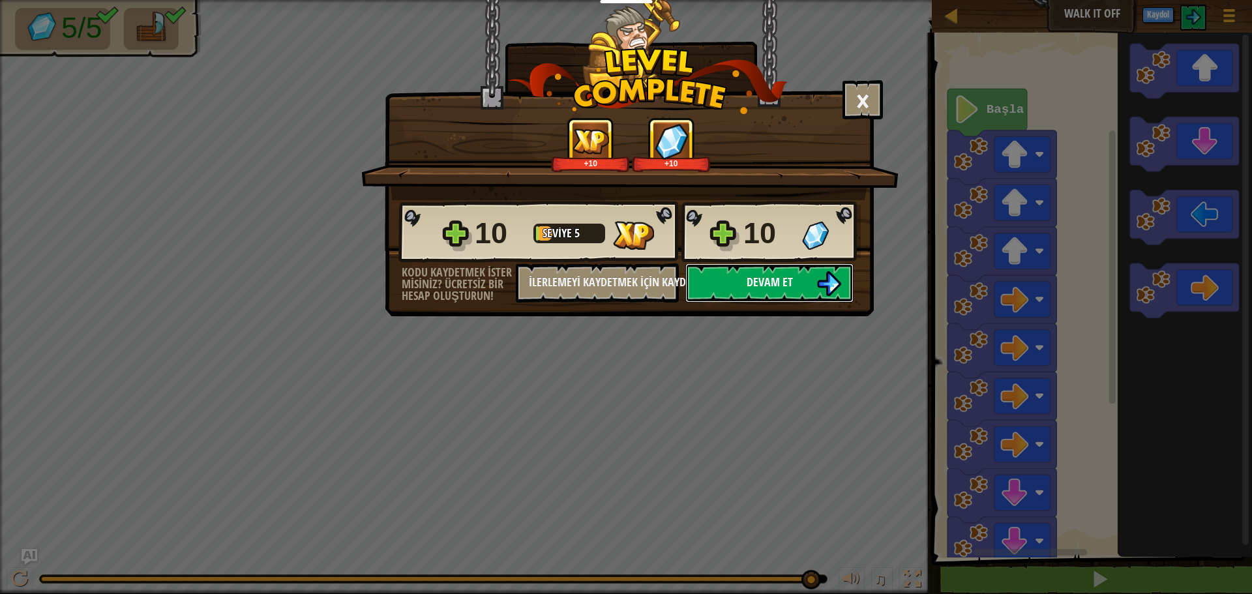
click at [778, 274] on span "Devam et" at bounding box center [770, 282] width 46 height 16
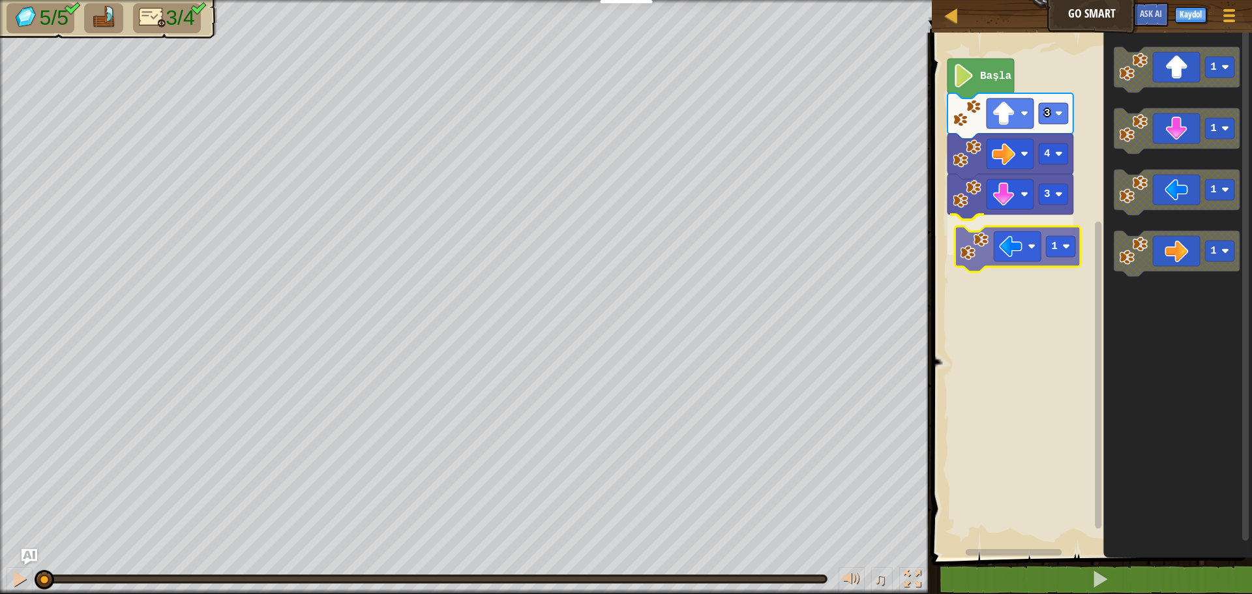
click at [975, 260] on div "3 1 4 3 Başla 1 1 1 1 1" at bounding box center [1090, 292] width 324 height 532
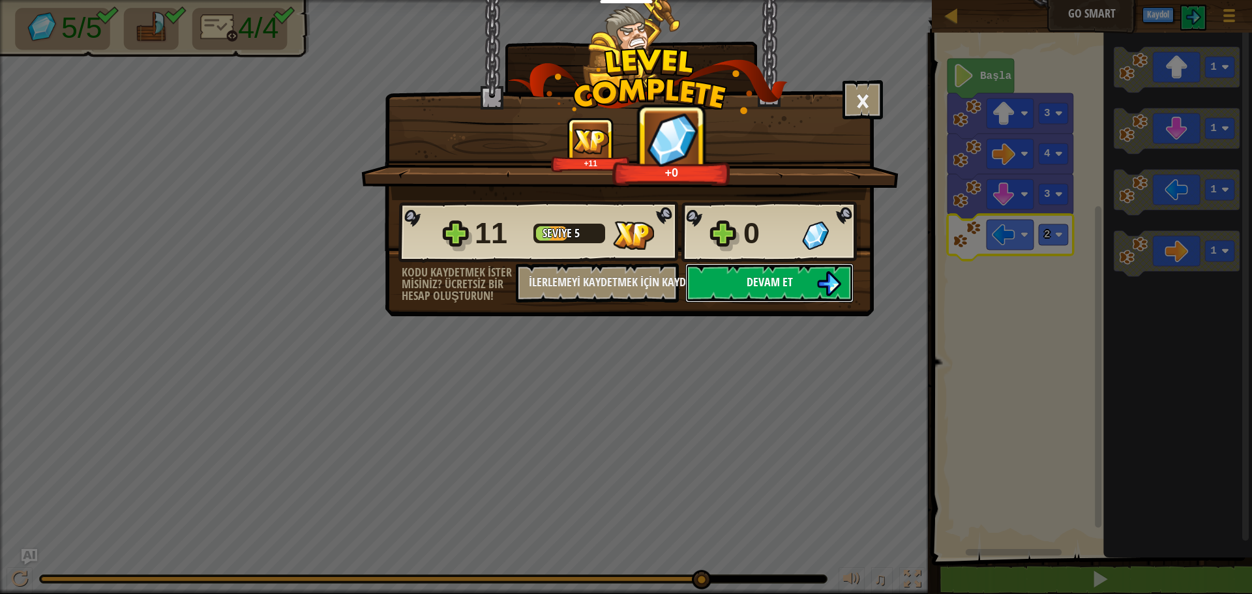
click at [800, 279] on button "Devam et" at bounding box center [770, 283] width 168 height 39
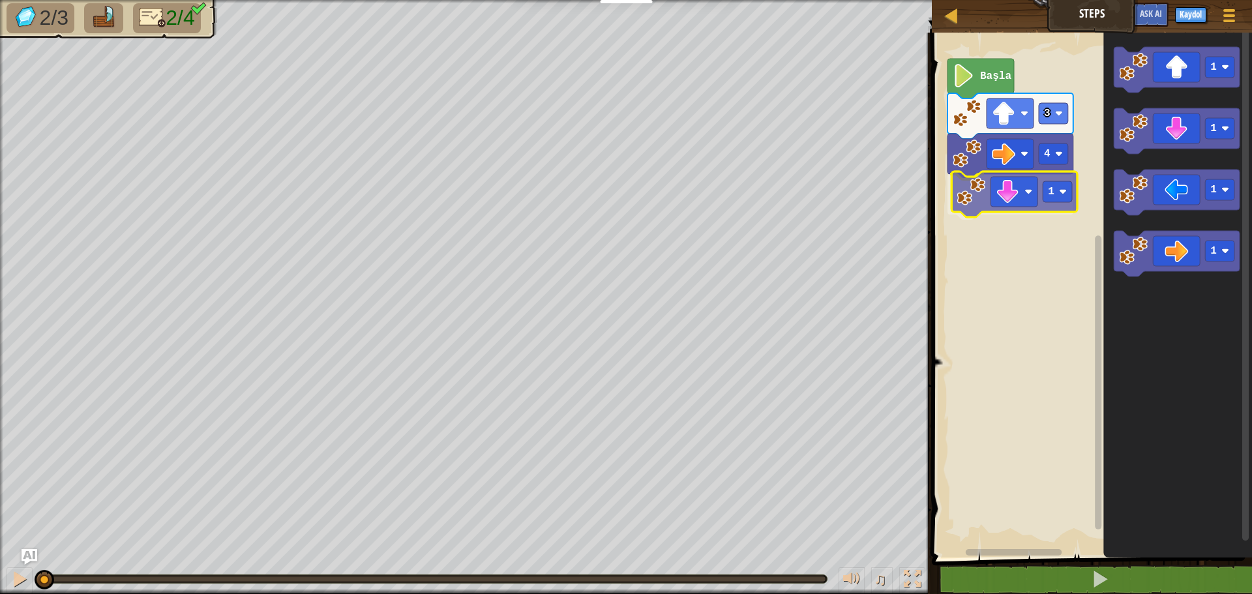
click at [1031, 197] on div "4 1 3 Başla 1 1 1 1 1" at bounding box center [1090, 292] width 324 height 532
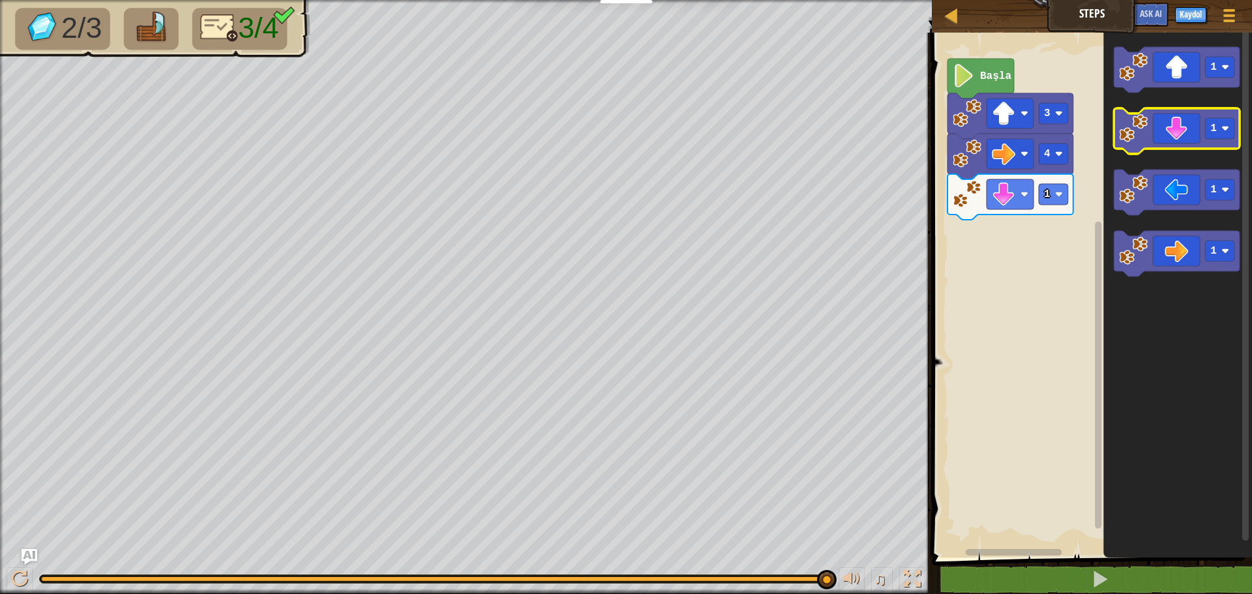
click at [1180, 117] on g "1 1 1 1" at bounding box center [1177, 162] width 126 height 230
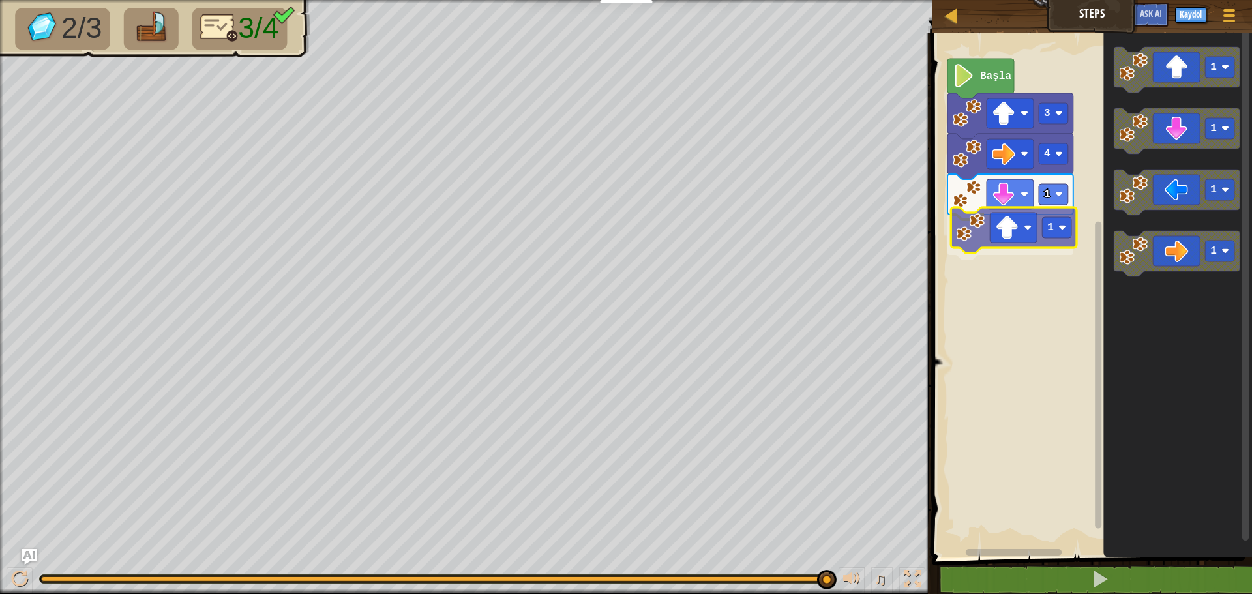
click at [1019, 228] on div "Başla 3 4 1 1 1 1 1 1 1" at bounding box center [1090, 292] width 324 height 532
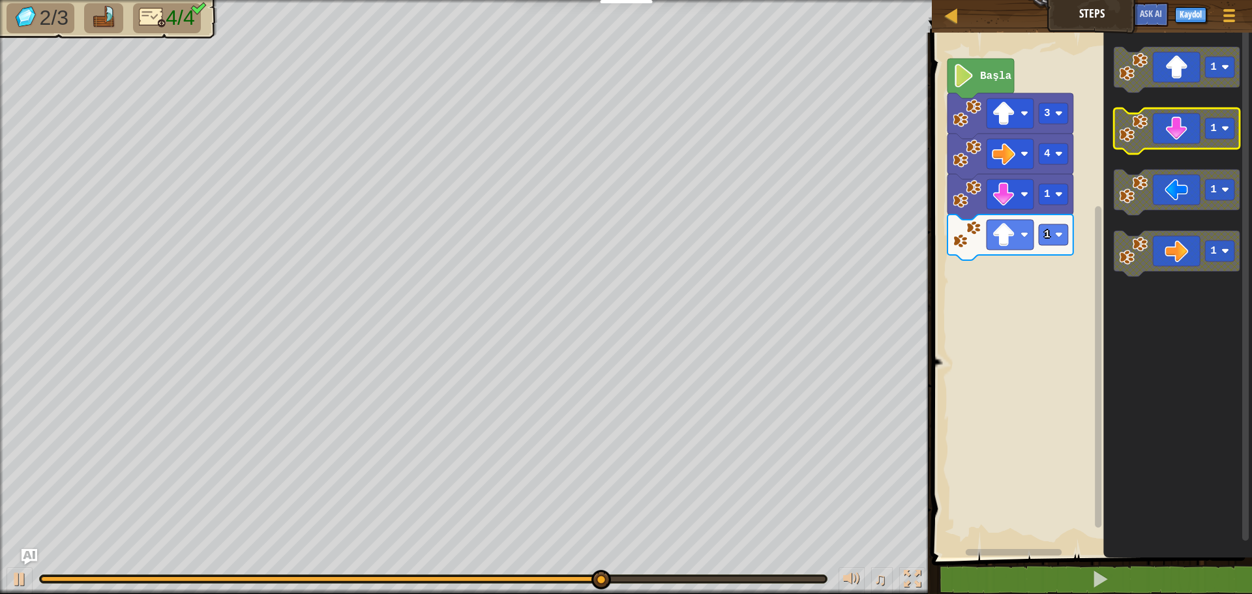
click at [1156, 167] on icon "1 1 1 1" at bounding box center [1178, 292] width 149 height 532
click at [1166, 133] on icon "Blockly Çalışma Alanı" at bounding box center [1177, 131] width 126 height 46
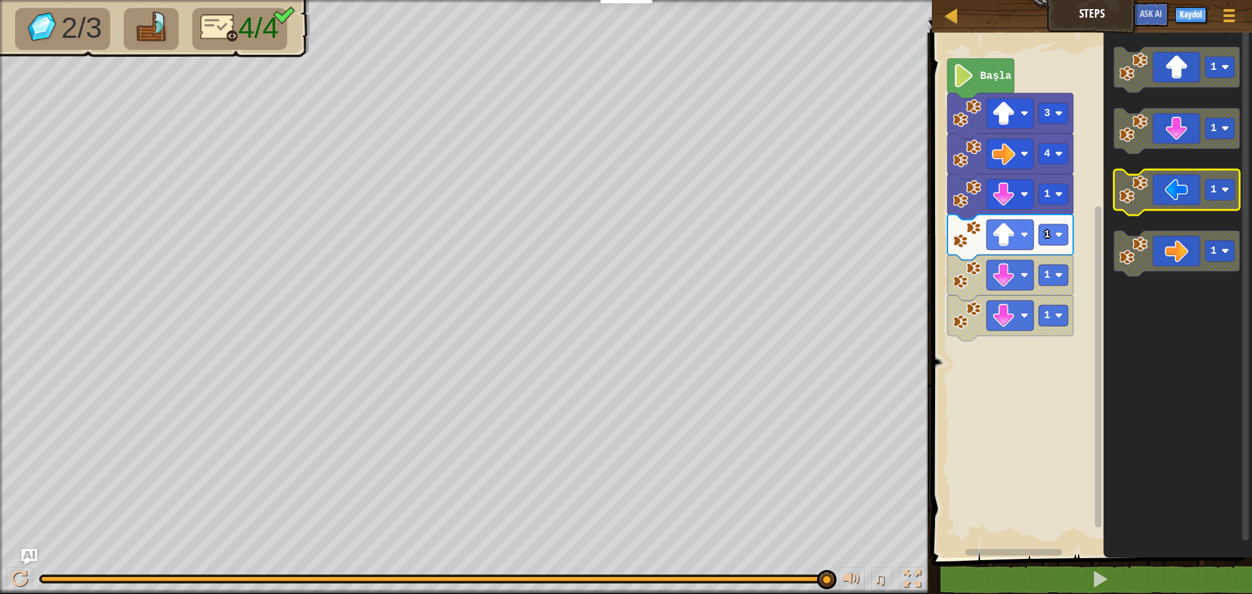
click at [1161, 190] on icon "Blockly Çalışma Alanı" at bounding box center [1177, 193] width 126 height 46
click at [1176, 193] on icon "Blockly Çalışma Alanı" at bounding box center [1177, 193] width 126 height 46
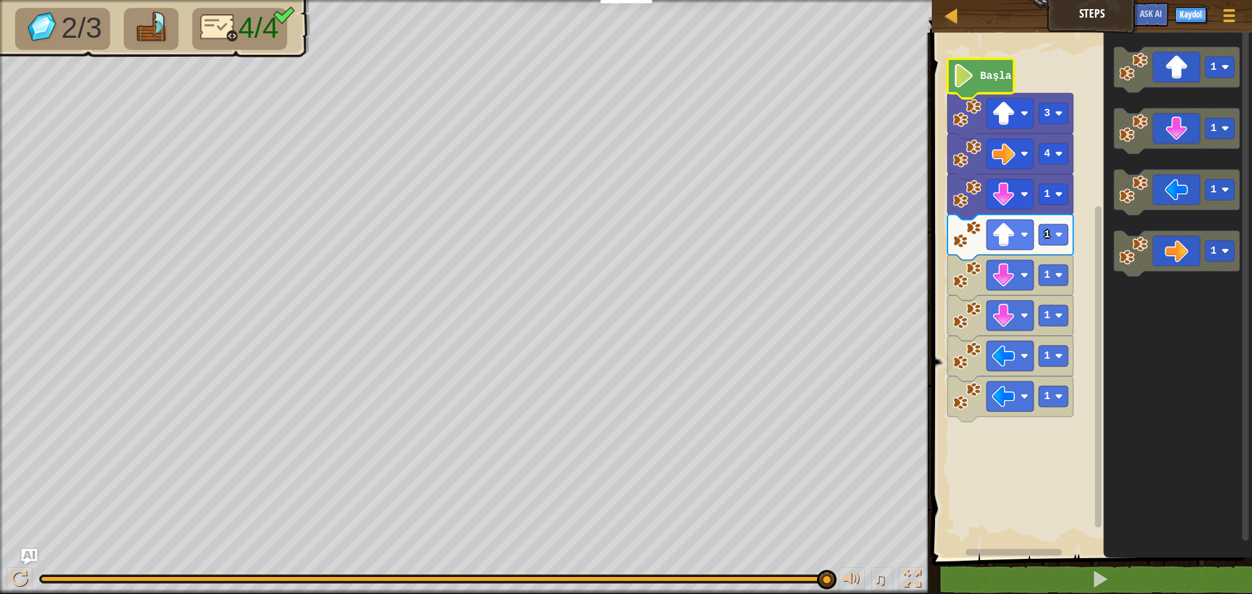
click at [976, 81] on icon "Blockly Çalışma Alanı" at bounding box center [981, 79] width 67 height 40
click at [986, 77] on text "Başla" at bounding box center [995, 76] width 31 height 12
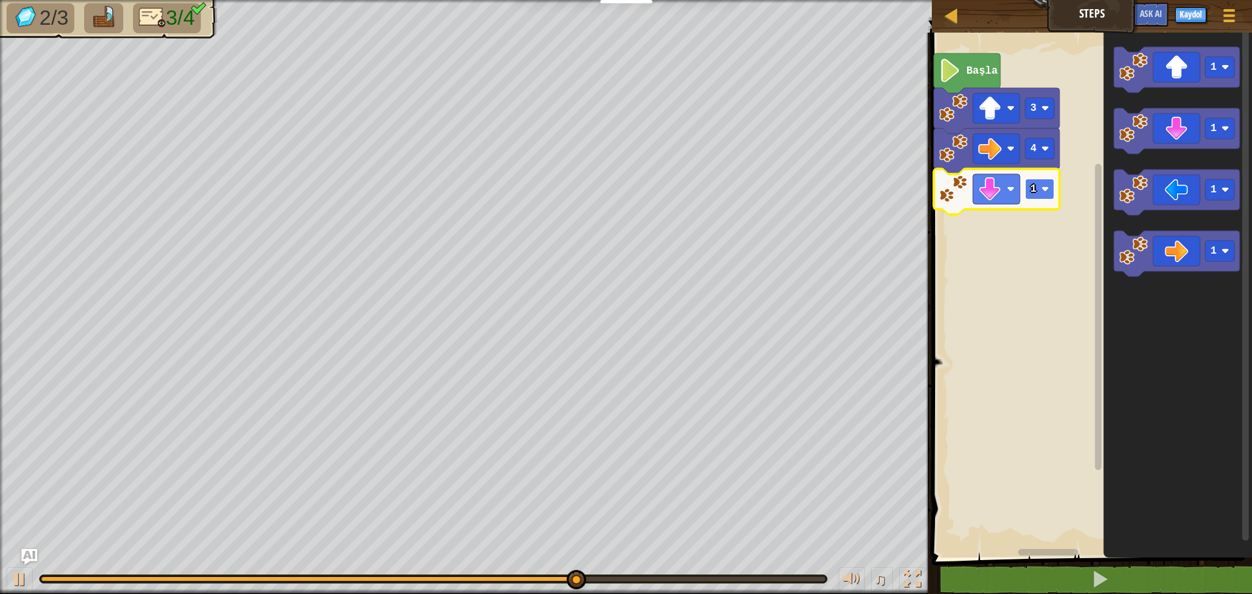
click at [1034, 181] on rect "Blockly Çalışma Alanı" at bounding box center [1039, 189] width 29 height 21
click at [1033, 192] on text "2" at bounding box center [1034, 189] width 7 height 12
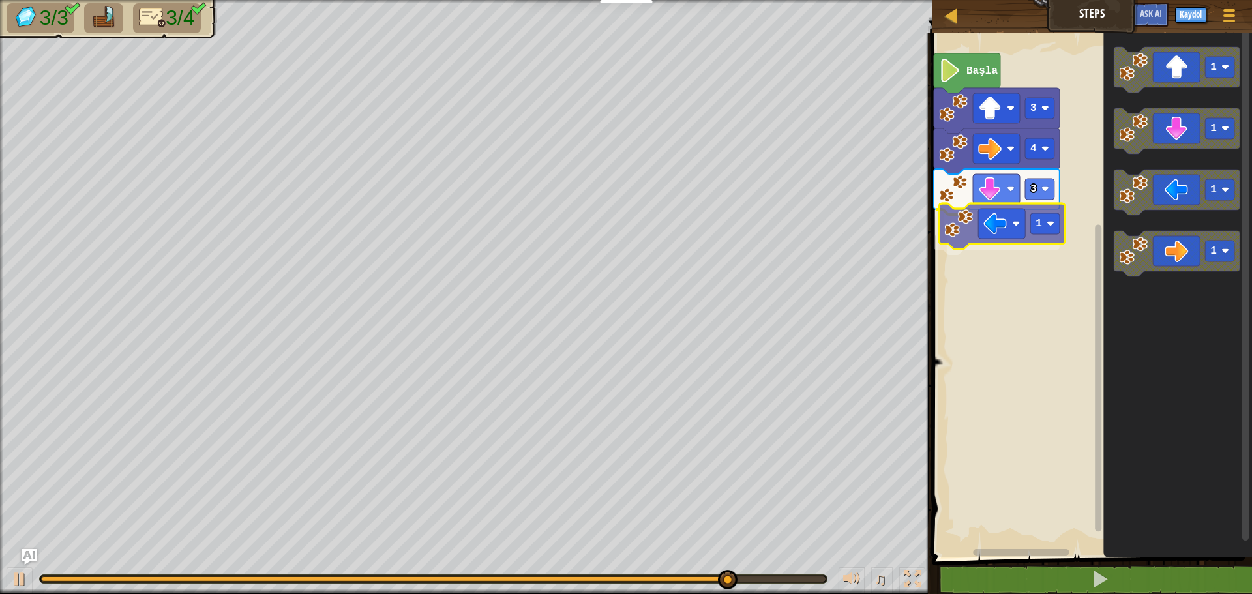
click at [989, 238] on div "Başla 3 4 3 1 1 1 1 1 1" at bounding box center [1090, 292] width 324 height 532
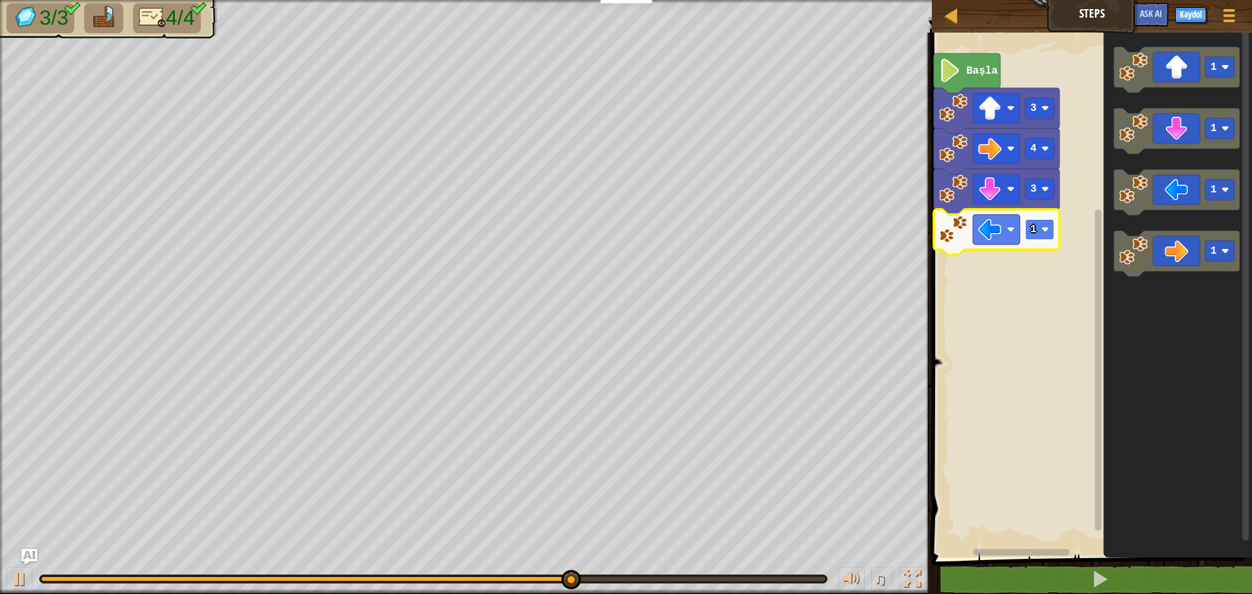
click at [1036, 222] on rect "Blockly Çalışma Alanı" at bounding box center [1039, 229] width 29 height 21
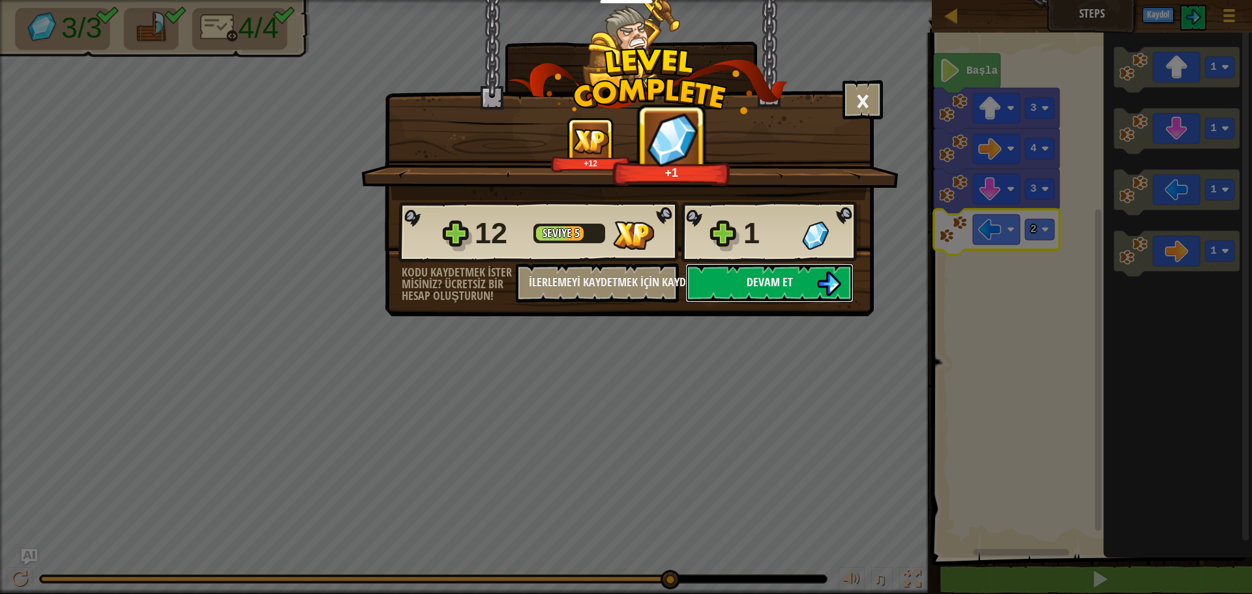
click at [769, 277] on span "Devam et" at bounding box center [770, 282] width 46 height 16
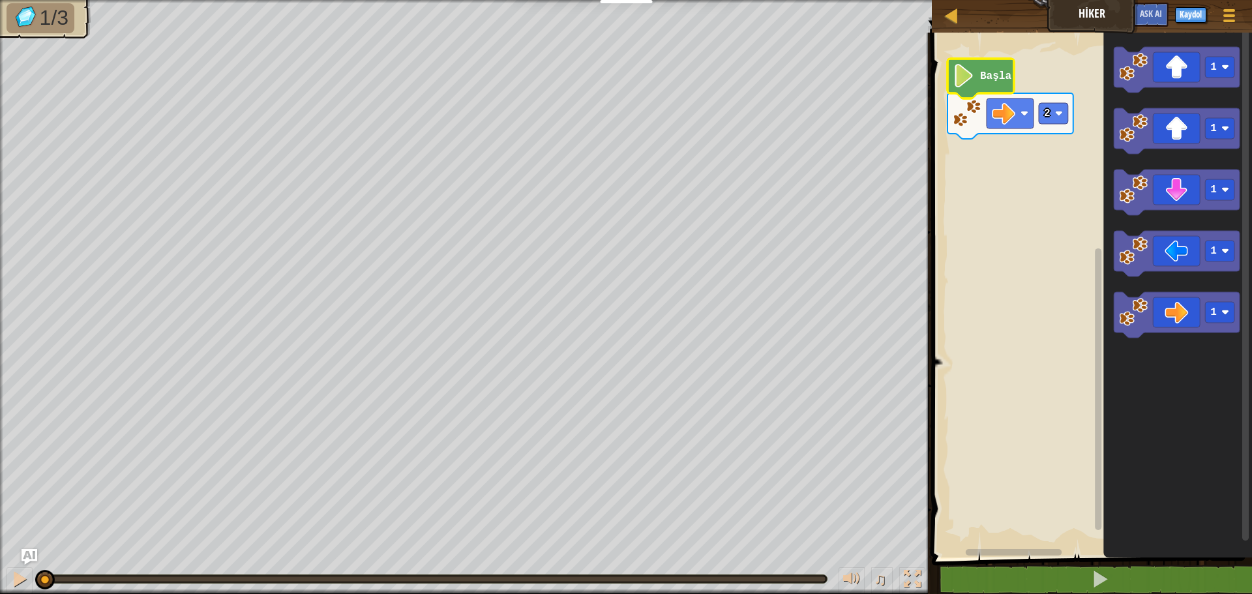
click at [994, 69] on icon "Blockly Çalışma Alanı" at bounding box center [981, 79] width 67 height 40
click at [981, 77] on text "Başla" at bounding box center [995, 76] width 31 height 12
click at [976, 78] on icon "Blockly Çalışma Alanı" at bounding box center [981, 79] width 67 height 40
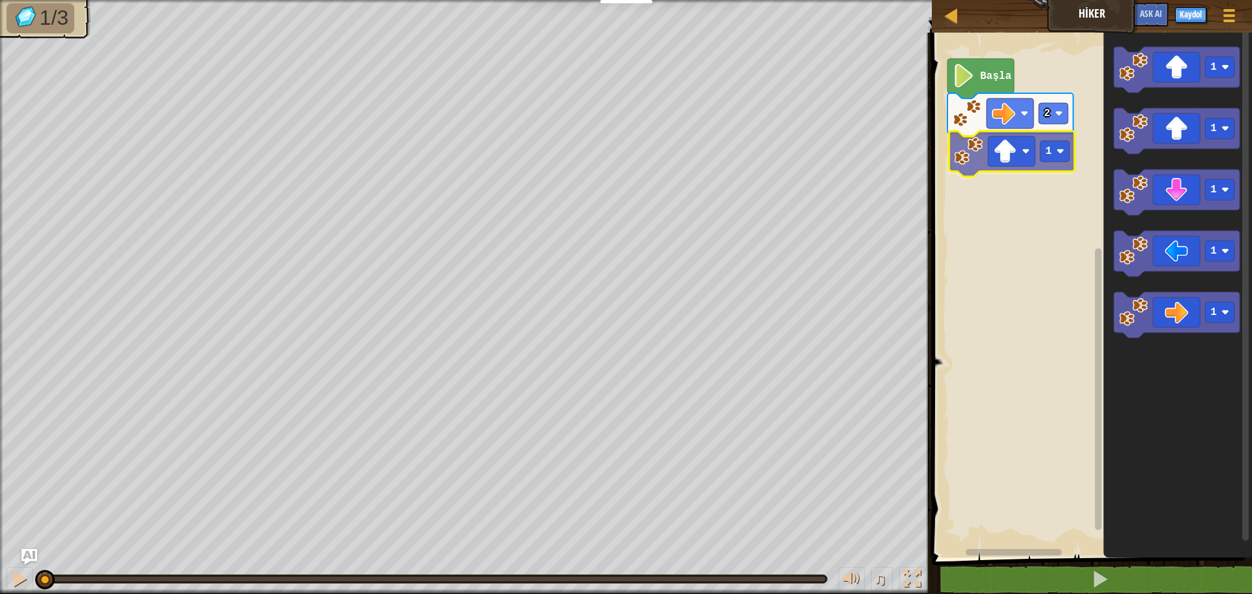
click at [1008, 154] on div "2 1 Başla 1 1 1 1 1 1" at bounding box center [1090, 292] width 324 height 532
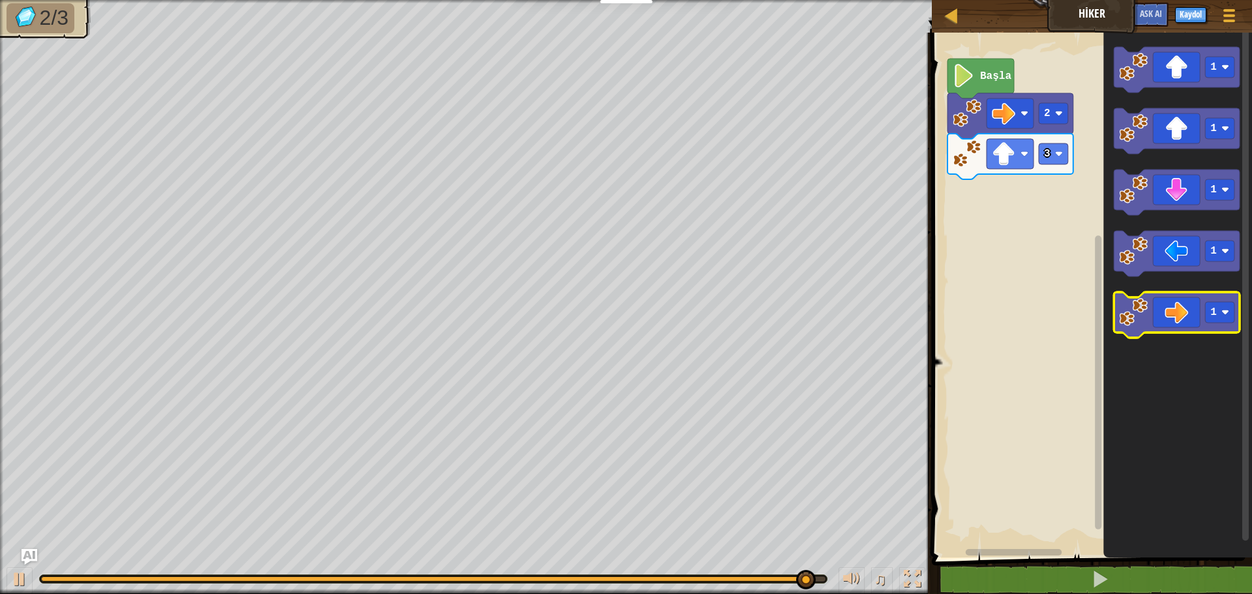
click at [1201, 319] on icon "Blockly Çalışma Alanı" at bounding box center [1177, 315] width 126 height 46
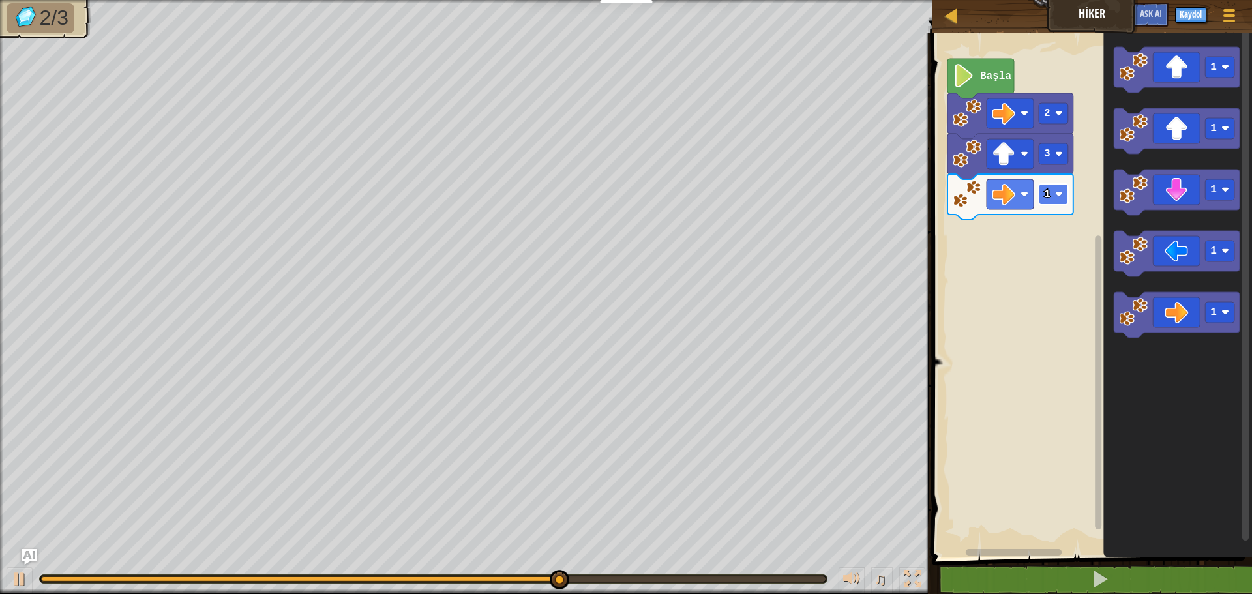
click at [1047, 191] on text "1" at bounding box center [1047, 195] width 7 height 12
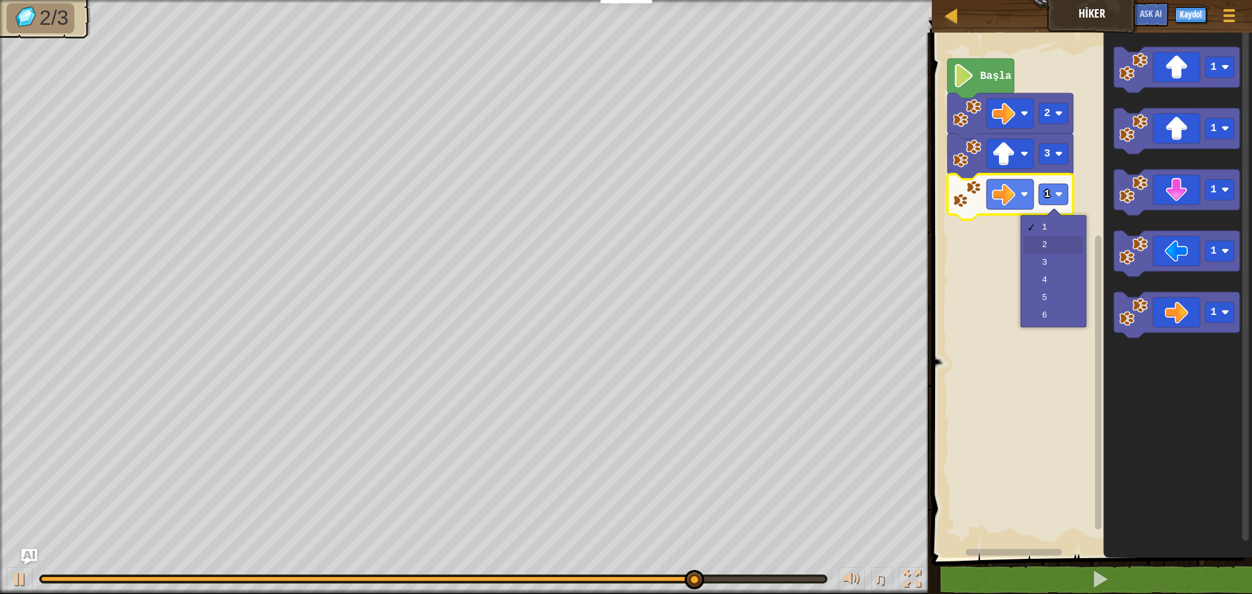
drag, startPoint x: 1066, startPoint y: 241, endPoint x: 1067, endPoint y: 224, distance: 17.7
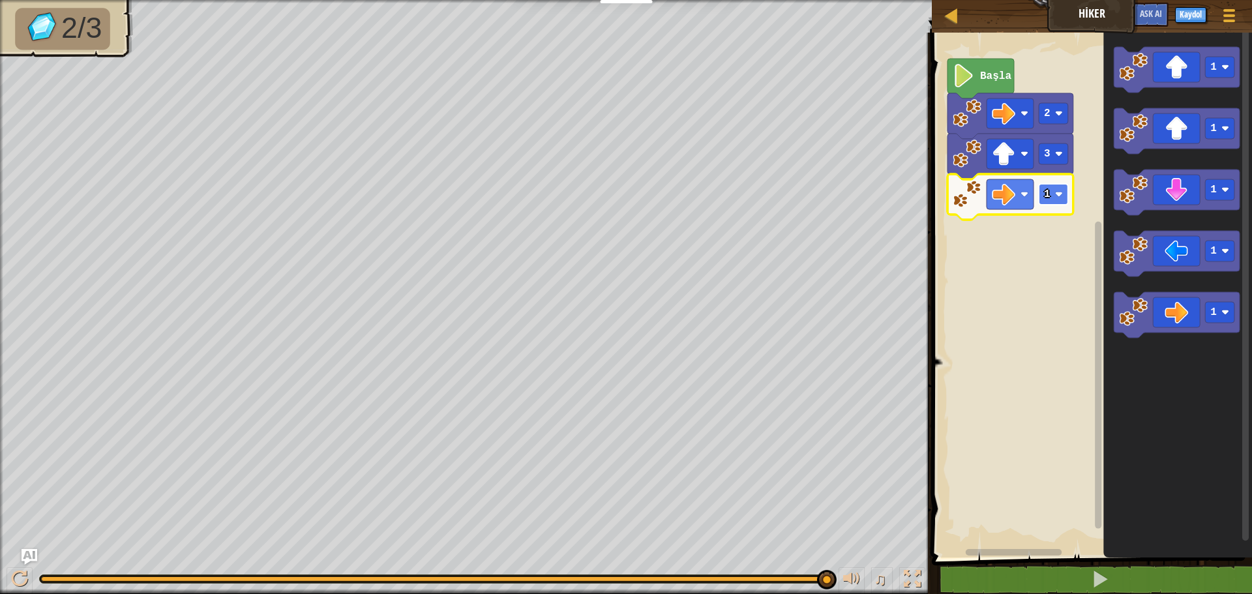
click at [1051, 188] on rect "Blockly Çalışma Alanı" at bounding box center [1053, 194] width 29 height 21
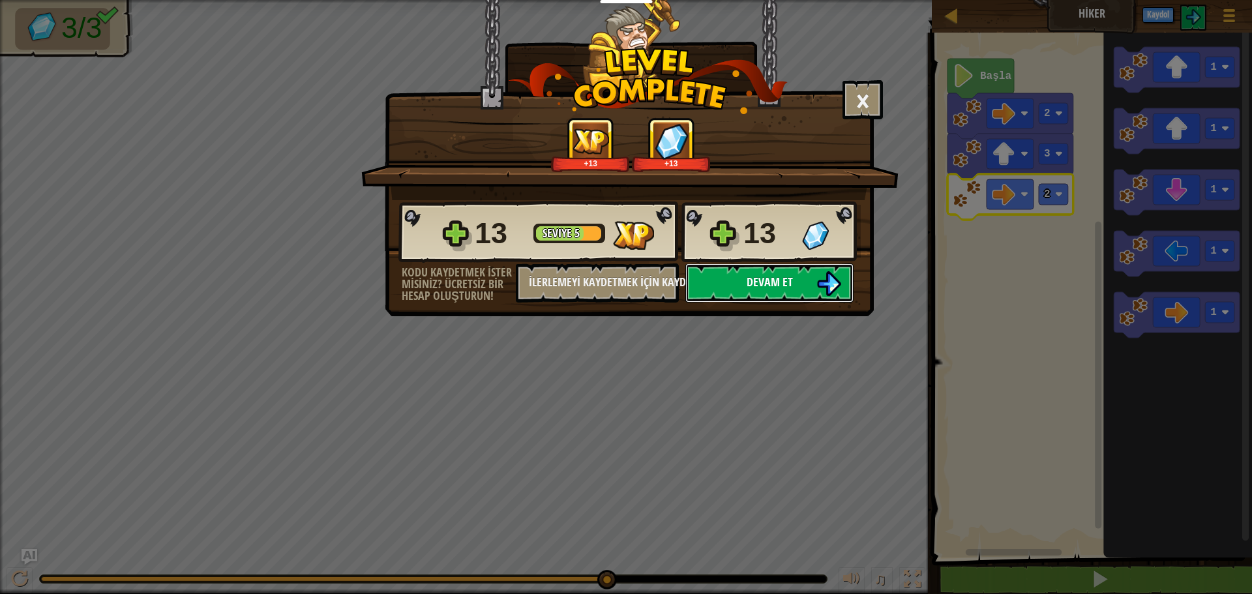
drag, startPoint x: 781, startPoint y: 277, endPoint x: 791, endPoint y: 267, distance: 13.4
click at [791, 267] on button "Devam et" at bounding box center [770, 283] width 168 height 39
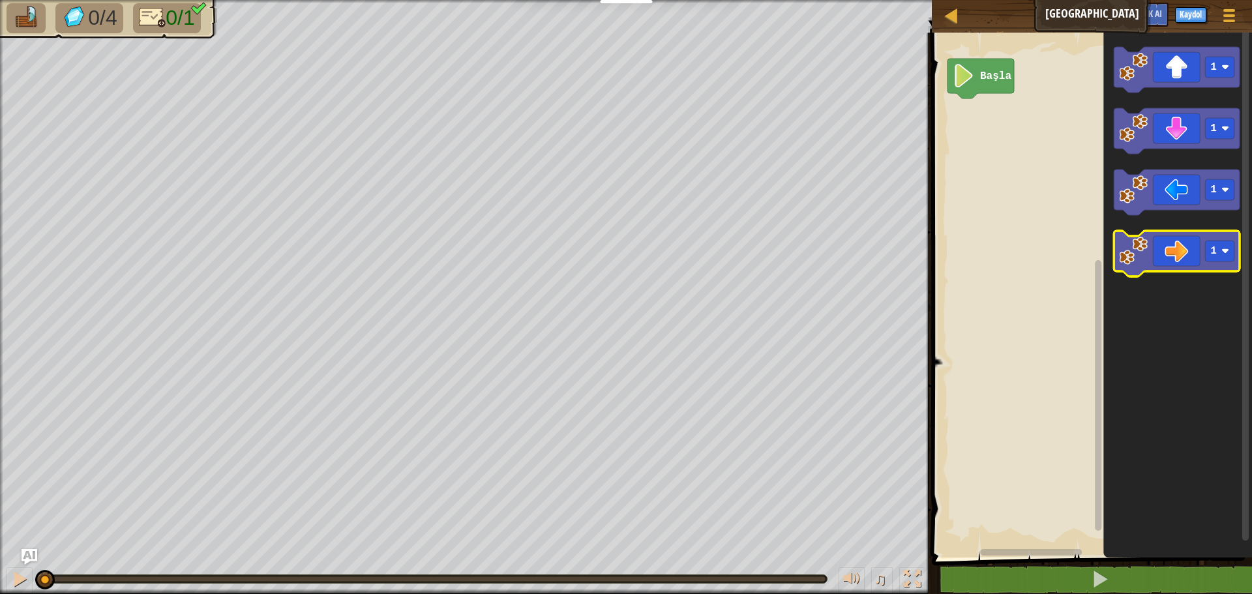
click at [1163, 255] on icon "Blockly Çalışma Alanı" at bounding box center [1177, 254] width 126 height 46
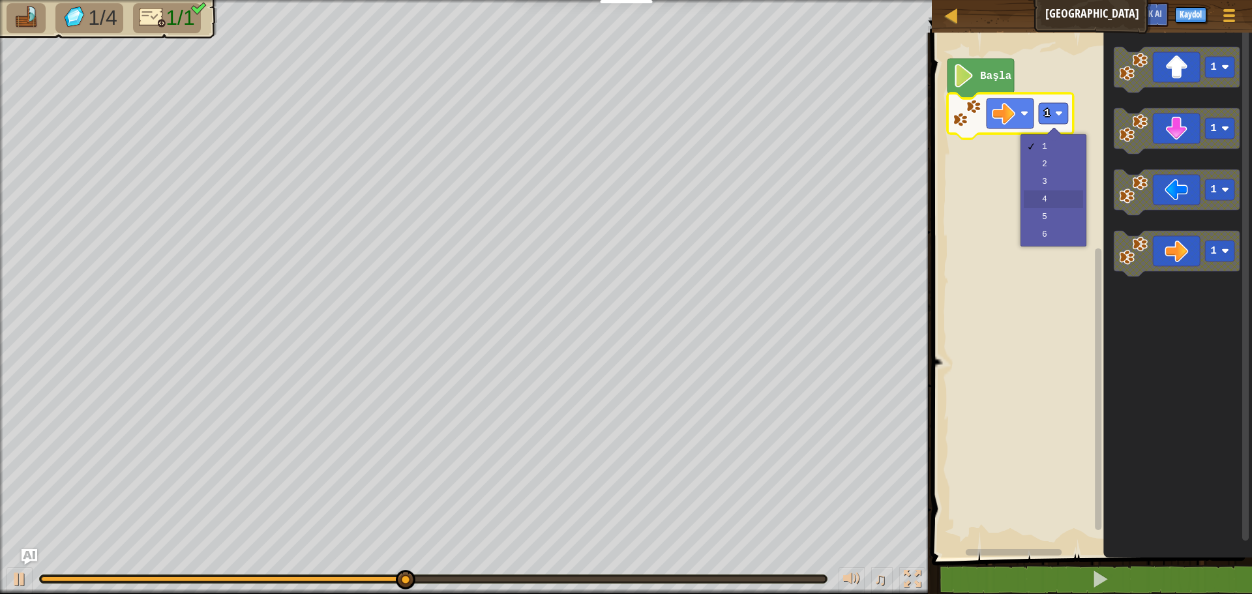
drag, startPoint x: 1060, startPoint y: 196, endPoint x: 1062, endPoint y: 185, distance: 10.6
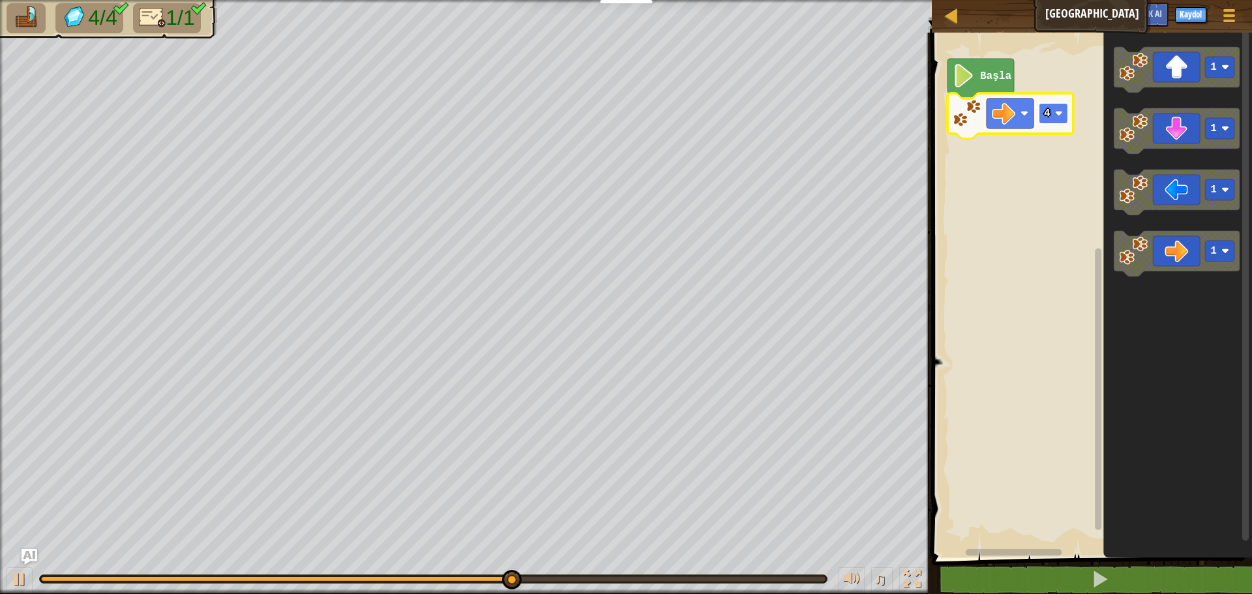
click at [1059, 109] on rect "Blockly Çalışma Alanı" at bounding box center [1053, 113] width 29 height 21
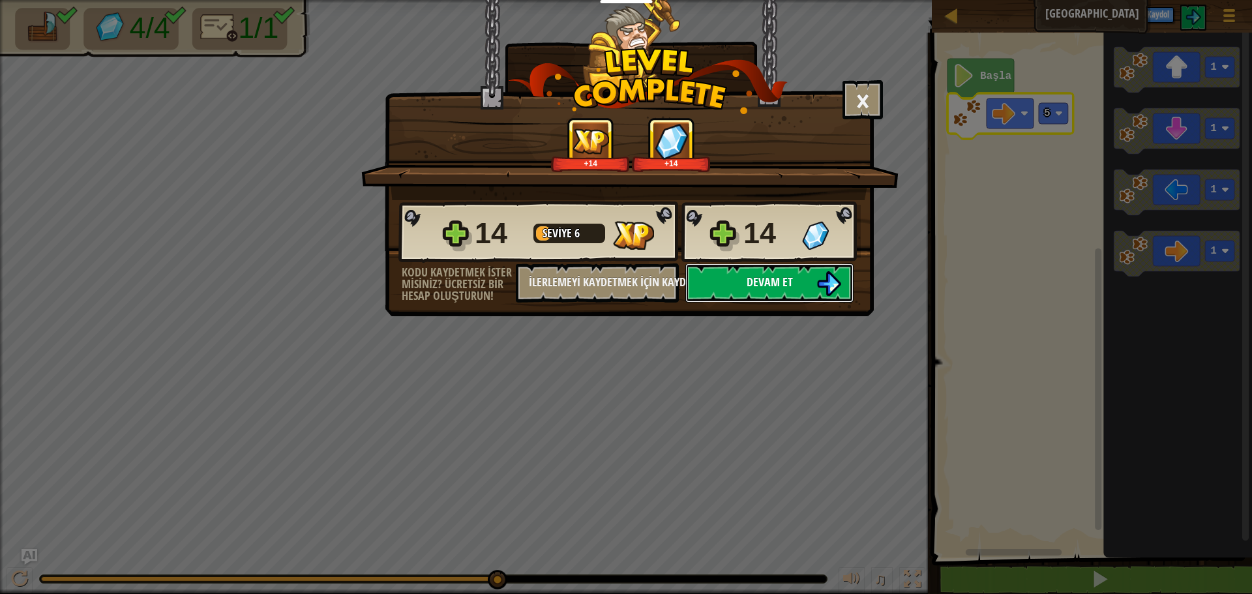
click at [804, 279] on button "Devam et" at bounding box center [770, 283] width 168 height 39
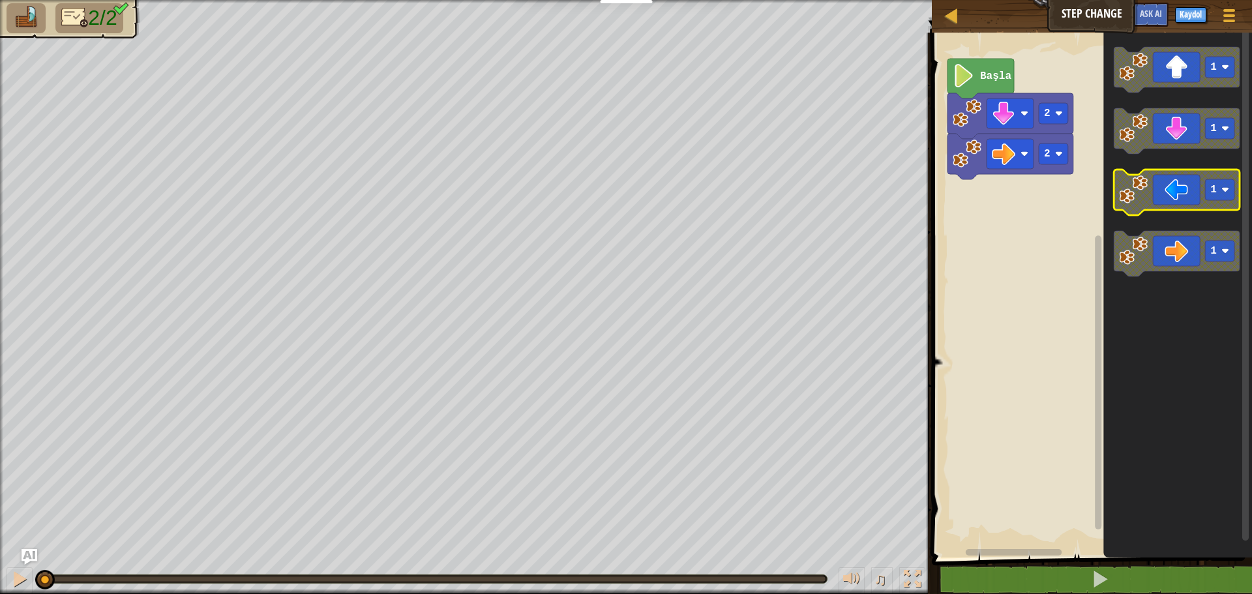
click at [1166, 186] on icon "Blockly Çalışma Alanı" at bounding box center [1177, 193] width 126 height 46
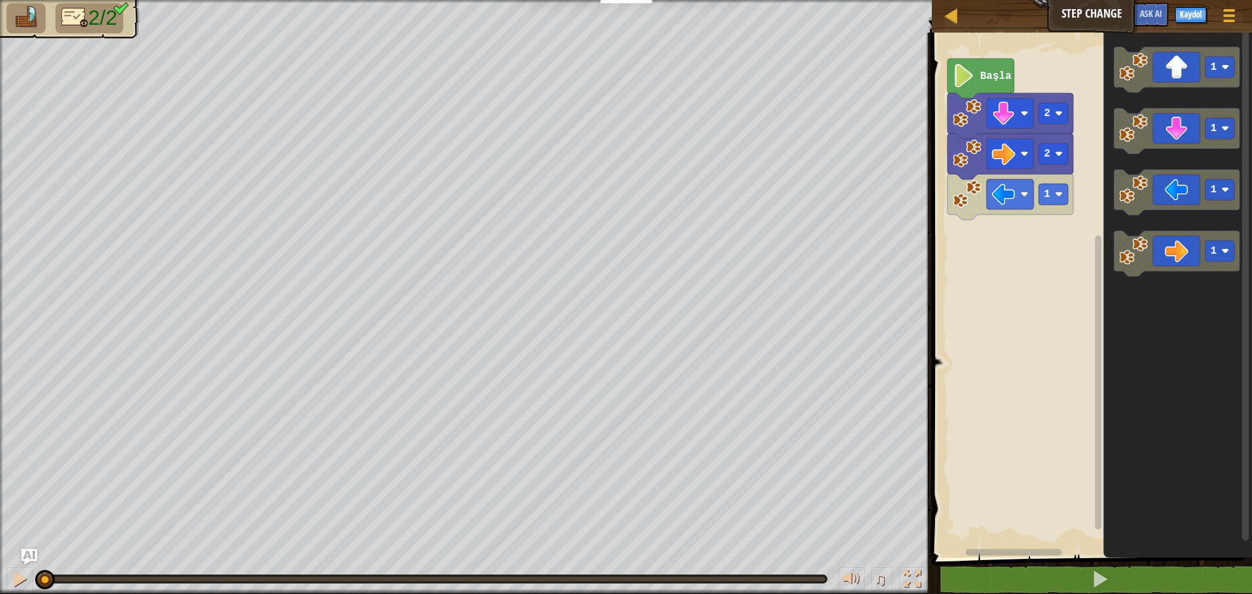
click at [1140, 117] on image "Blockly Çalışma Alanı" at bounding box center [1133, 128] width 29 height 29
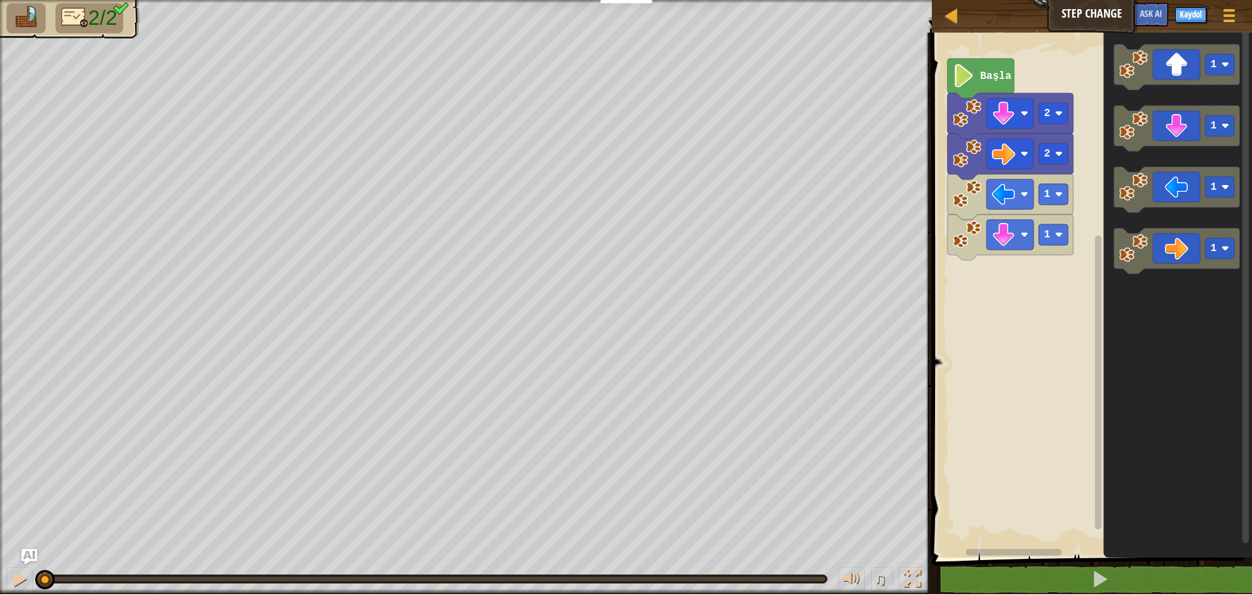
click at [1199, 61] on icon "1 1 1 1" at bounding box center [1178, 292] width 149 height 532
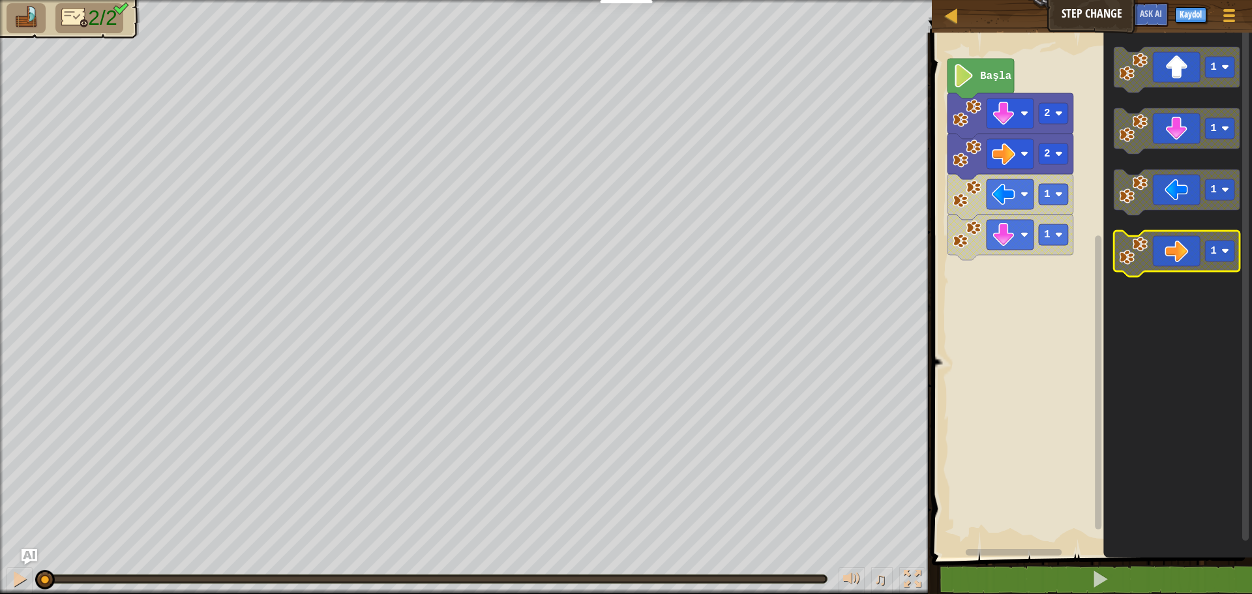
click at [1178, 241] on icon "Blockly Çalışma Alanı" at bounding box center [1177, 254] width 126 height 46
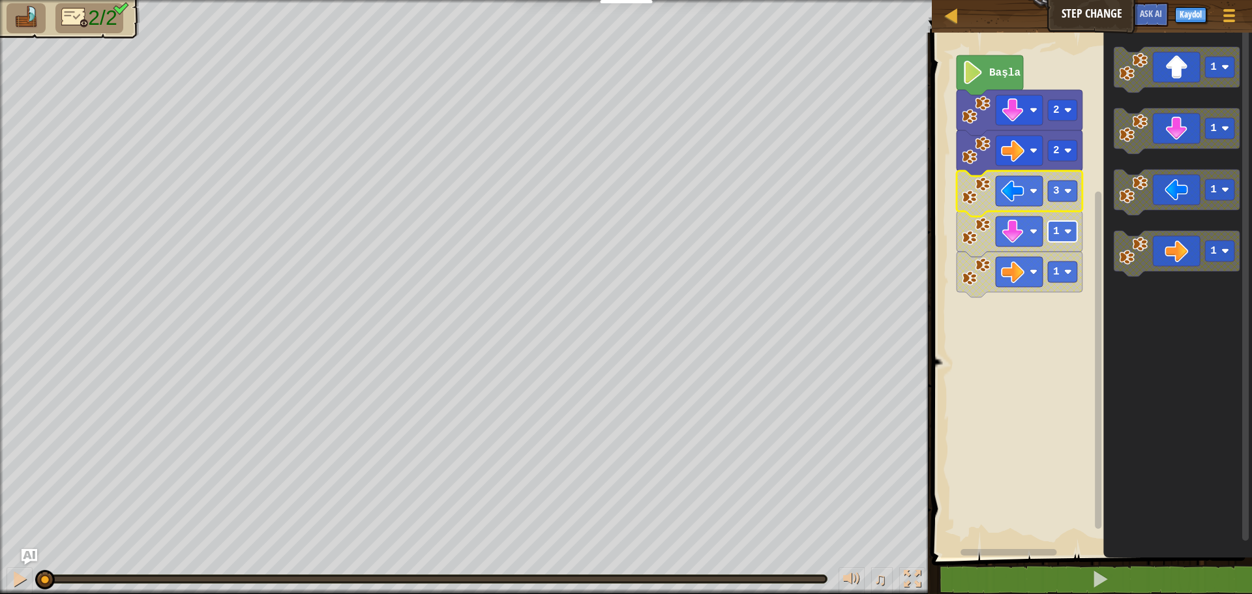
click at [1060, 234] on rect "Blockly Çalışma Alanı" at bounding box center [1062, 231] width 29 height 21
click at [1057, 271] on text "1" at bounding box center [1056, 272] width 7 height 12
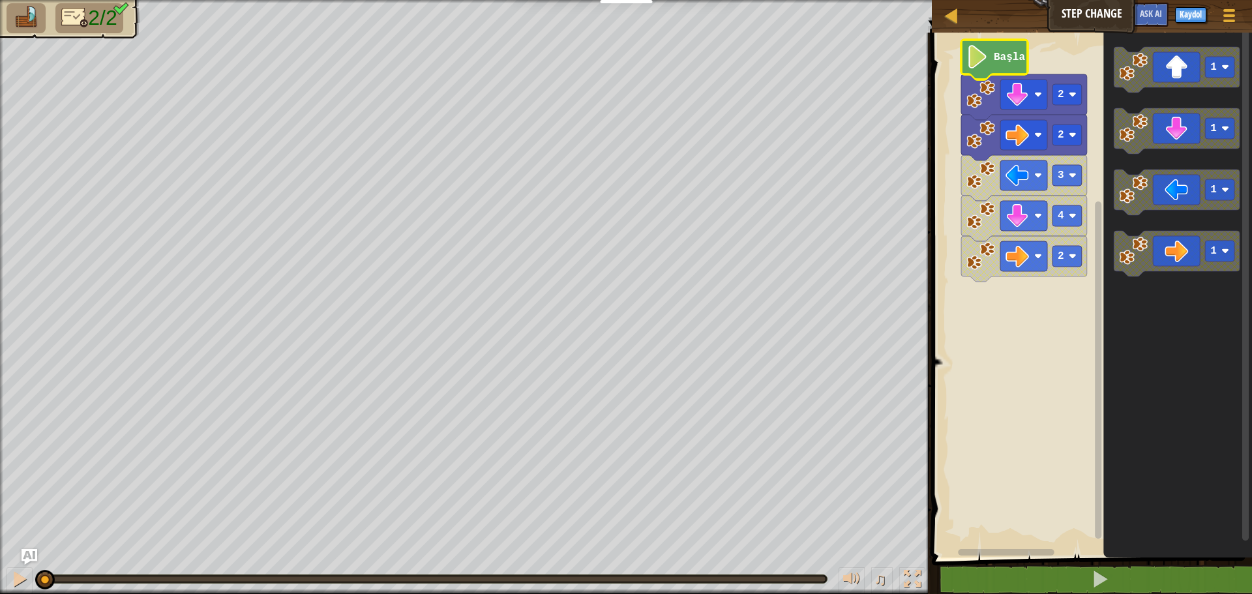
click at [1003, 62] on text "Başla" at bounding box center [1009, 58] width 31 height 12
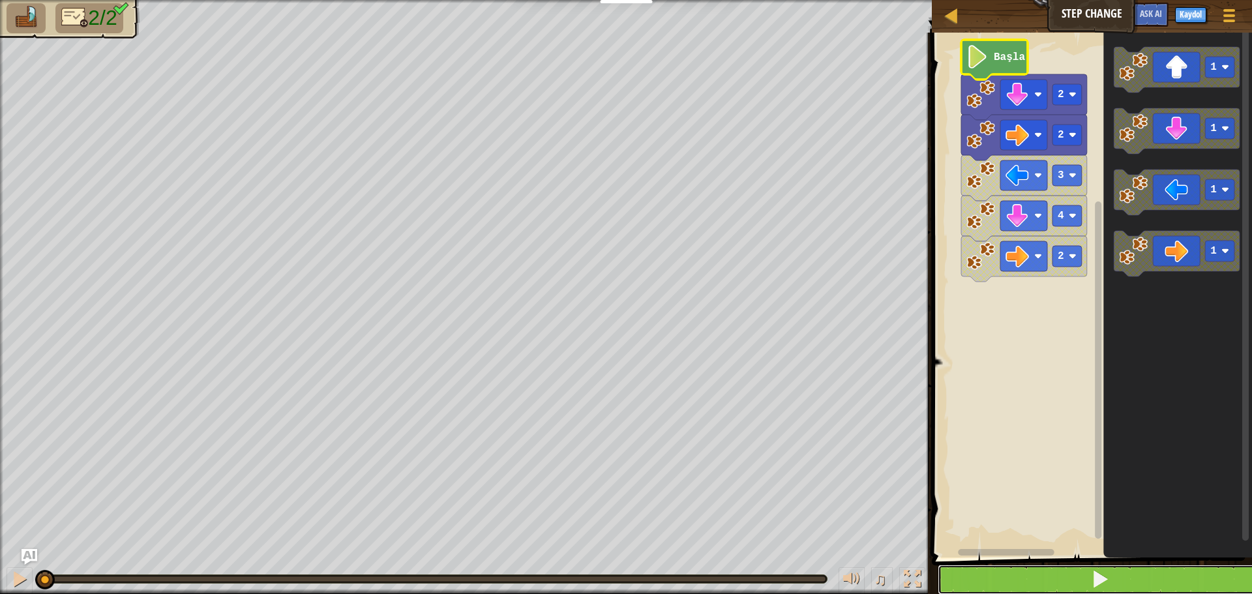
click at [1102, 577] on span at bounding box center [1100, 579] width 18 height 18
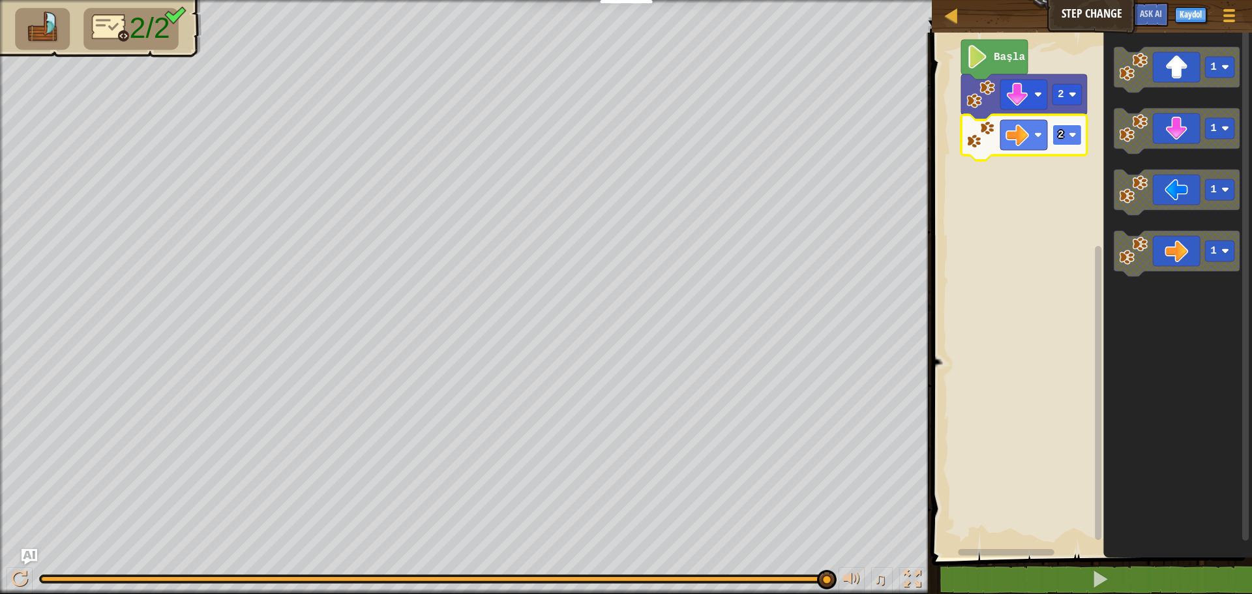
click at [1068, 130] on rect "Blockly Çalışma Alanı" at bounding box center [1067, 135] width 29 height 21
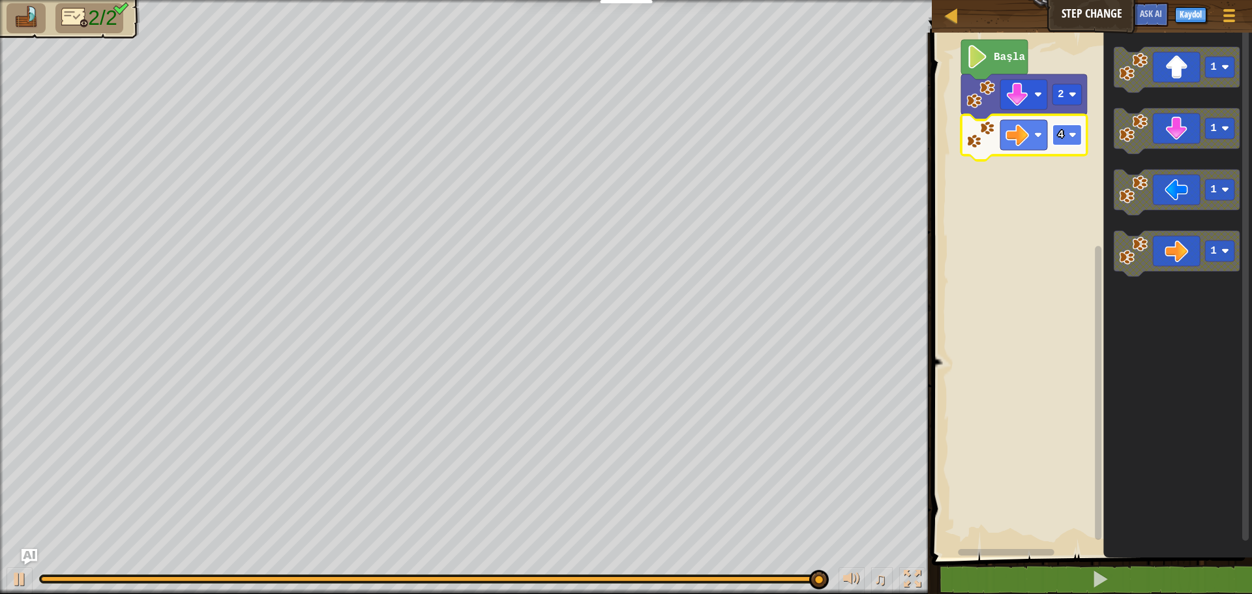
click at [1073, 130] on rect "Blockly Çalışma Alanı" at bounding box center [1067, 135] width 29 height 21
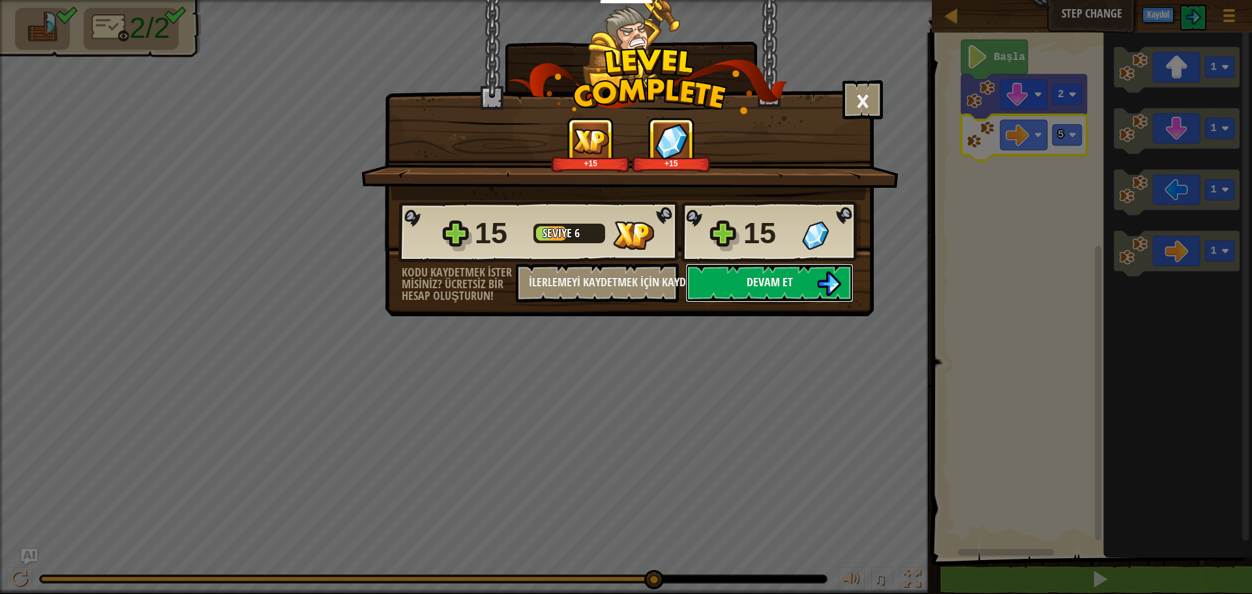
click at [826, 270] on button "Devam et" at bounding box center [770, 283] width 168 height 39
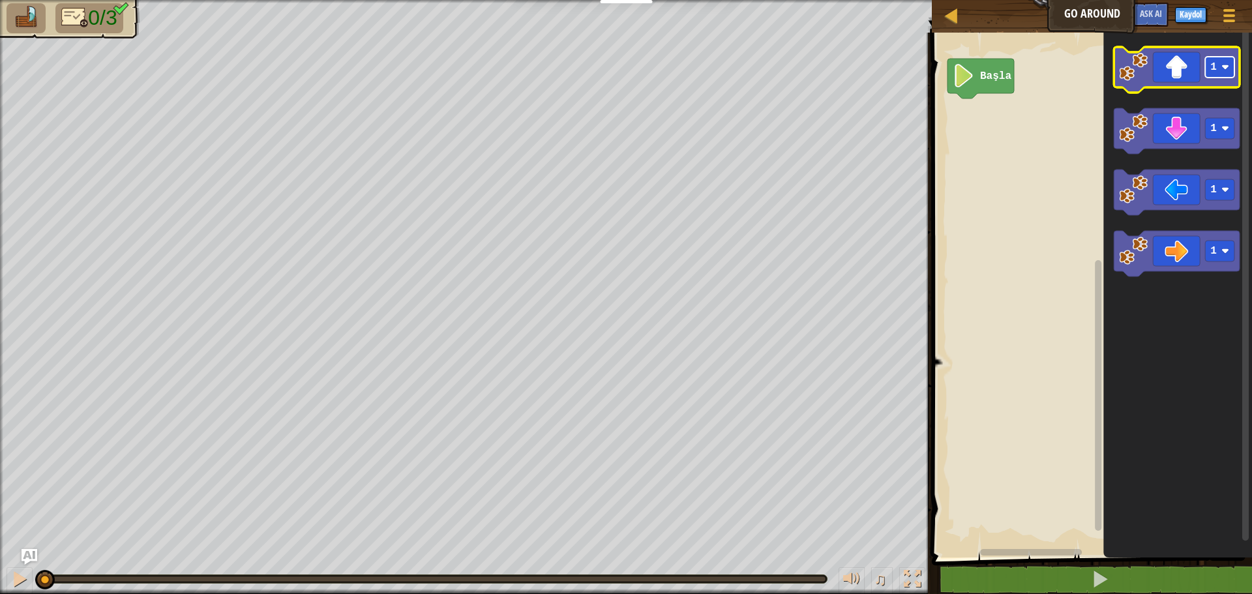
click at [1205, 59] on rect "Blockly Çalışma Alanı" at bounding box center [1219, 67] width 29 height 21
click at [1182, 80] on icon "Blockly Çalışma Alanı" at bounding box center [1177, 70] width 126 height 46
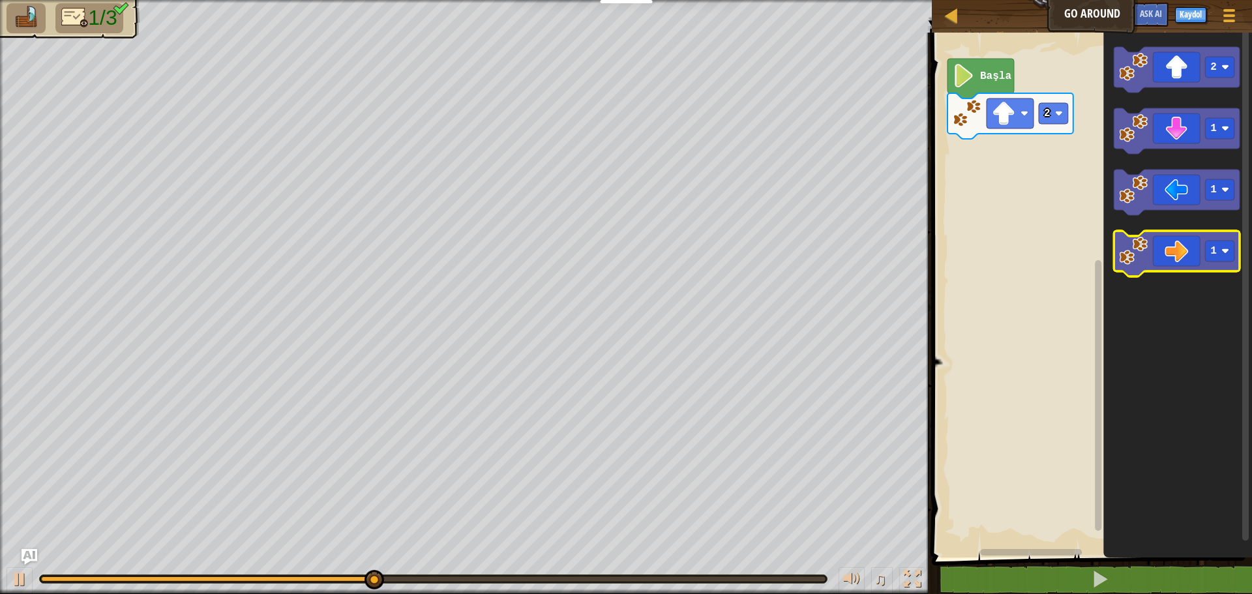
click at [1186, 259] on icon "Blockly Çalışma Alanı" at bounding box center [1177, 254] width 126 height 46
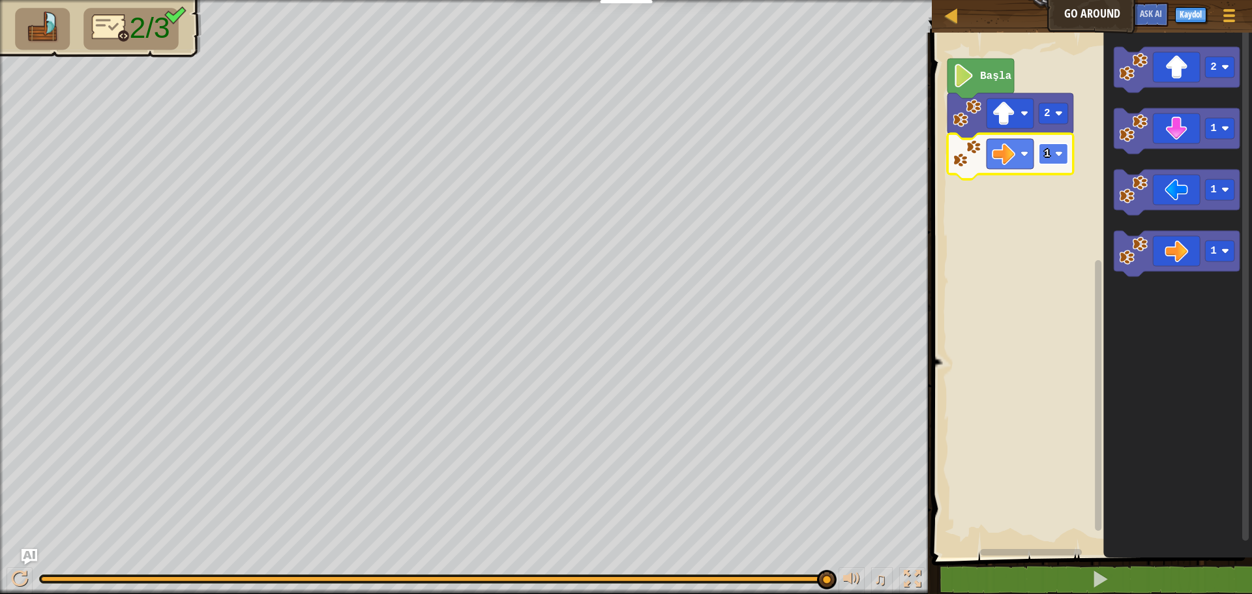
click at [1050, 146] on rect "Blockly Çalışma Alanı" at bounding box center [1053, 153] width 29 height 21
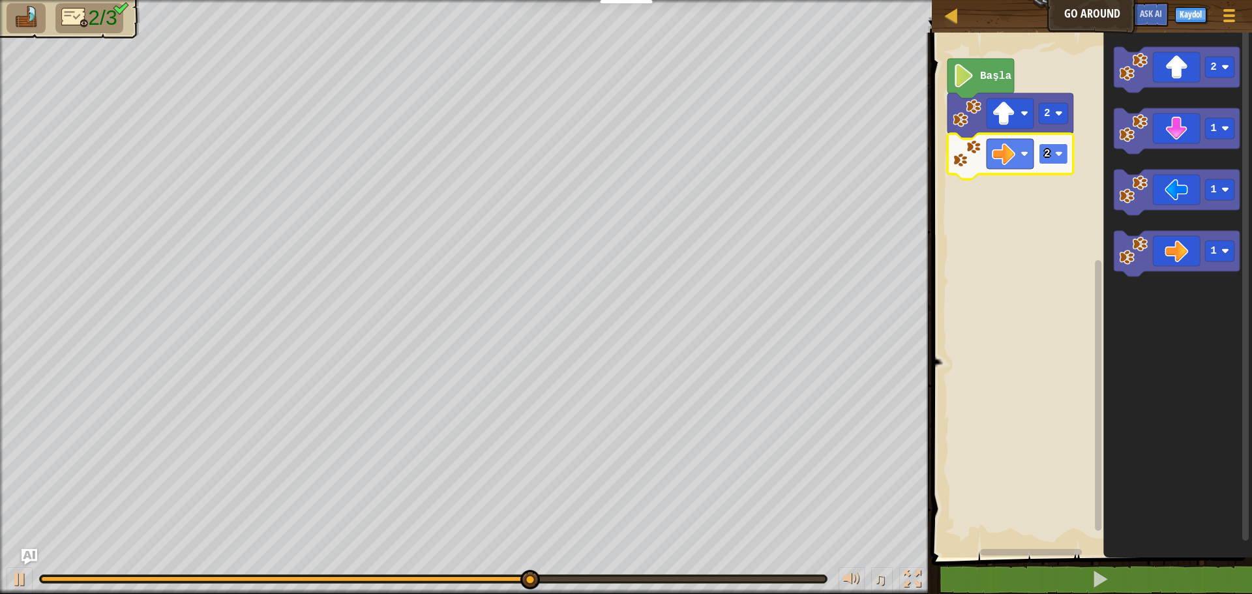
click at [1063, 149] on rect "Blockly Çalışma Alanı" at bounding box center [1053, 153] width 29 height 21
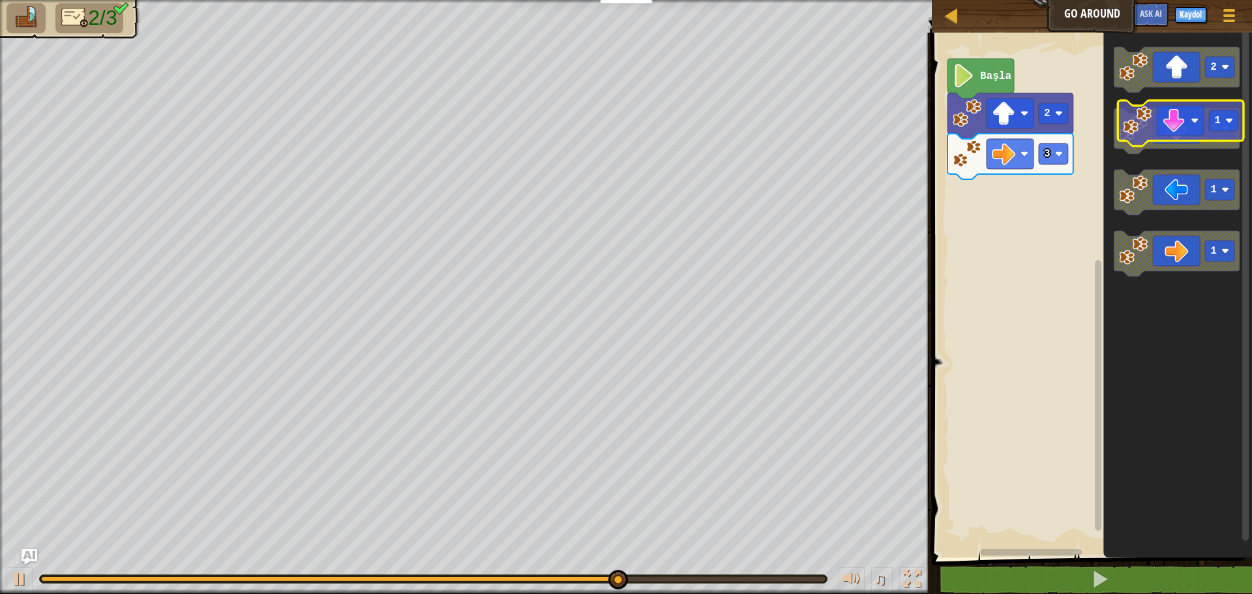
click at [1204, 125] on icon "Blockly Çalışma Alanı" at bounding box center [1177, 131] width 126 height 46
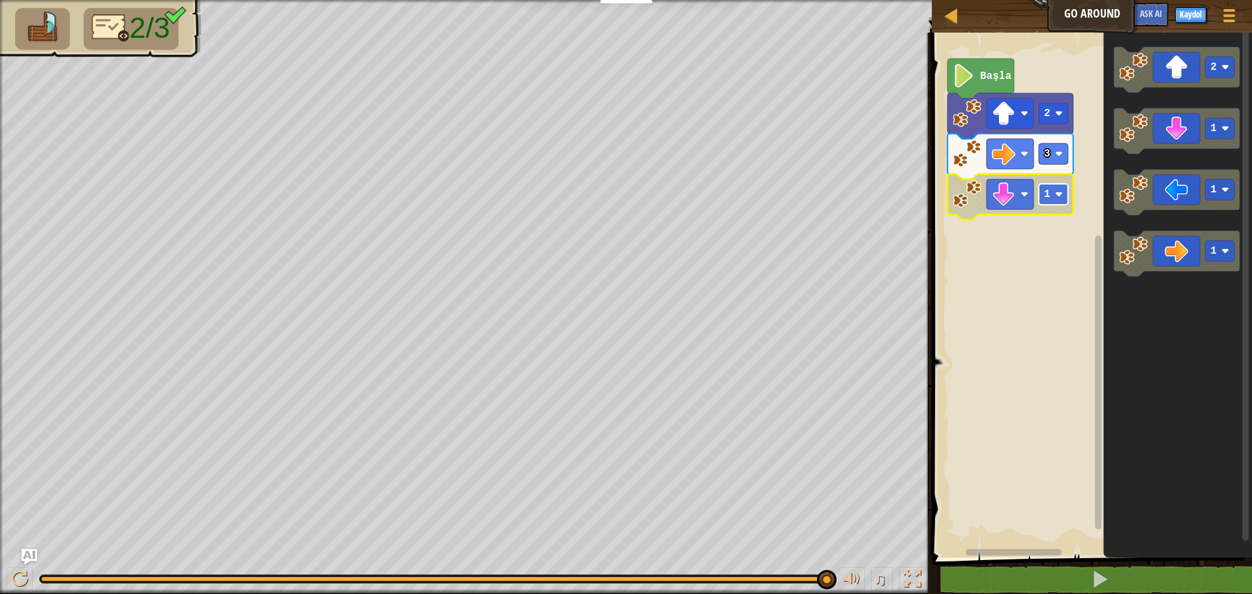
click at [1057, 193] on image "Blockly Çalışma Alanı" at bounding box center [1059, 194] width 8 height 8
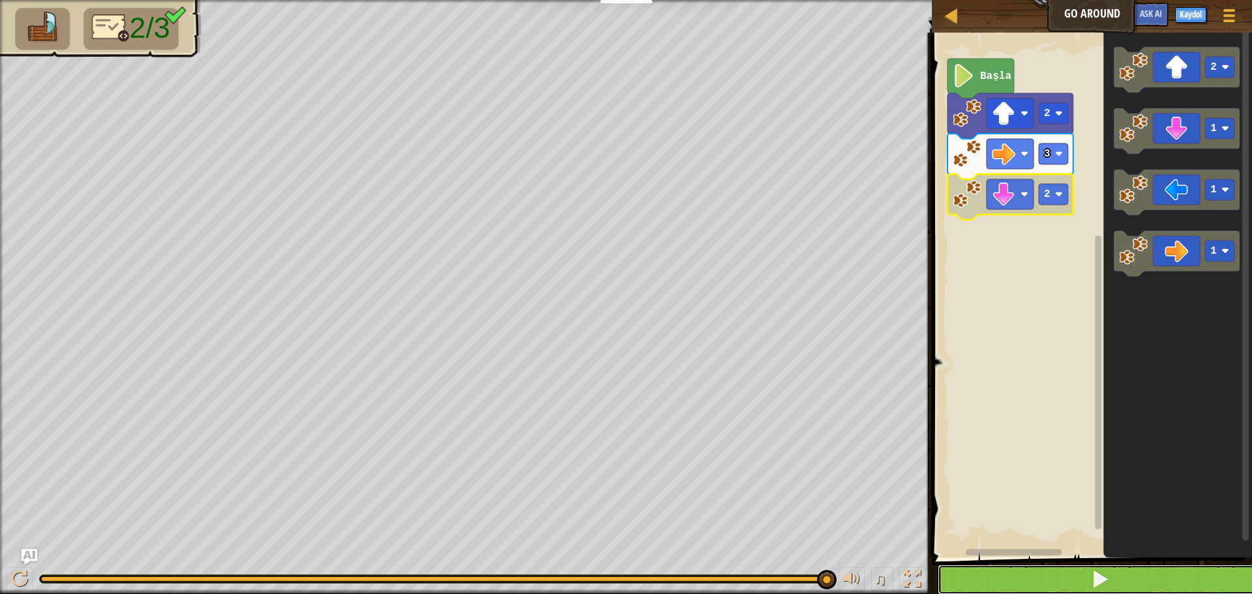
click at [1073, 576] on button at bounding box center [1100, 580] width 324 height 30
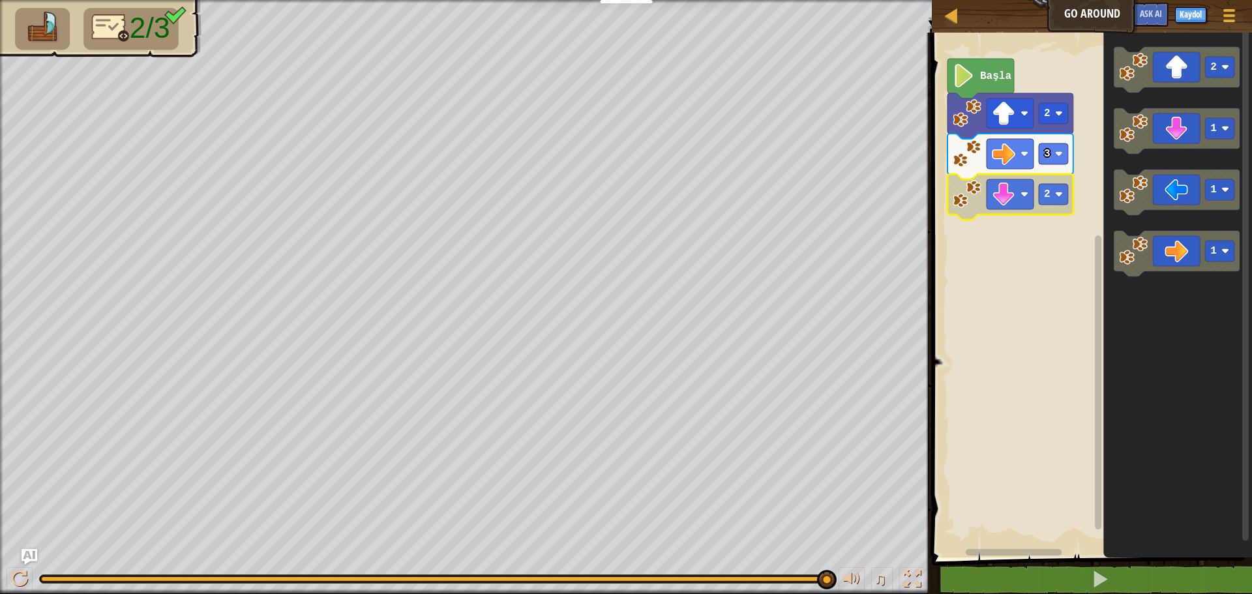
click at [876, 566] on div "♫" at bounding box center [466, 575] width 932 height 39
click at [881, 572] on span "♫" at bounding box center [880, 579] width 13 height 20
click at [881, 573] on span "♫" at bounding box center [880, 579] width 13 height 20
click at [901, 577] on button at bounding box center [912, 580] width 26 height 27
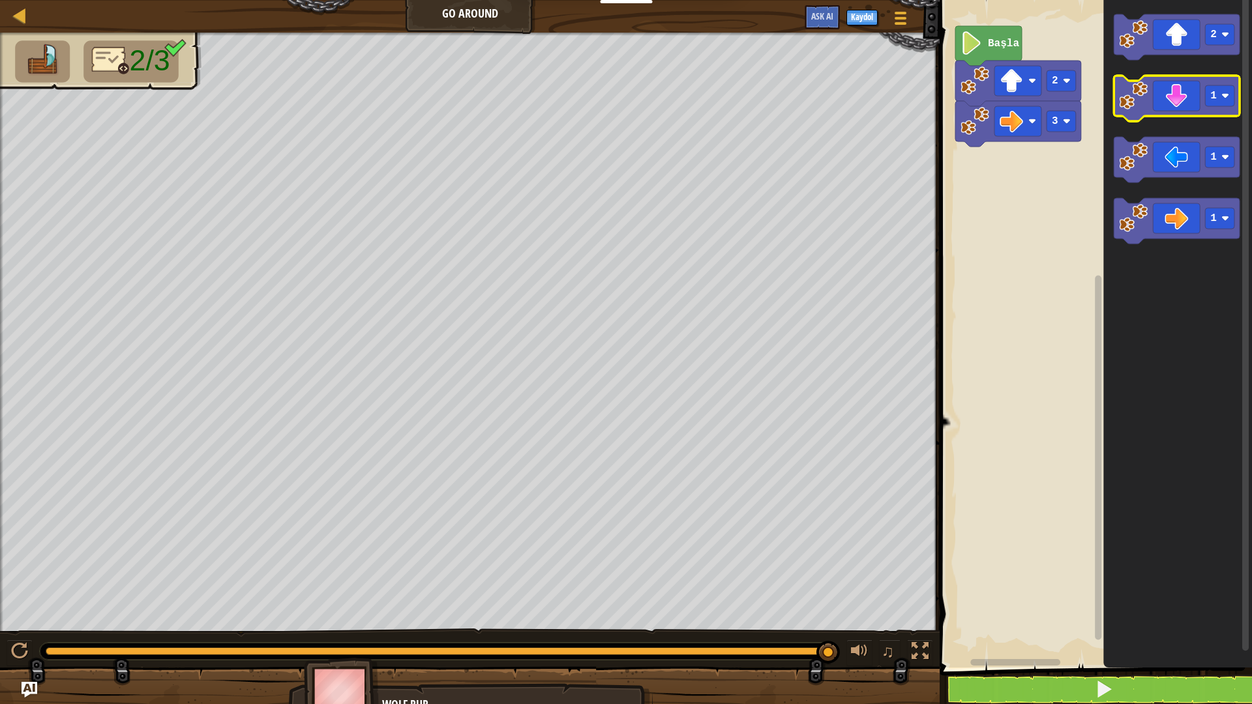
click at [1157, 93] on icon "Blockly Çalışma Alanı" at bounding box center [1177, 99] width 126 height 46
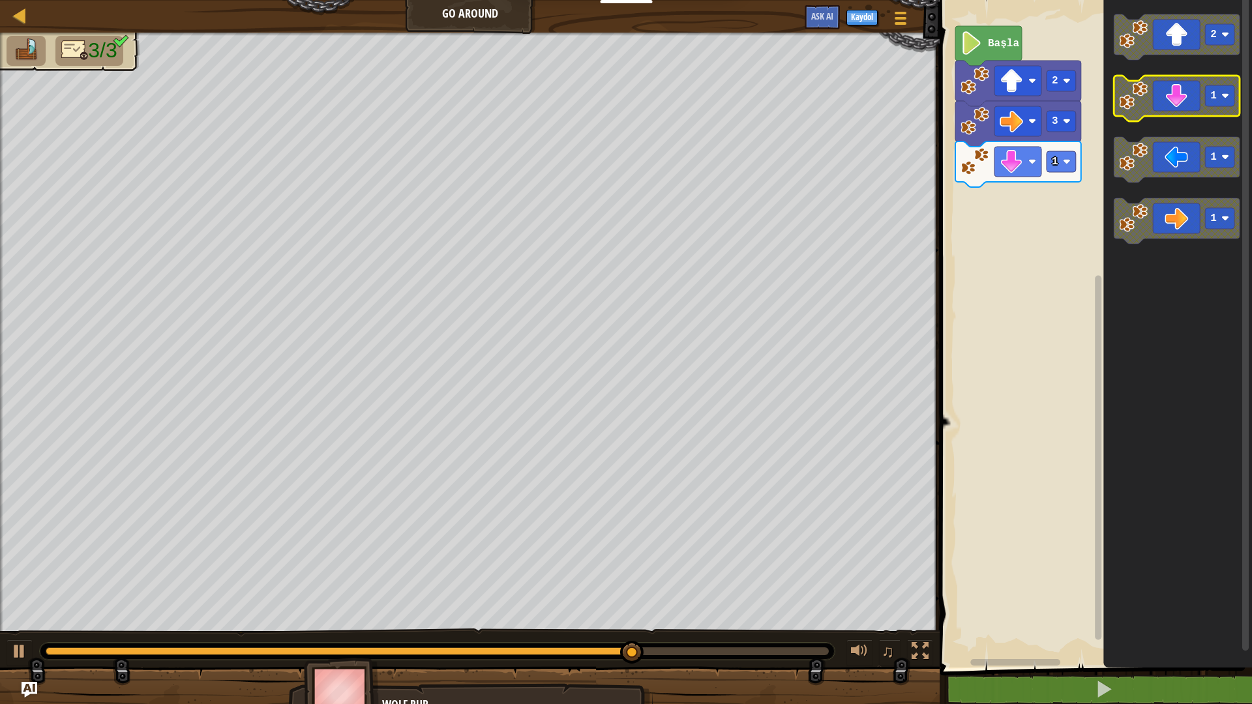
click at [1191, 89] on icon "Blockly Çalışma Alanı" at bounding box center [1177, 99] width 126 height 46
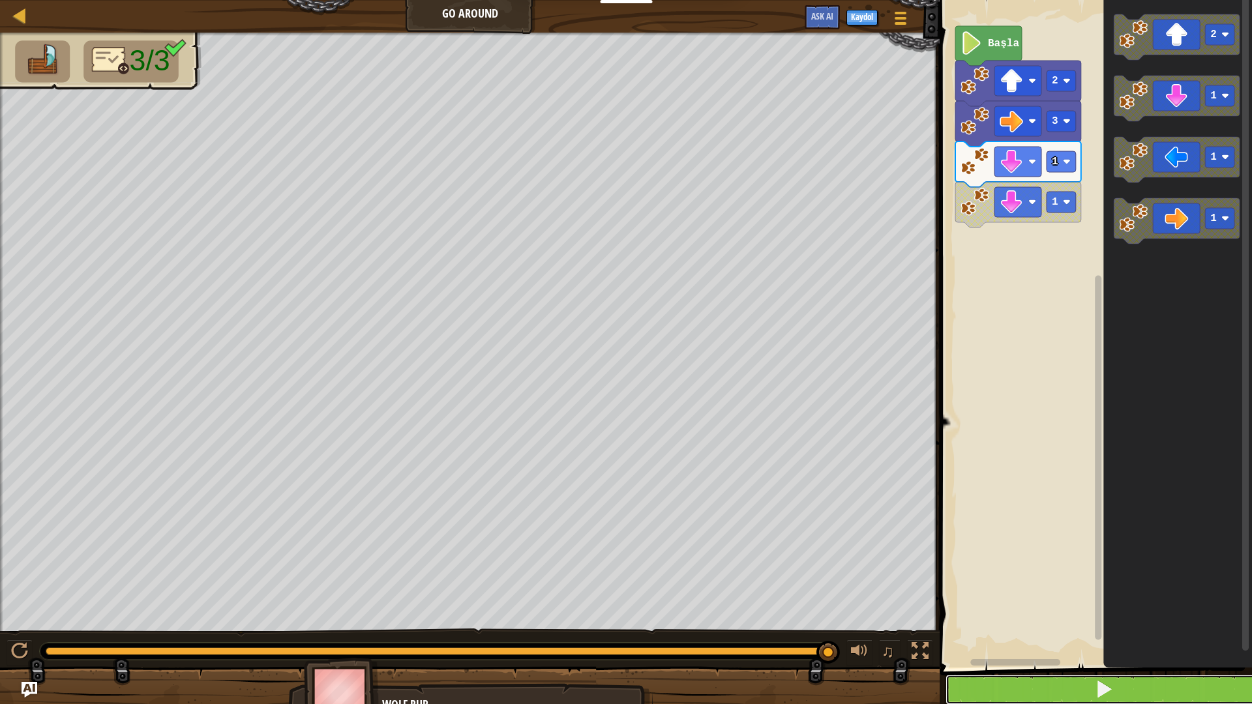
click at [1201, 594] on button at bounding box center [1104, 690] width 316 height 30
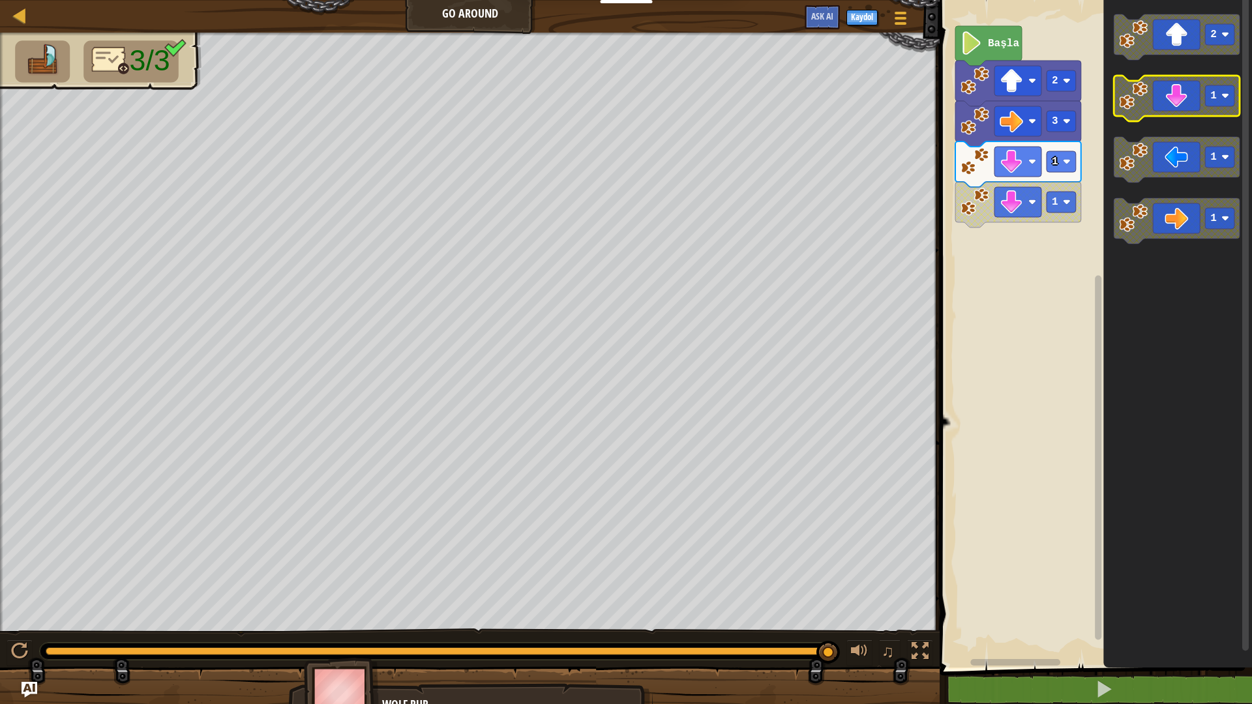
click at [1179, 104] on icon "Blockly Çalışma Alanı" at bounding box center [1177, 99] width 126 height 46
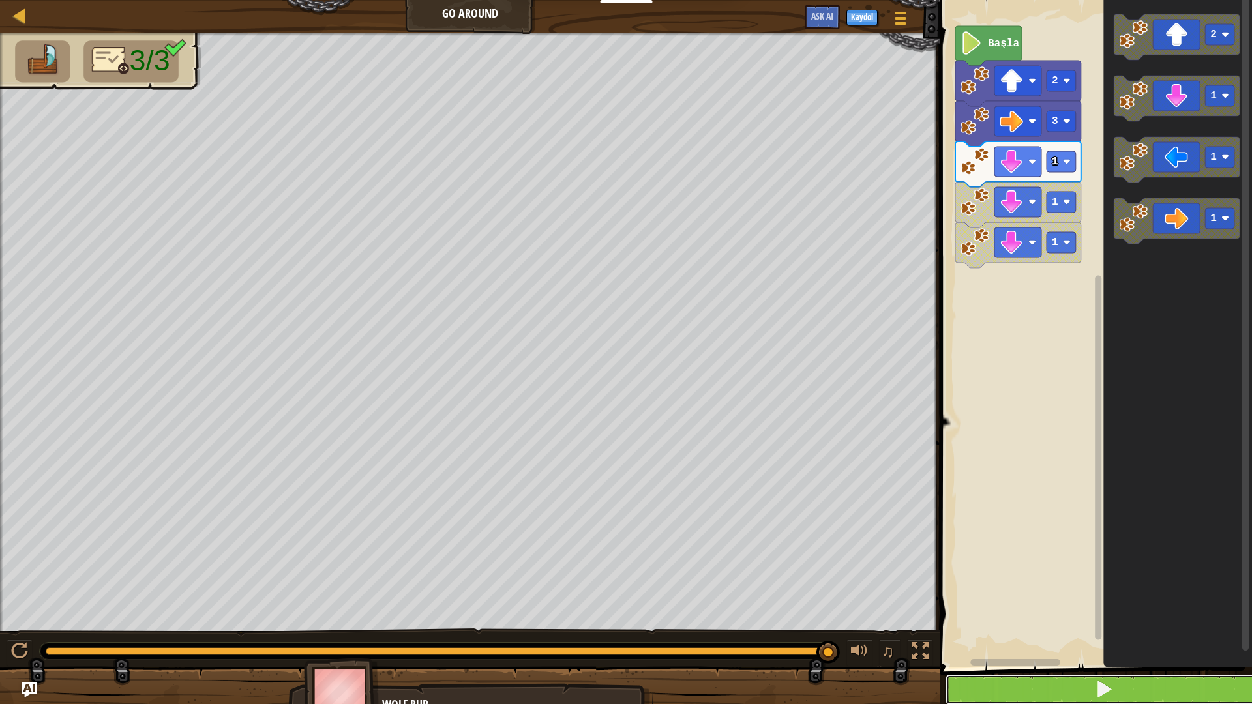
click at [1172, 594] on button at bounding box center [1104, 690] width 316 height 30
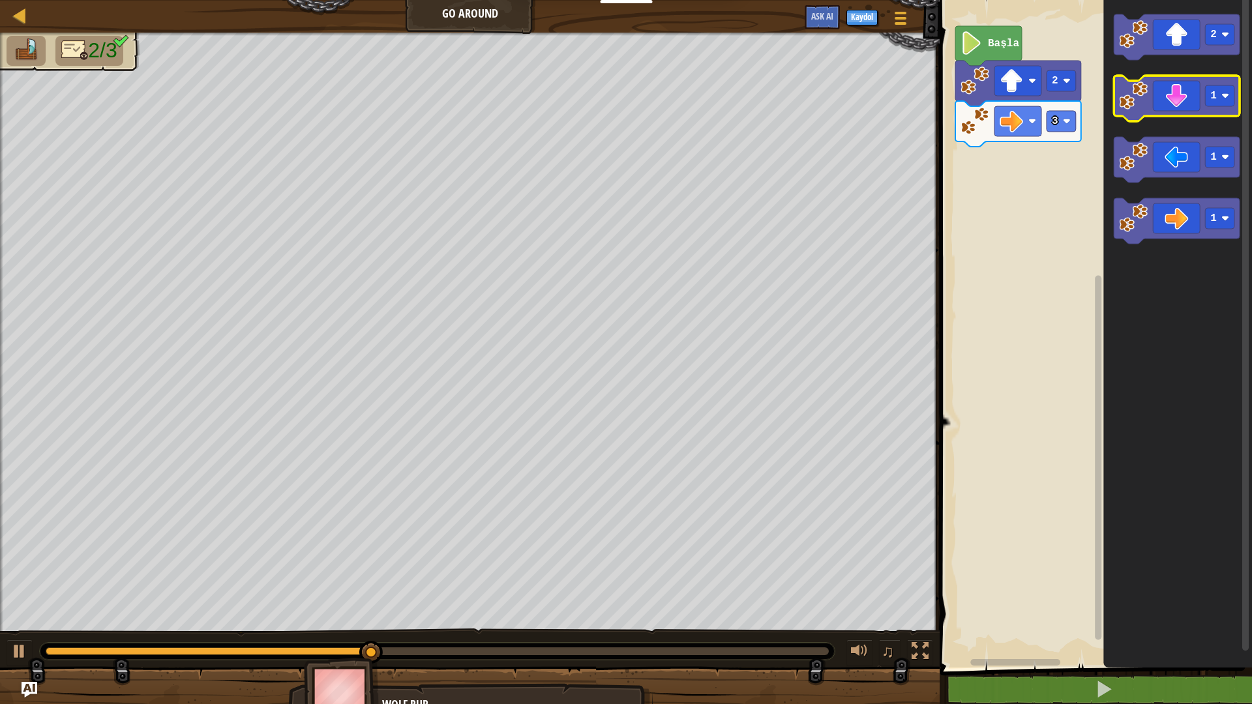
click at [1190, 91] on icon "Blockly Çalışma Alanı" at bounding box center [1177, 99] width 126 height 46
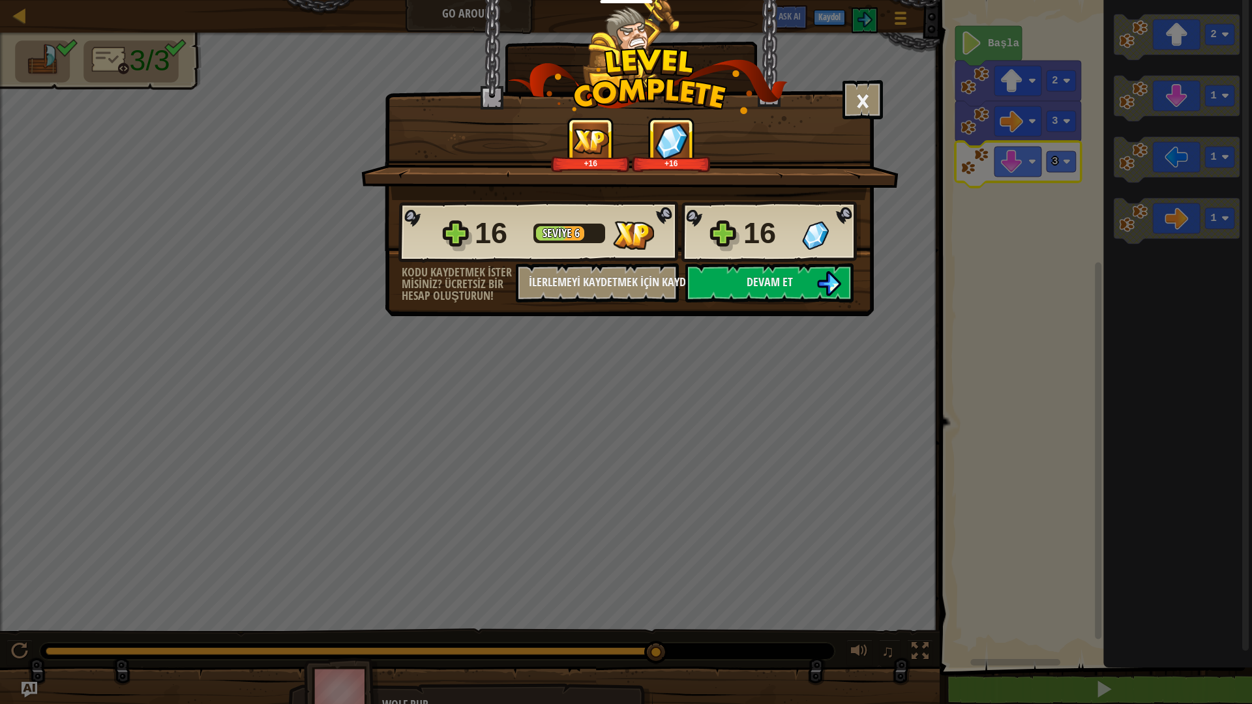
click at [812, 244] on img at bounding box center [815, 235] width 27 height 29
click at [811, 281] on button "Devam et" at bounding box center [770, 283] width 168 height 39
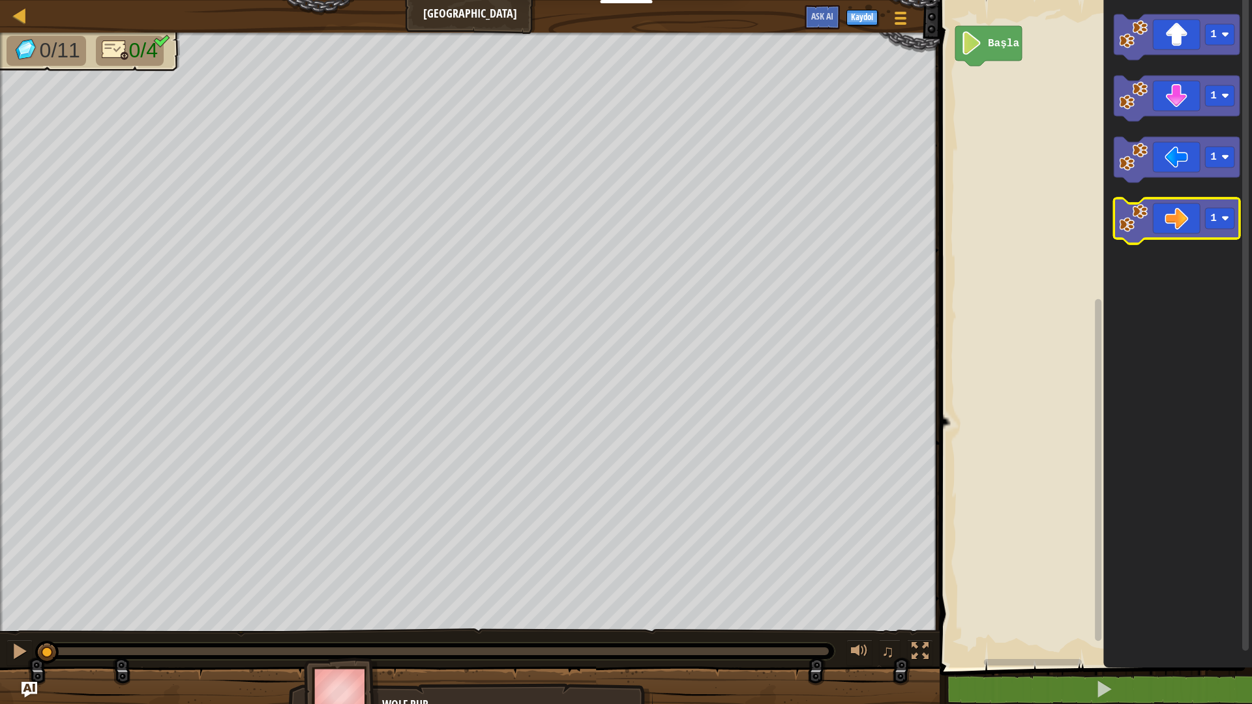
click at [1173, 219] on icon "Blockly Çalışma Alanı" at bounding box center [1177, 221] width 126 height 46
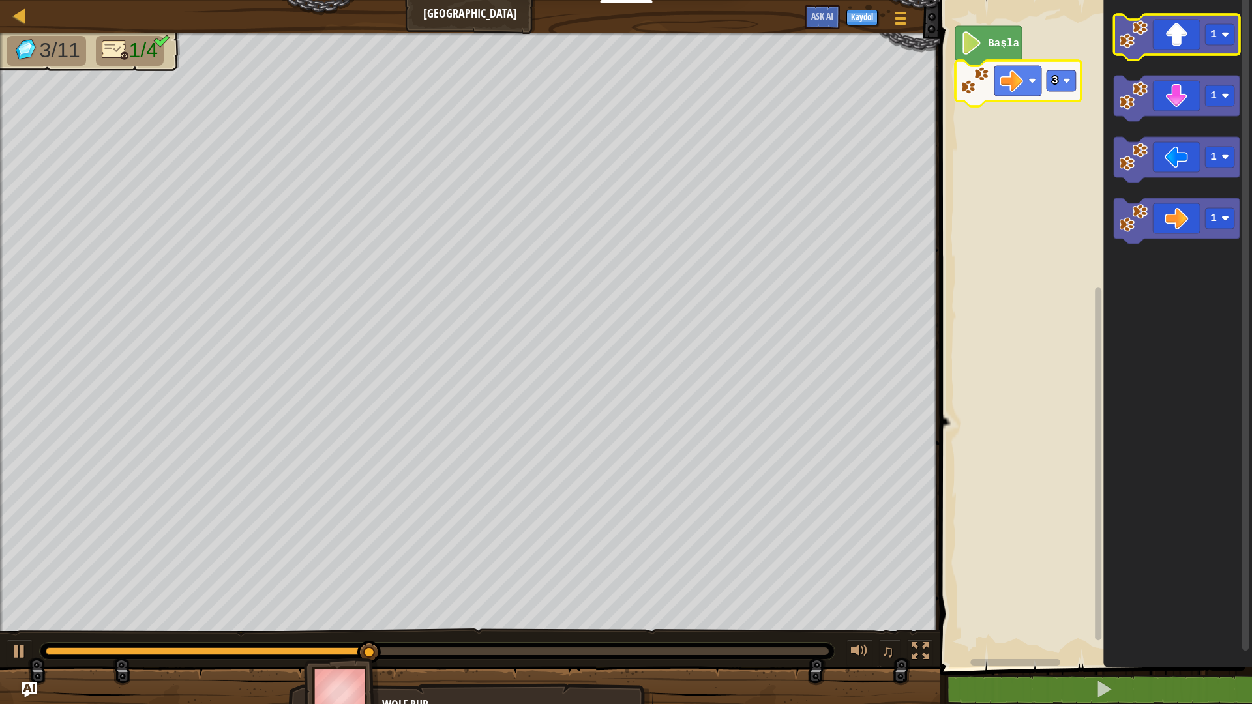
click at [1198, 40] on icon "Blockly Çalışma Alanı" at bounding box center [1177, 37] width 126 height 46
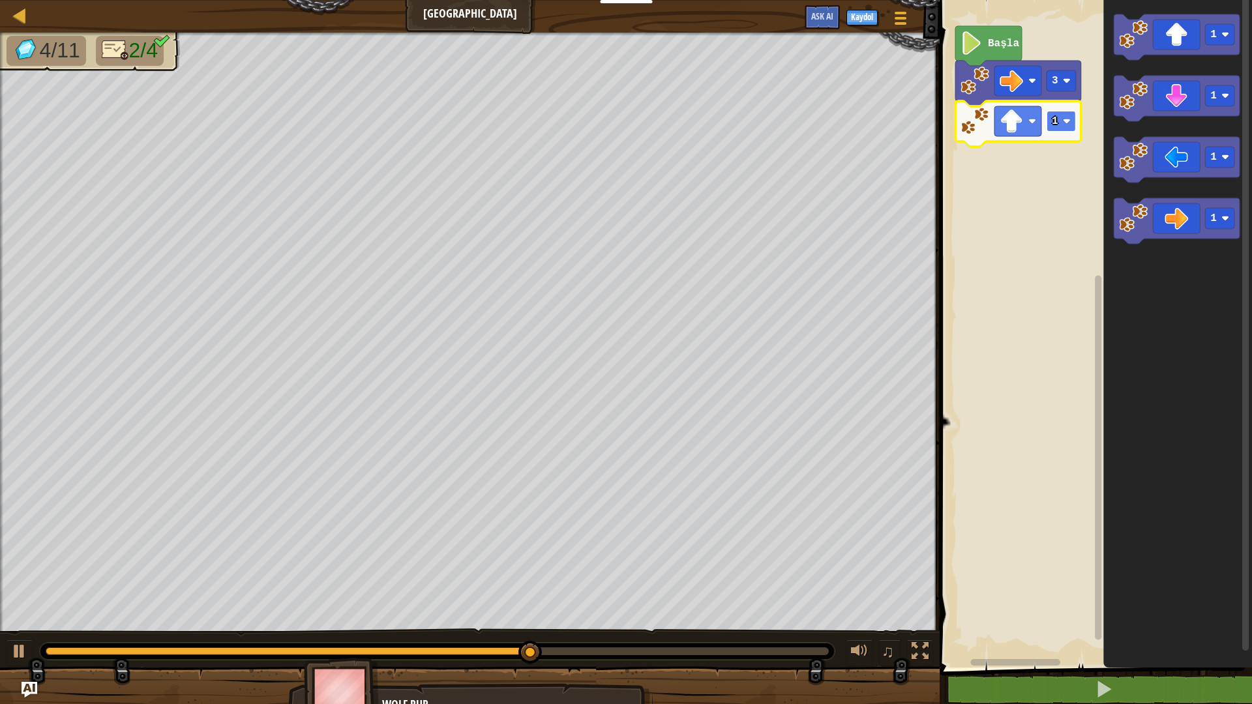
click at [1066, 118] on image "Blockly Çalışma Alanı" at bounding box center [1067, 121] width 8 height 8
click at [1227, 160] on image "Blockly Çalışma Alanı" at bounding box center [1226, 157] width 8 height 8
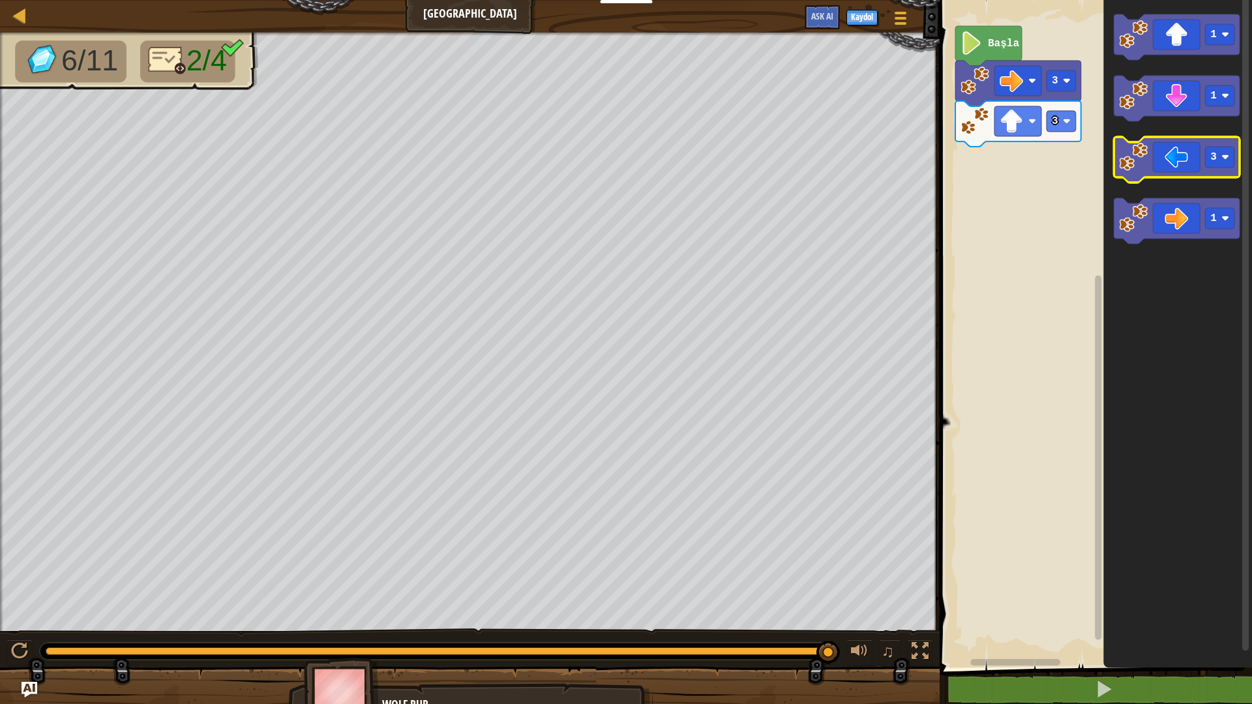
click at [1181, 158] on icon "Blockly Çalışma Alanı" at bounding box center [1177, 160] width 126 height 46
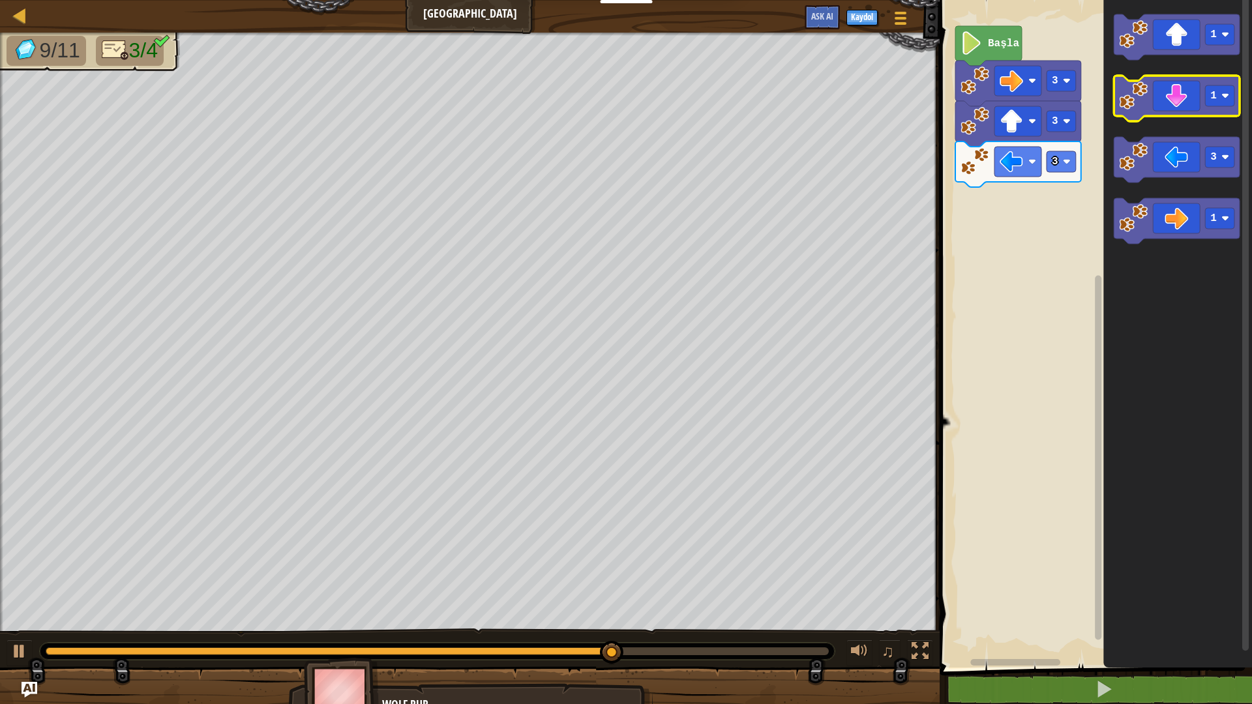
click at [1195, 105] on icon "Blockly Çalışma Alanı" at bounding box center [1177, 99] width 126 height 46
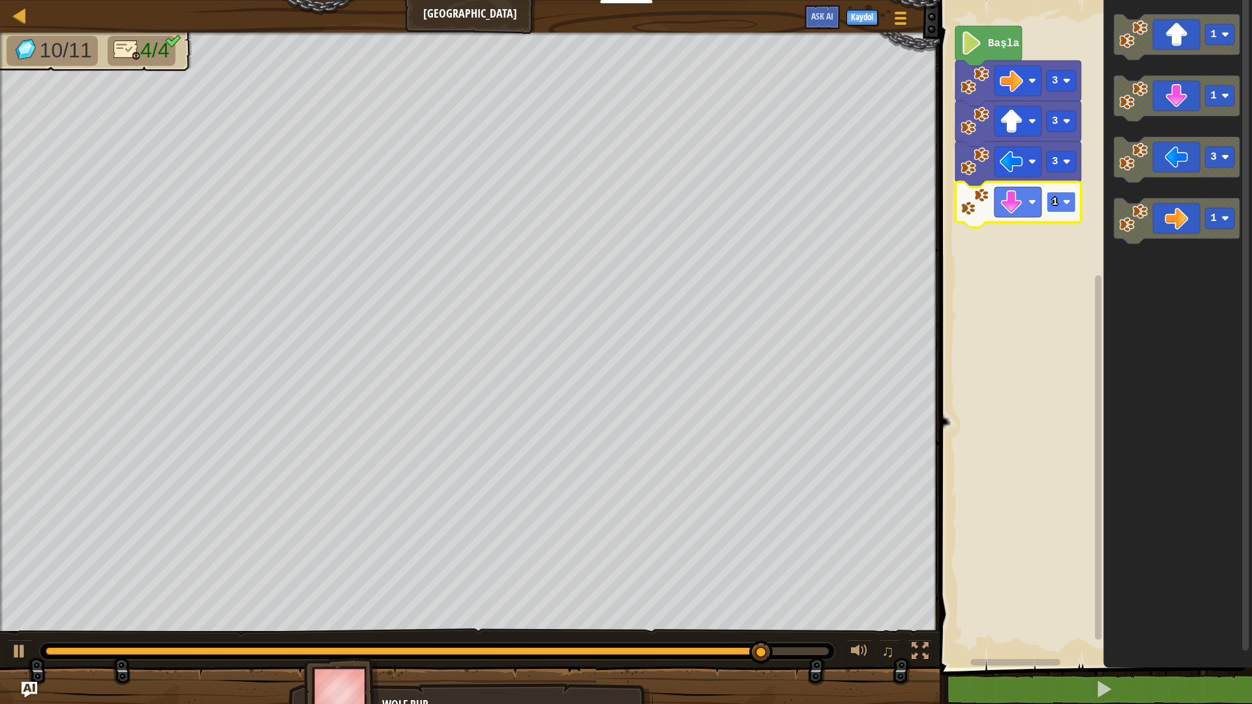
click at [1051, 193] on rect "Blockly Çalışma Alanı" at bounding box center [1061, 202] width 29 height 21
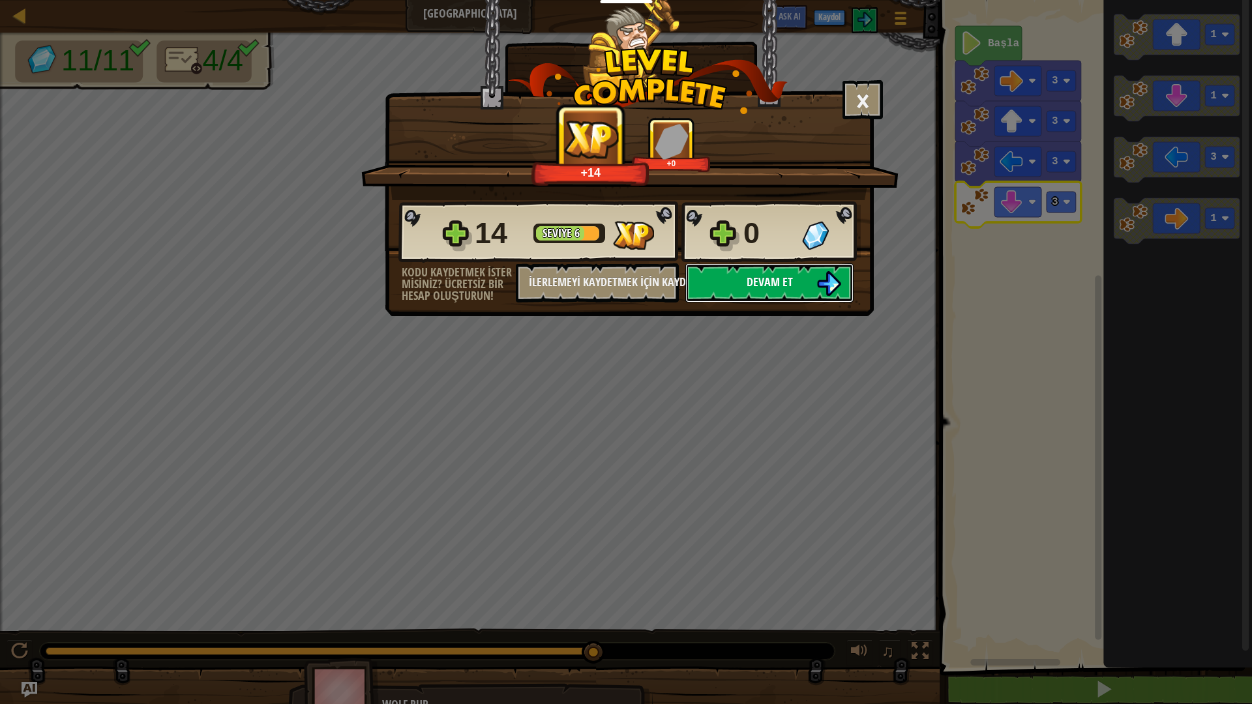
click at [804, 266] on button "Devam et" at bounding box center [770, 283] width 168 height 39
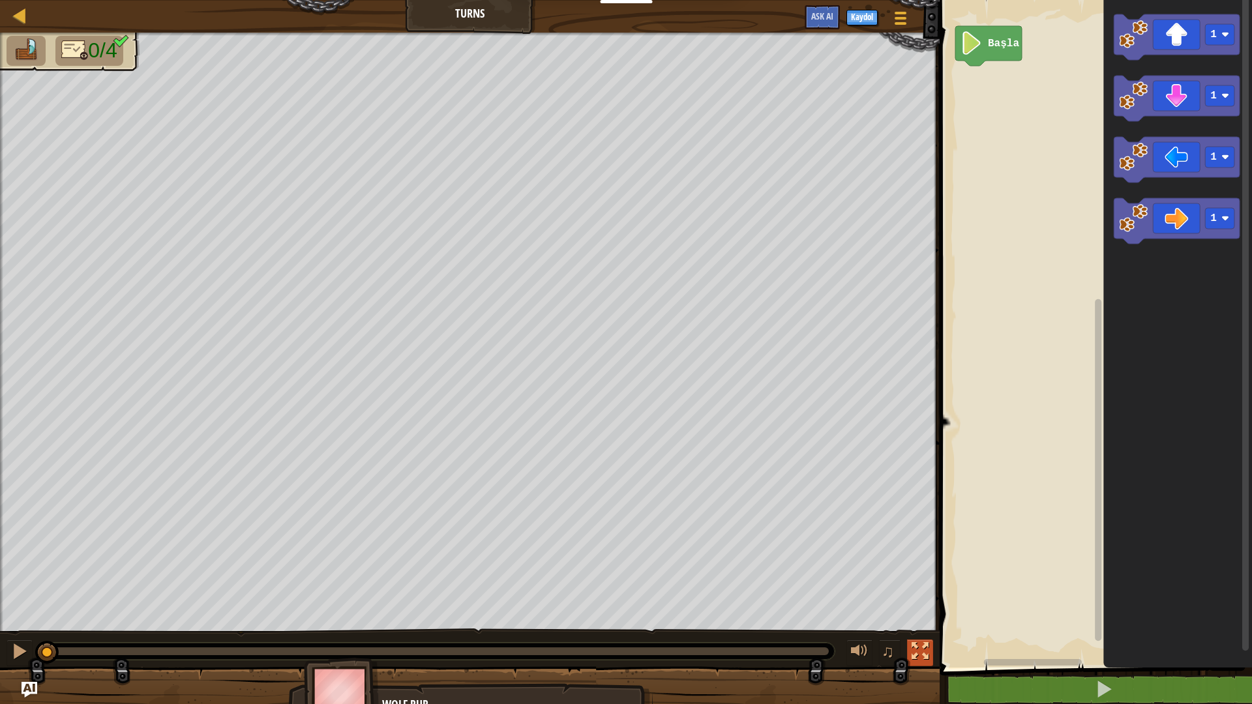
click at [913, 594] on div at bounding box center [920, 651] width 17 height 17
